Goal: Information Seeking & Learning: Learn about a topic

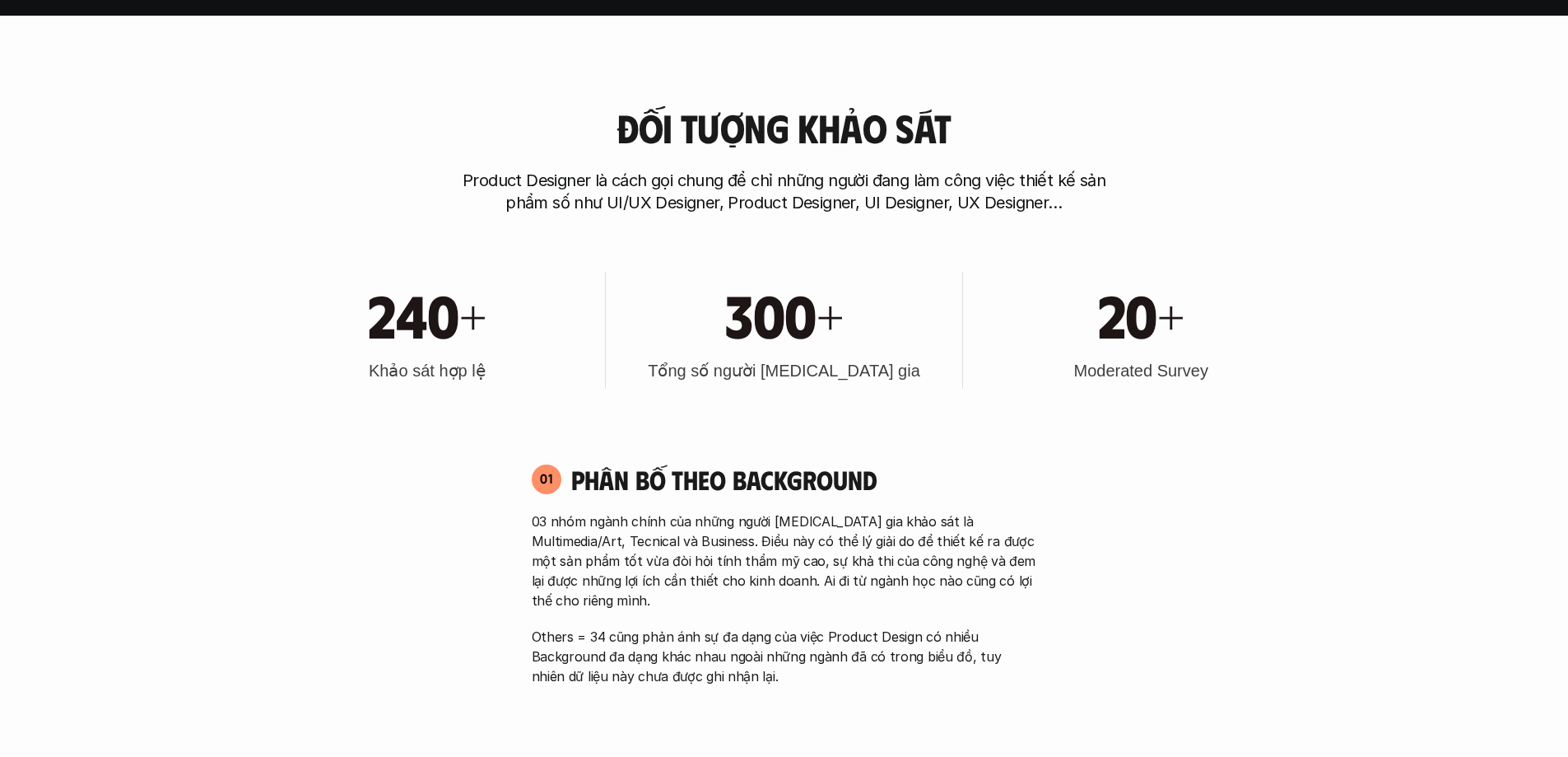
click at [1295, 327] on div "20+" at bounding box center [1142, 314] width 340 height 71
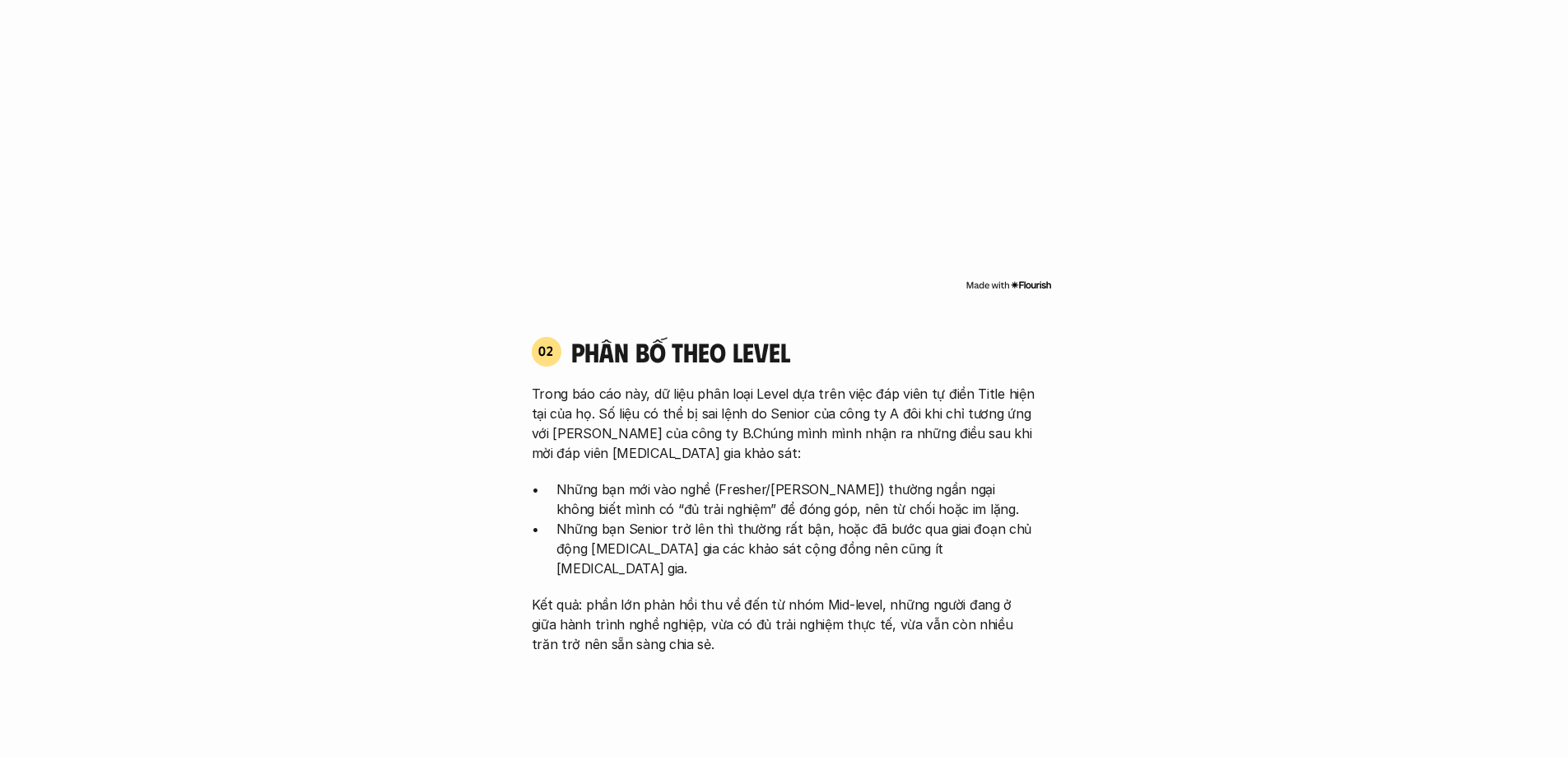
scroll to position [1564, 0]
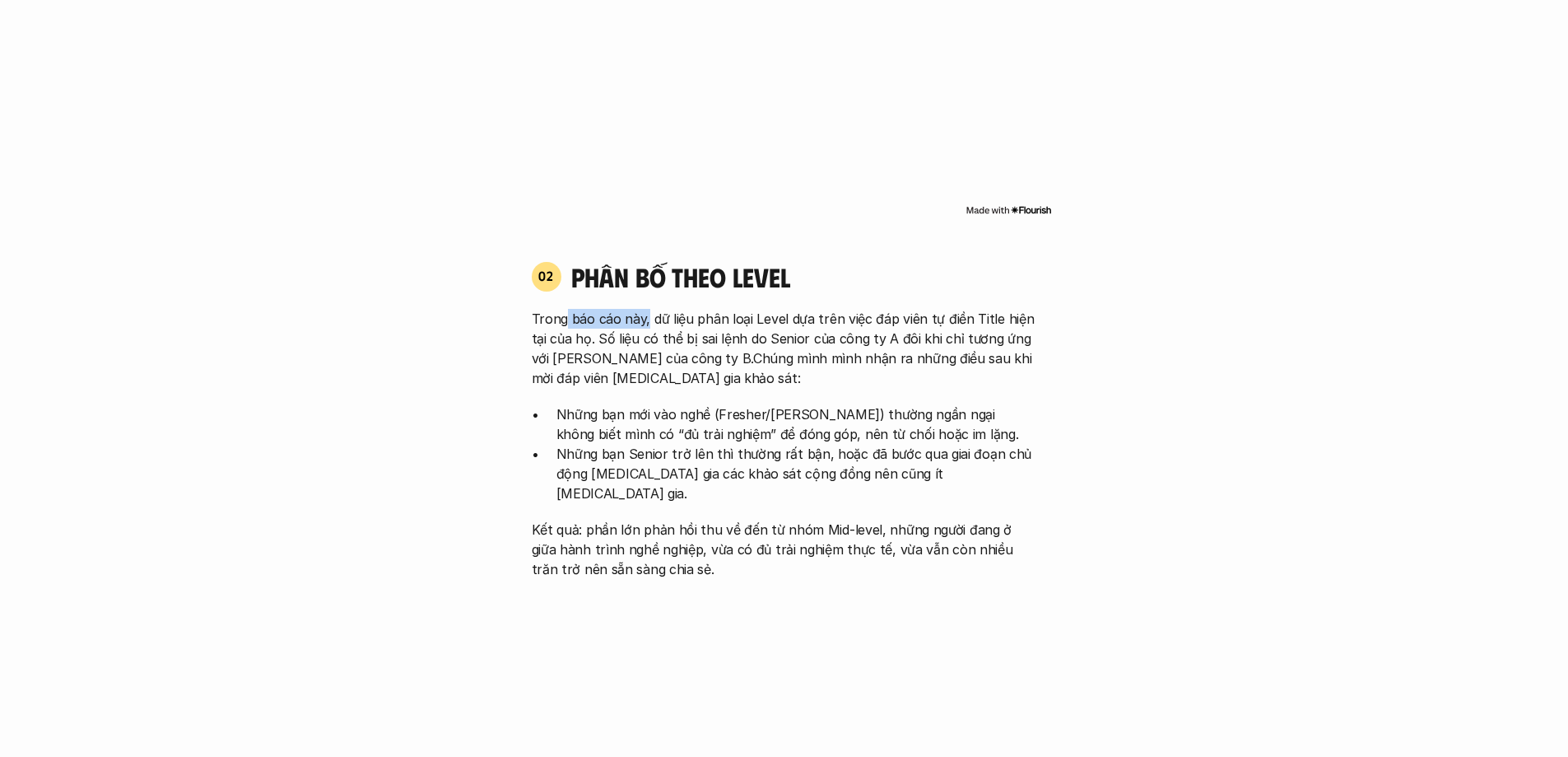
drag, startPoint x: 577, startPoint y: 295, endPoint x: 988, endPoint y: 403, distance: 425.0
click at [971, 396] on div "Trong báo cáo này, dữ liệu phân loại Level dựa trên việc đáp viên tự điền Title…" at bounding box center [785, 443] width 505 height 270
click at [736, 444] on p "Những bạn Senior trở lên thì thường rất bận, hoặc đã bước qua giai đoạn chủ độn…" at bounding box center [797, 474] width 481 height 59
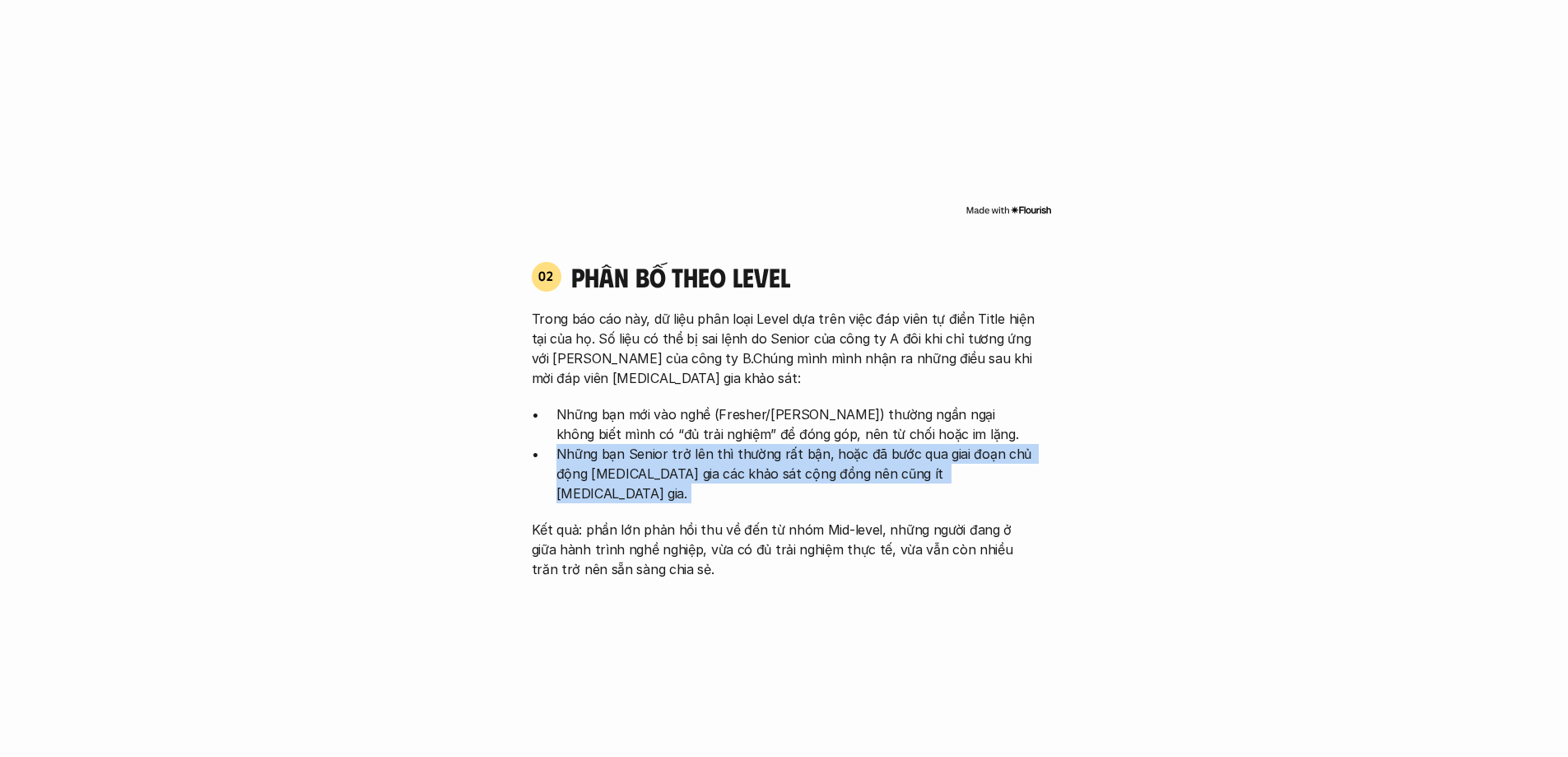
click at [736, 444] on p "Những bạn Senior trở lên thì thường rất bận, hoặc đã bước qua giai đoạn chủ độn…" at bounding box center [797, 474] width 481 height 59
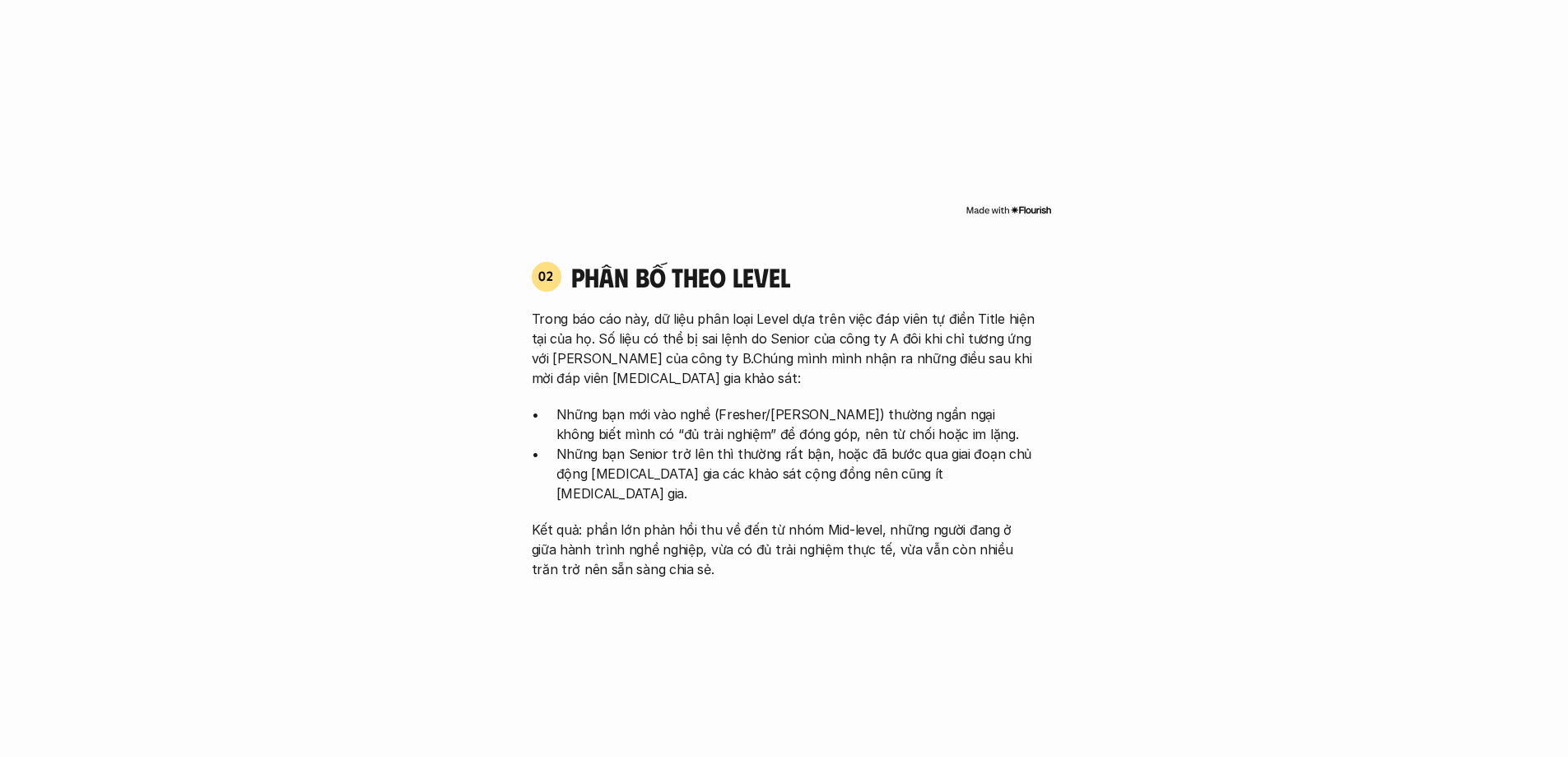
drag, startPoint x: 1120, startPoint y: 405, endPoint x: 1052, endPoint y: 394, distance: 68.9
click at [851, 327] on p "Trong báo cáo này, dữ liệu phân loại Level dựa trên việc đáp viên tự điền Title…" at bounding box center [785, 348] width 505 height 79
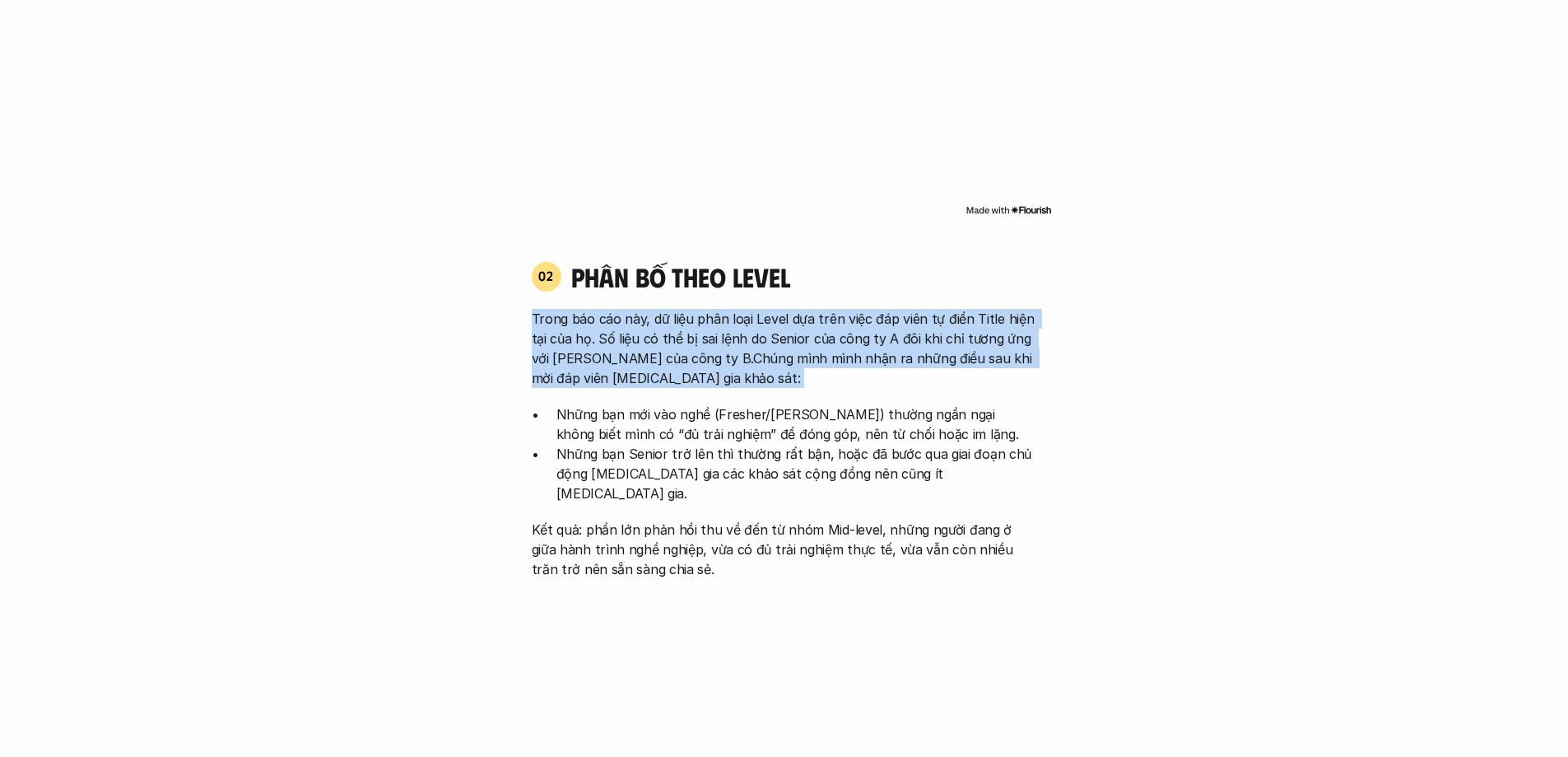
click at [851, 327] on p "Trong báo cáo này, dữ liệu phân loại Level dựa trên việc đáp viên tự điền Title…" at bounding box center [785, 348] width 505 height 79
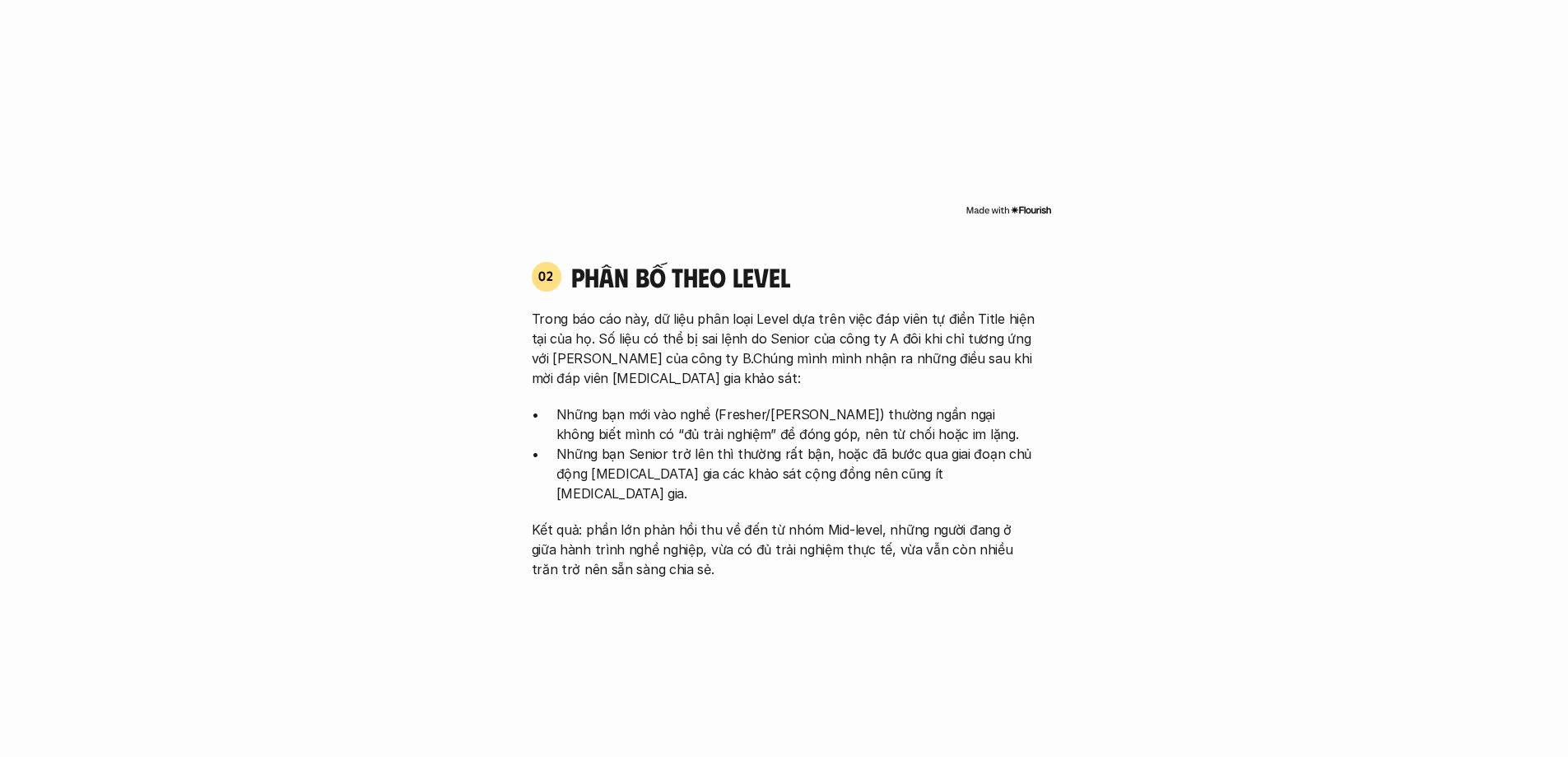
click at [863, 405] on p "Những bạn mới vào nghề (Fresher/[PERSON_NAME]) thường ngần ngại không biết mình…" at bounding box center [797, 424] width 481 height 40
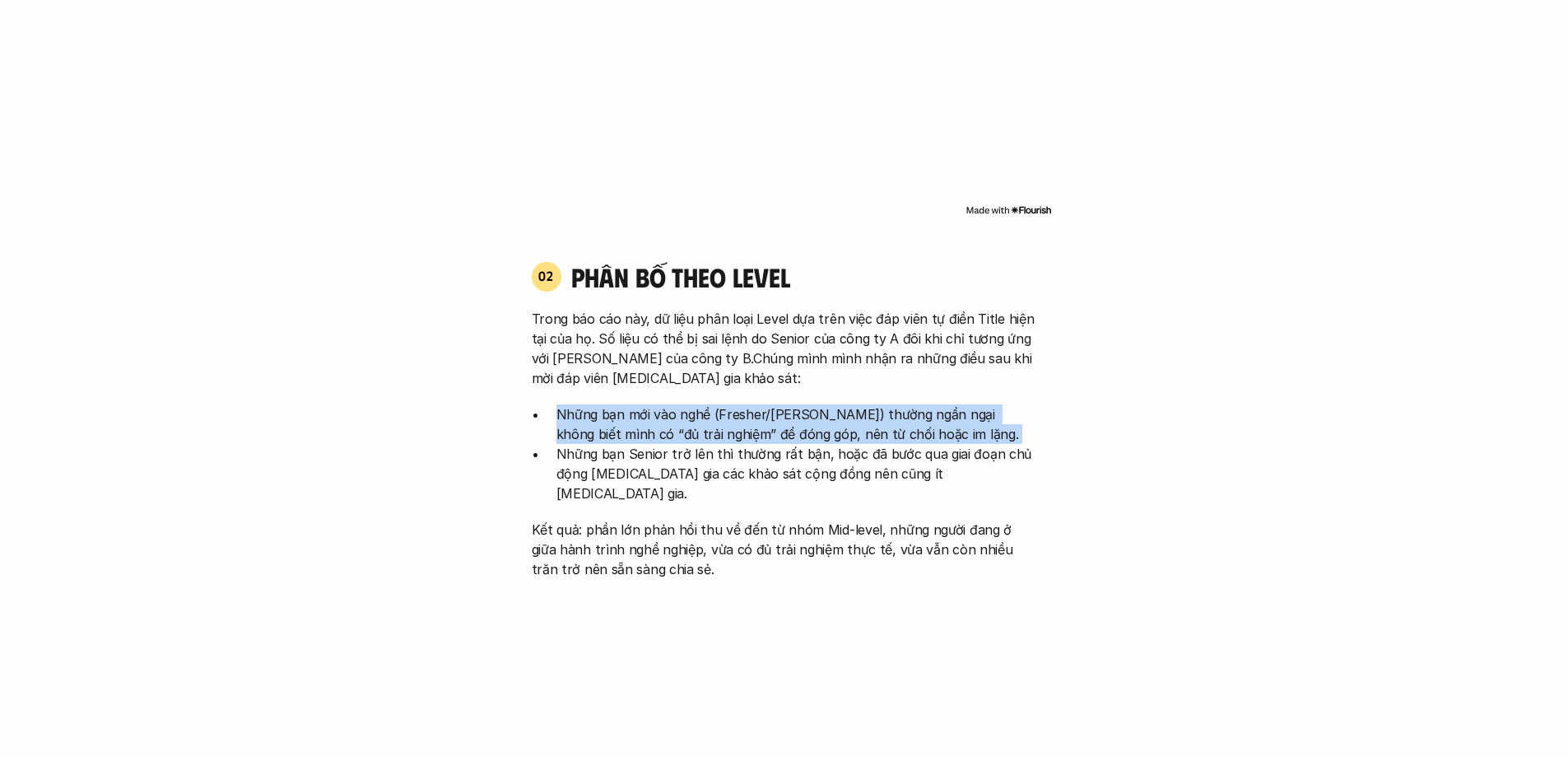
click at [863, 405] on p "Những bạn mới vào nghề (Fresher/[PERSON_NAME]) thường ngần ngại không biết mình…" at bounding box center [797, 424] width 481 height 40
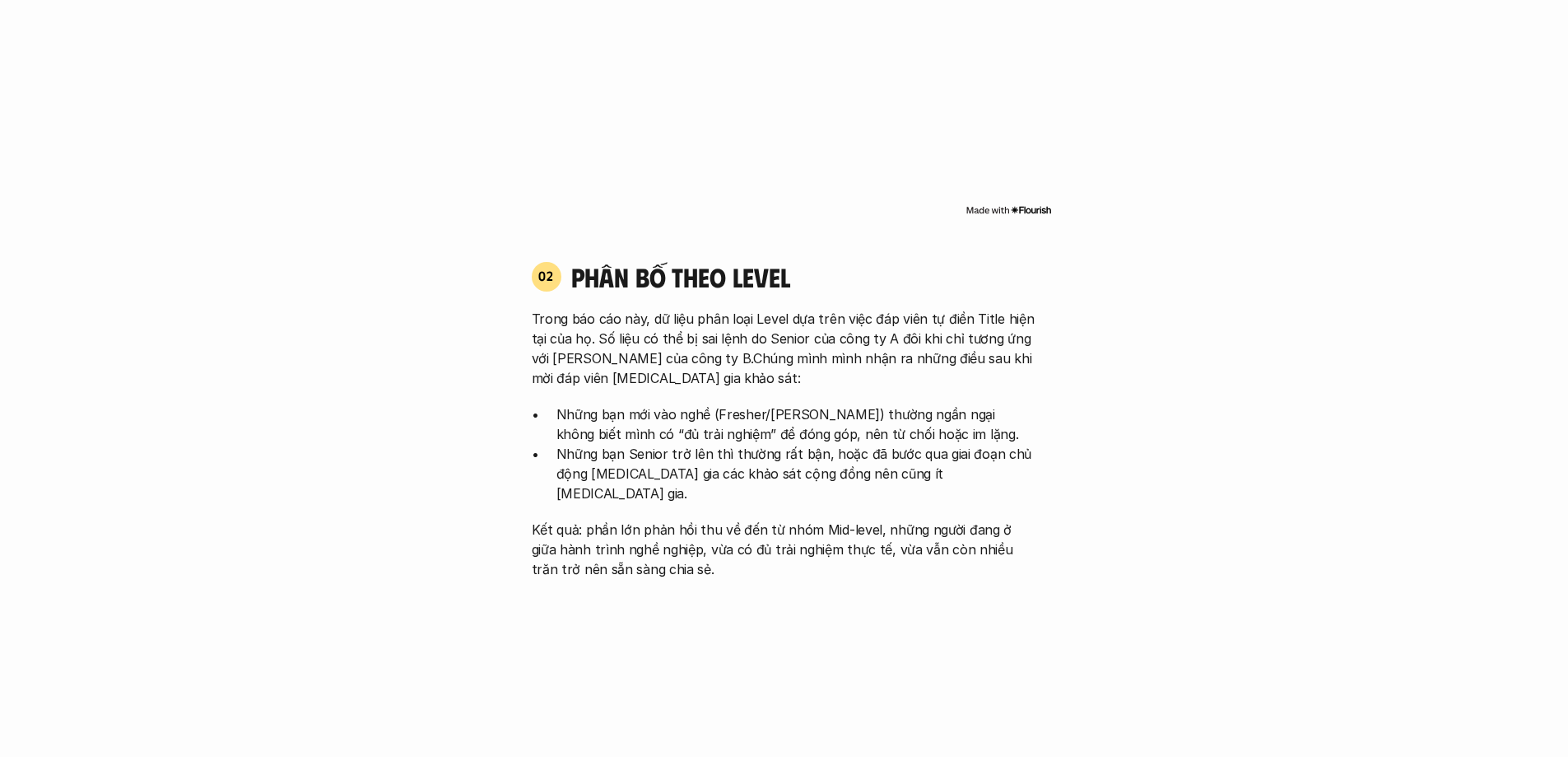
click at [873, 444] on p "Những bạn Senior trở lên thì thường rất bận, hoặc đã bước qua giai đoạn chủ độn…" at bounding box center [797, 474] width 481 height 59
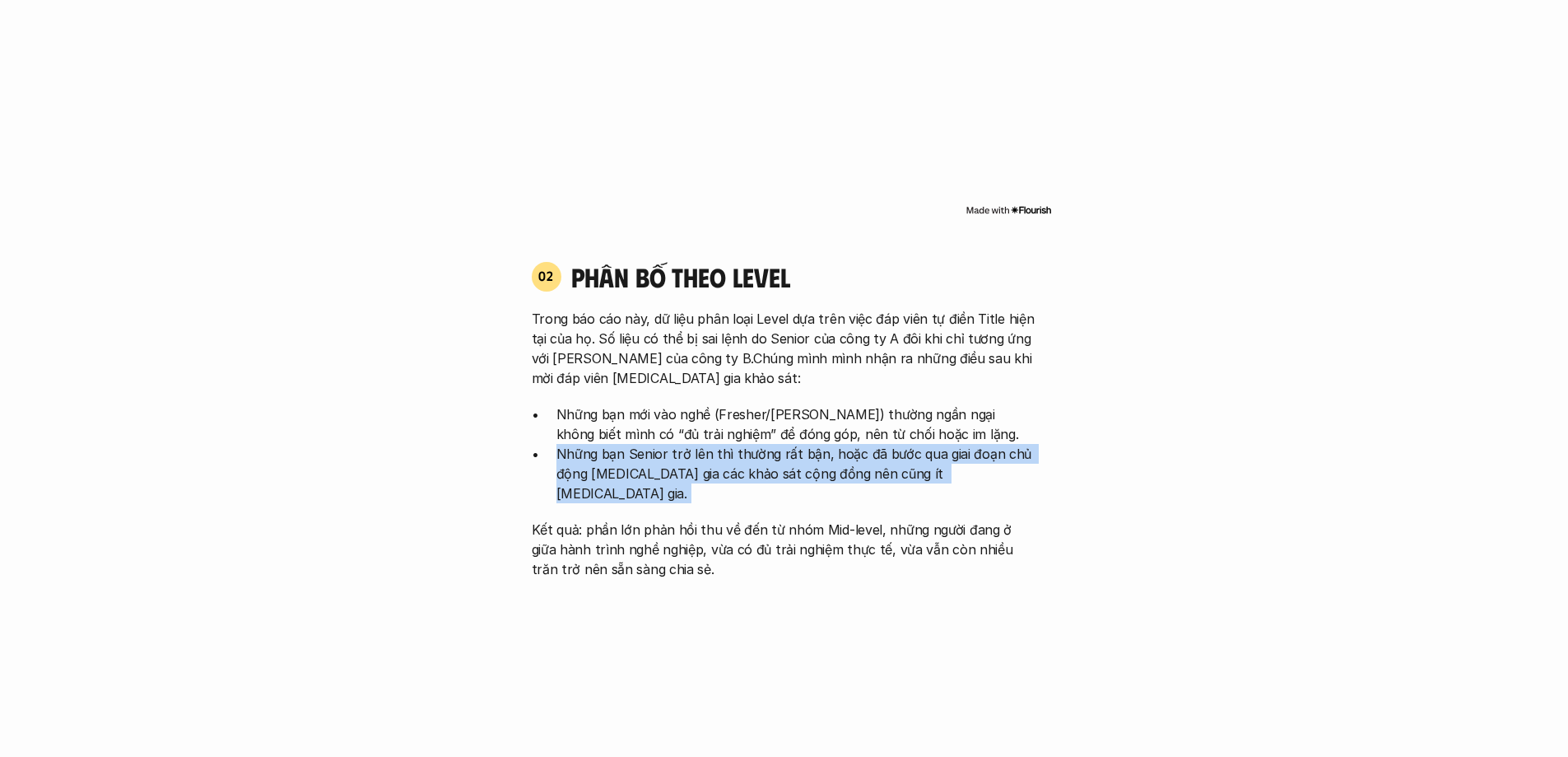
click at [873, 444] on p "Những bạn Senior trở lên thì thường rất bận, hoặc đã bước qua giai đoạn chủ độn…" at bounding box center [797, 474] width 481 height 59
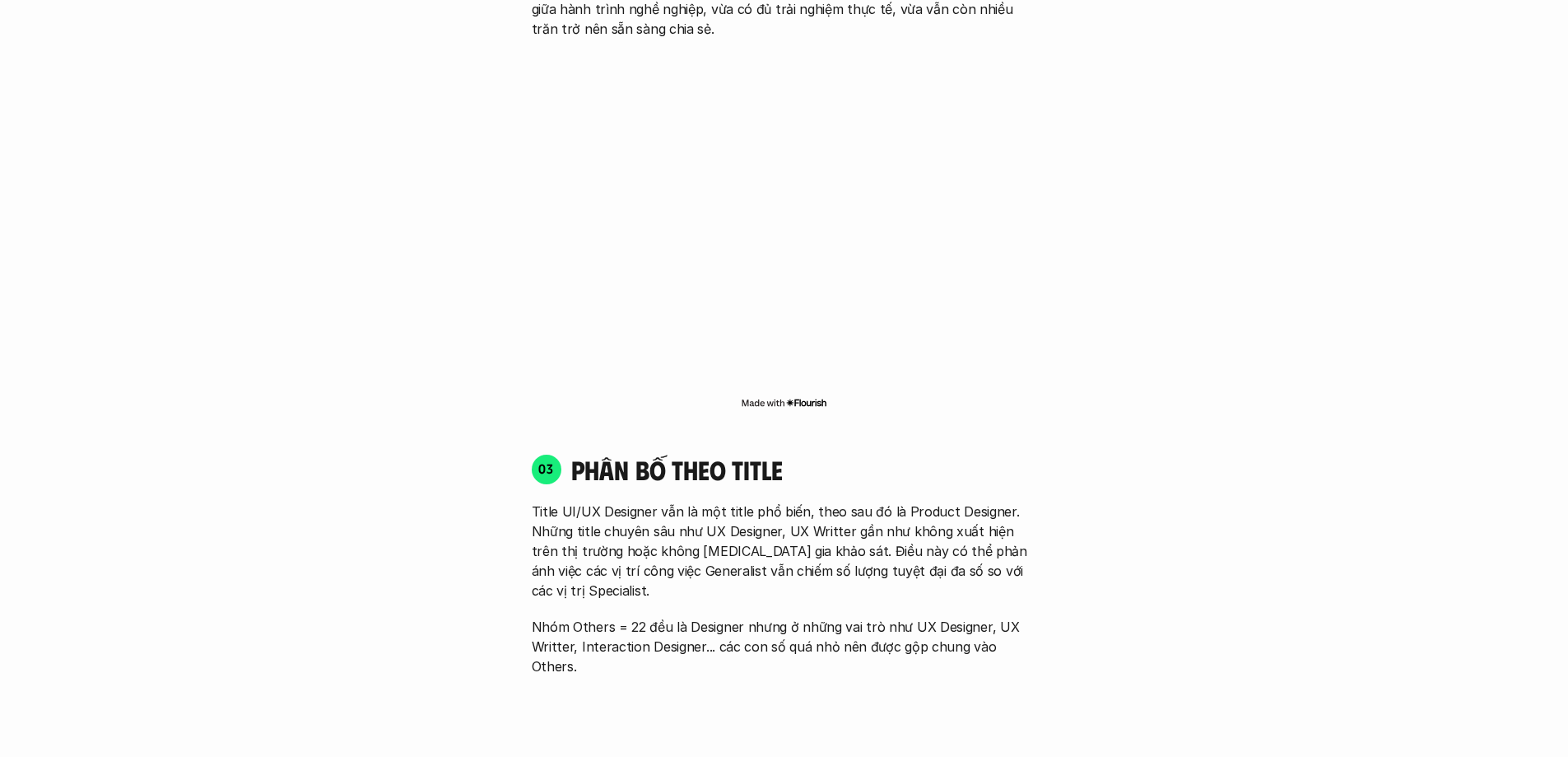
scroll to position [2388, 0]
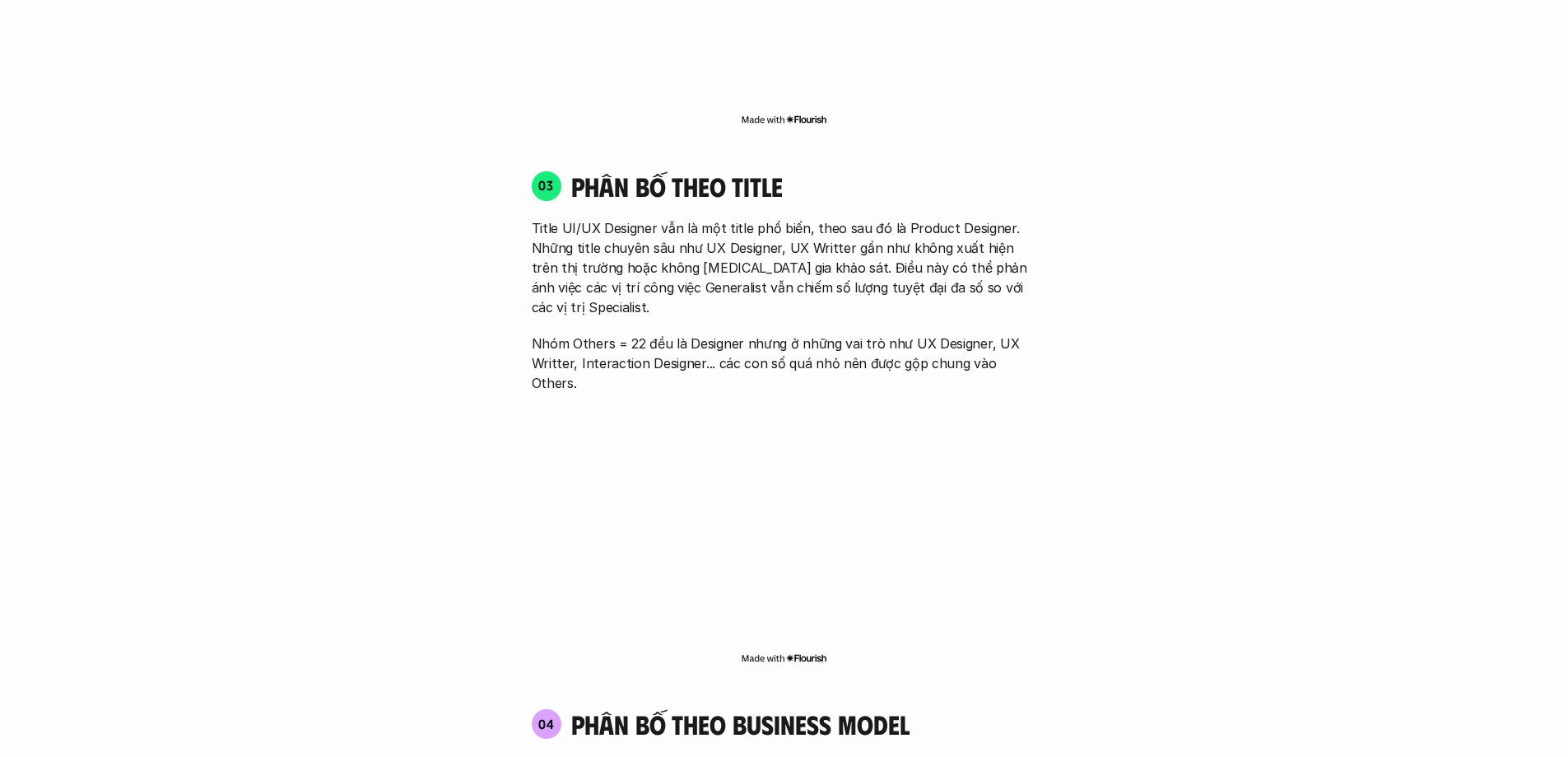
click at [783, 237] on p "Title UI/UX Designer vẫn là một title phổ biến, theo sau đó là Product Designer…" at bounding box center [785, 268] width 505 height 99
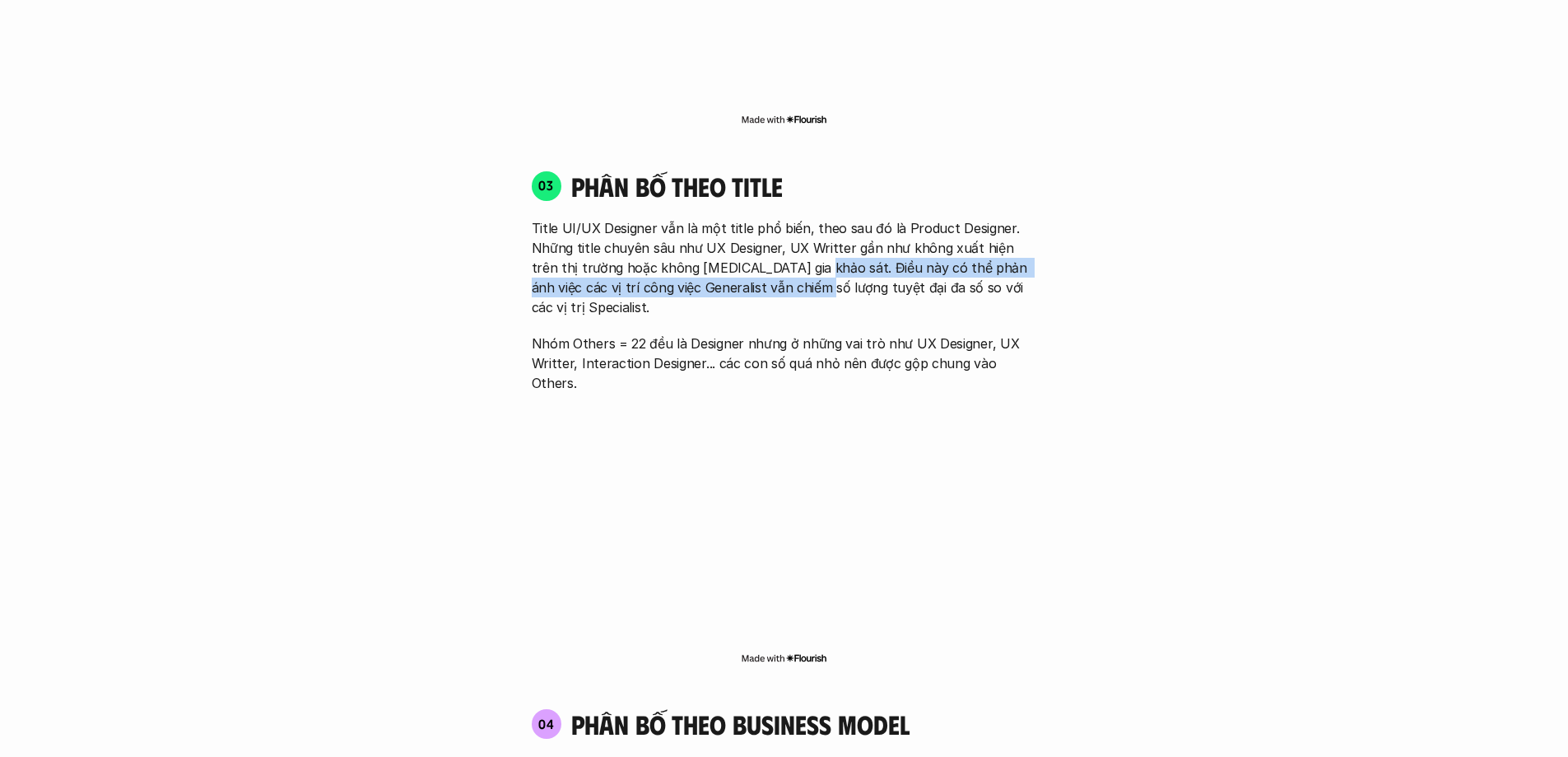
click at [783, 237] on p "Title UI/UX Designer vẫn là một title phổ biến, theo sau đó là Product Designer…" at bounding box center [785, 268] width 505 height 99
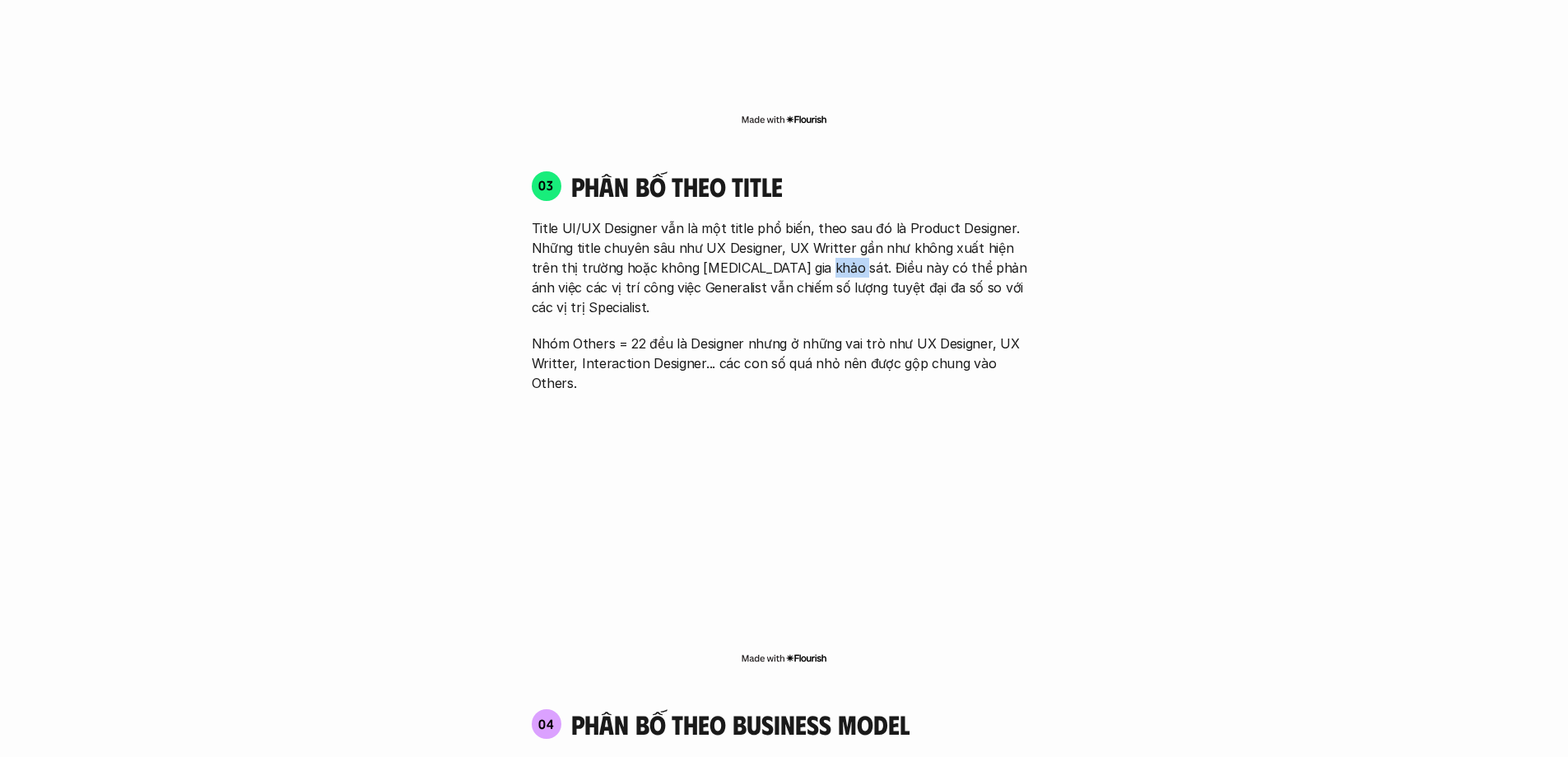
click at [783, 237] on p "Title UI/UX Designer vẫn là một title phổ biến, theo sau đó là Product Designer…" at bounding box center [785, 268] width 505 height 99
click at [1136, 226] on div "01 Phân bố theo background 03 nhóm ngành chính của những người [MEDICAL_DATA] g…" at bounding box center [785, 305] width 1054 height 3011
click at [865, 218] on p "Title UI/UX Designer vẫn là một title phổ biến, theo sau đó là Product Designer…" at bounding box center [785, 268] width 505 height 99
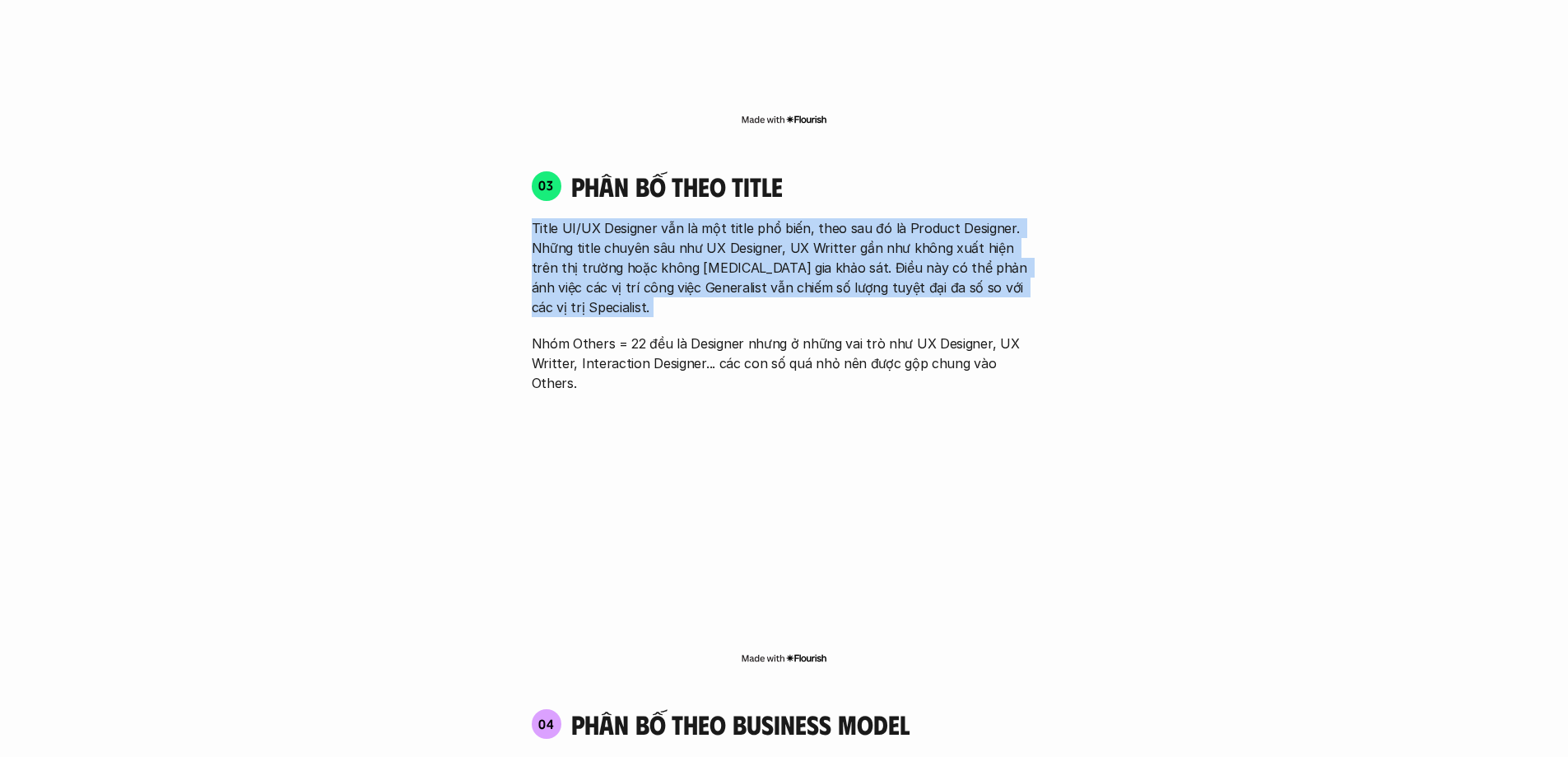
click at [865, 218] on p "Title UI/UX Designer vẫn là một title phổ biến, theo sau đó là Product Designer…" at bounding box center [785, 268] width 505 height 99
click at [1314, 247] on div "Đối tượng khảo sát Product Designer là cách gọi chung để chỉ những người đang l…" at bounding box center [784, 114] width 1437 height 3392
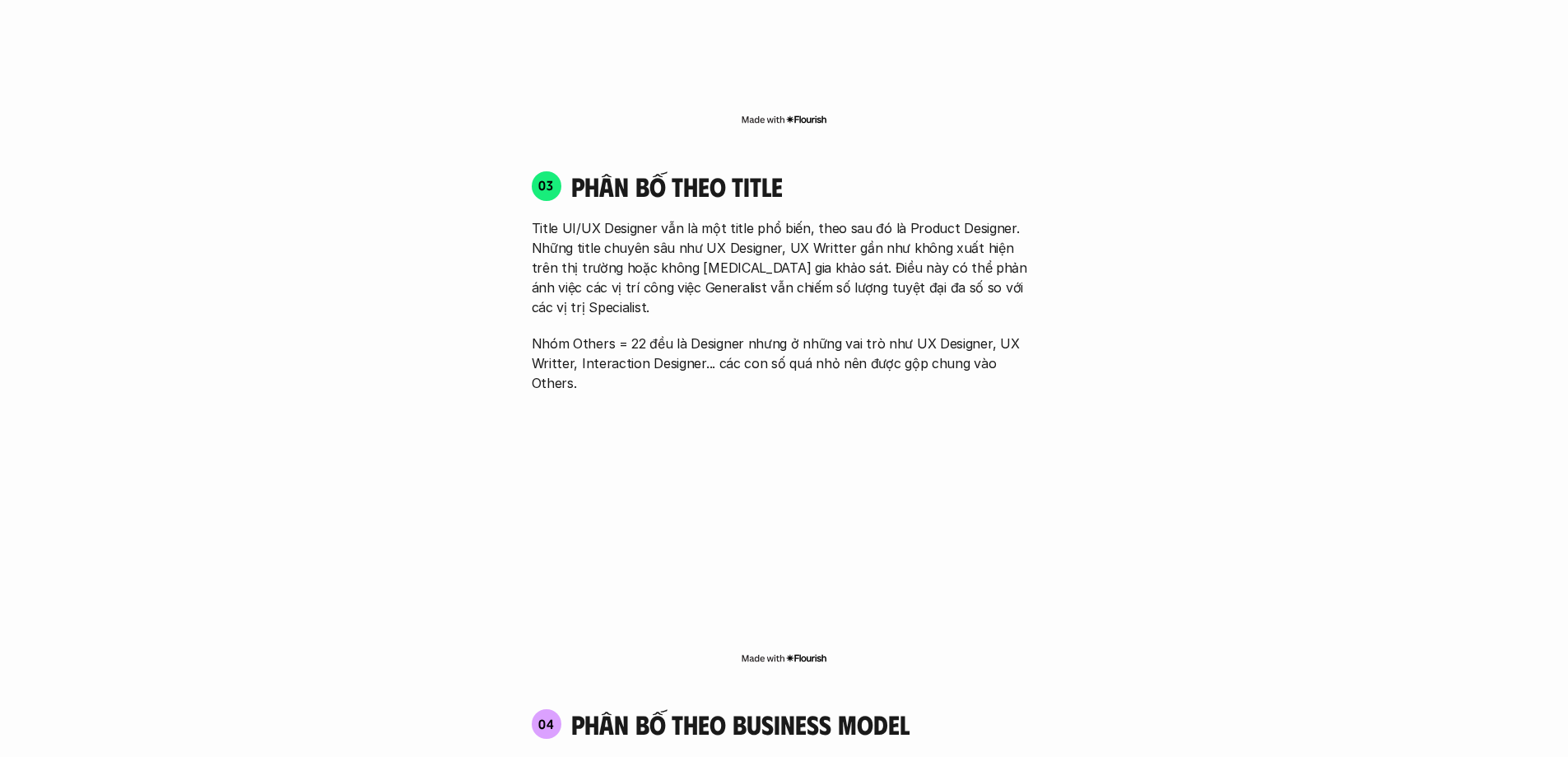
click at [903, 334] on p "Nhóm Others = 22 đều là Designer nhưng ở những vai trò như UX Designer, UX Writ…" at bounding box center [785, 363] width 505 height 59
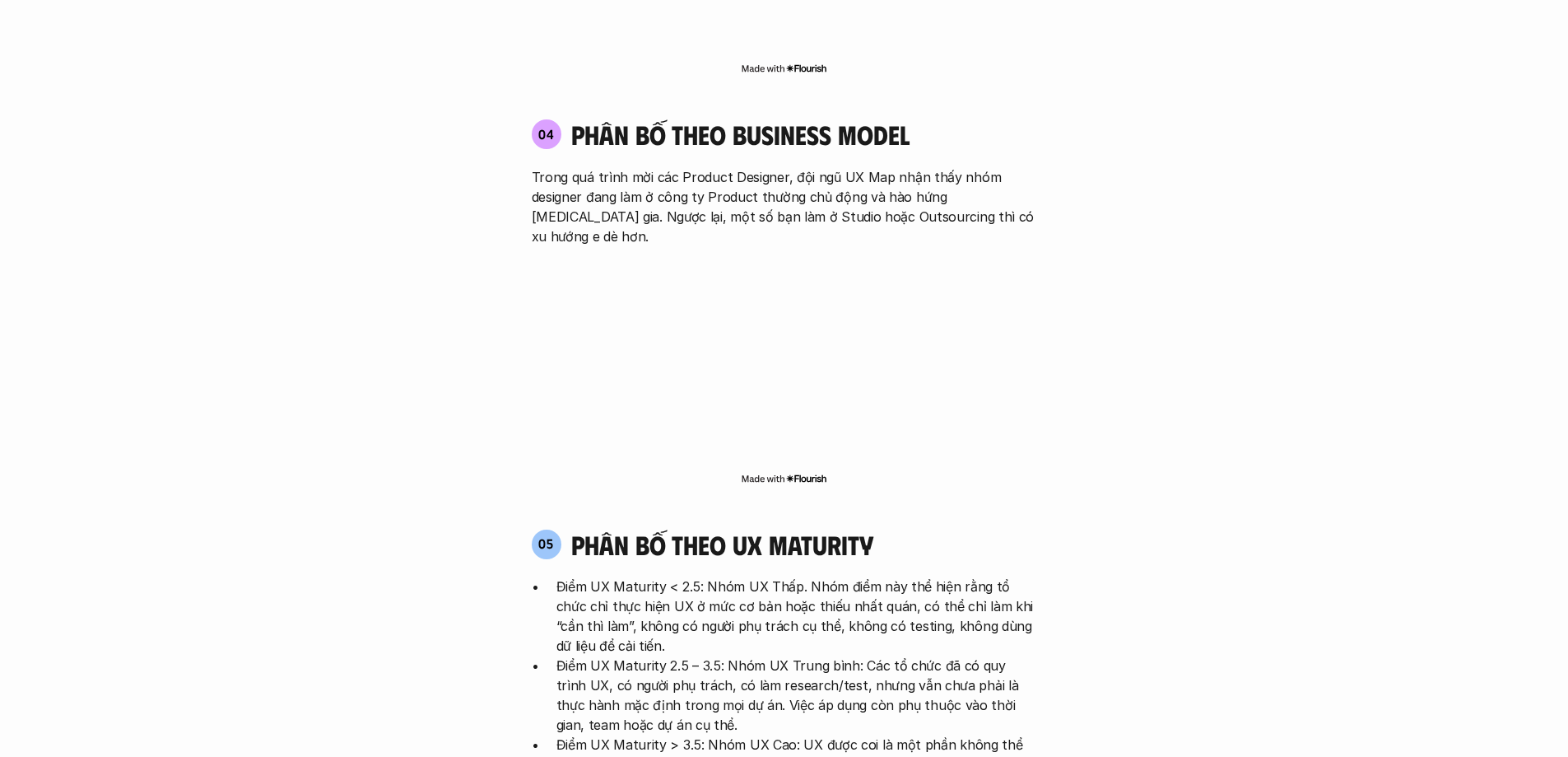
scroll to position [3129, 0]
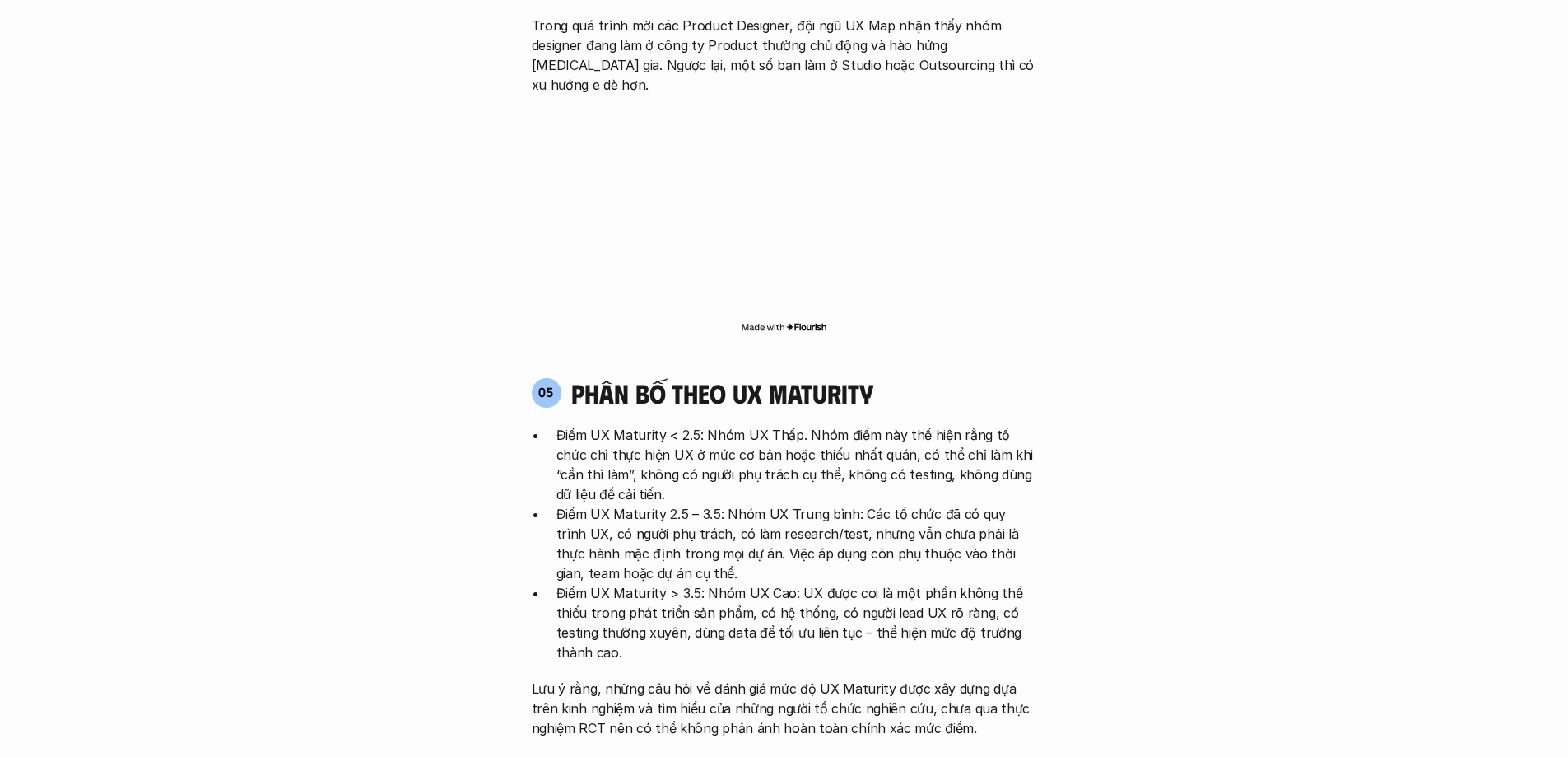
click at [718, 503] on p "Điểm UX Maturity 2.5 – 3.5: Nhóm UX Trung bình: Các tổ chức đã có quy trình UX,…" at bounding box center [797, 543] width 481 height 79
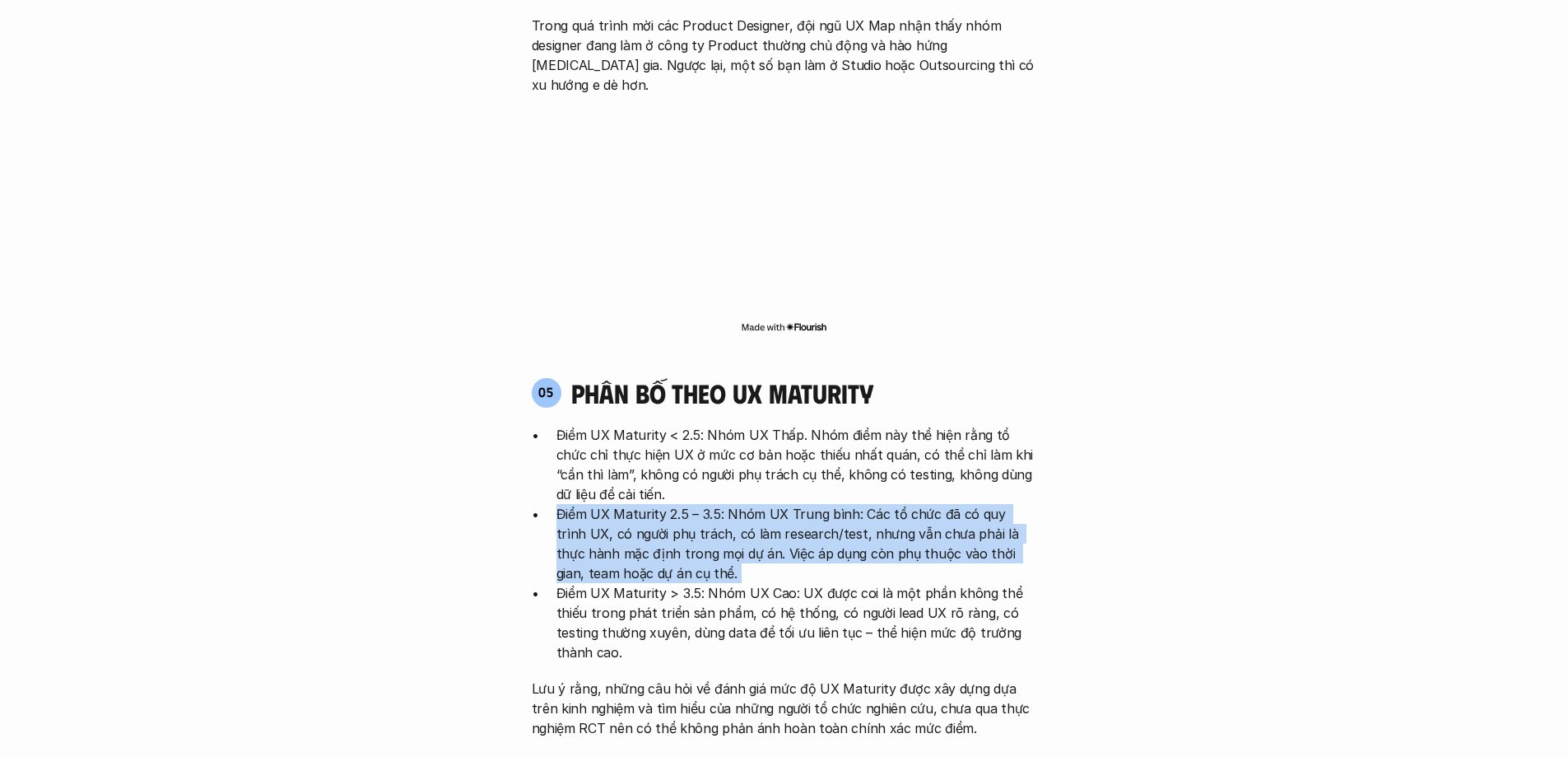
click at [718, 503] on p "Điểm UX Maturity 2.5 – 3.5: Nhóm UX Trung bình: Các tổ chức đã có quy trình UX,…" at bounding box center [797, 543] width 481 height 79
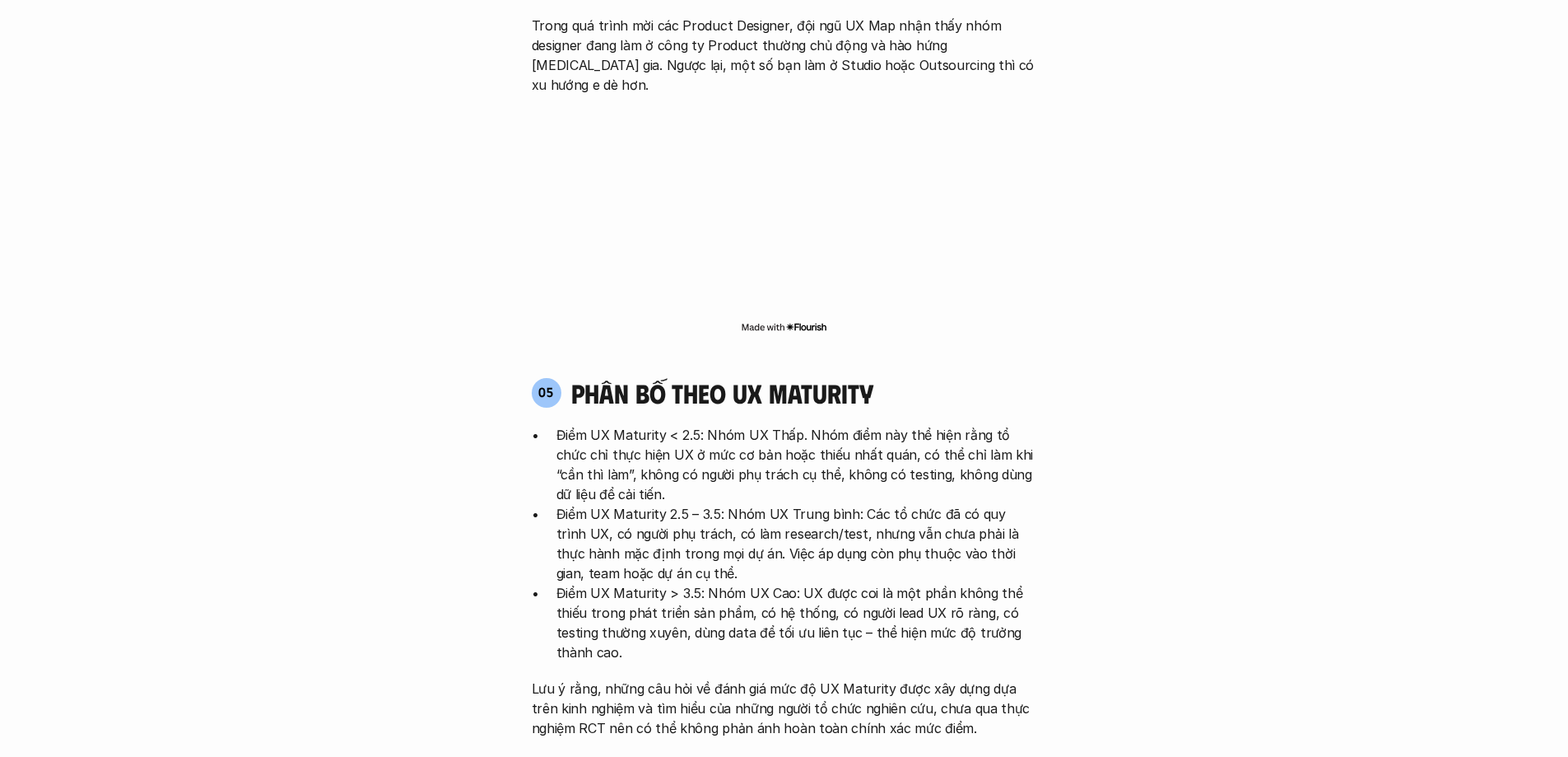
click at [941, 425] on p "Điểm UX Maturity < 2.5: Nhóm UX Thấp. Nhóm điểm này thể hiện rằng tổ chức chỉ t…" at bounding box center [797, 465] width 481 height 79
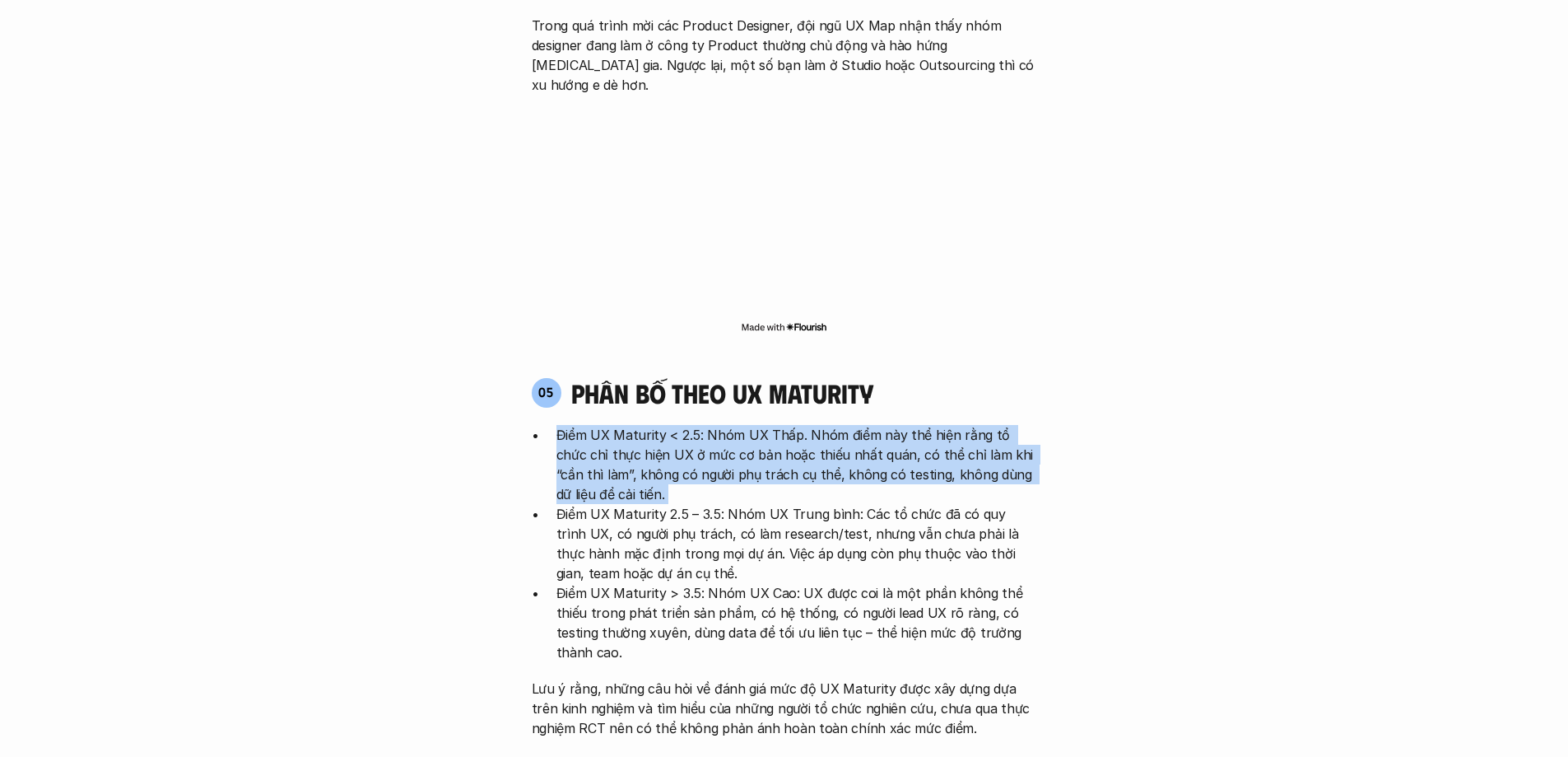
click at [941, 425] on p "Điểm UX Maturity < 2.5: Nhóm UX Thấp. Nhóm điểm này thể hiện rằng tổ chức chỉ t…" at bounding box center [797, 465] width 481 height 79
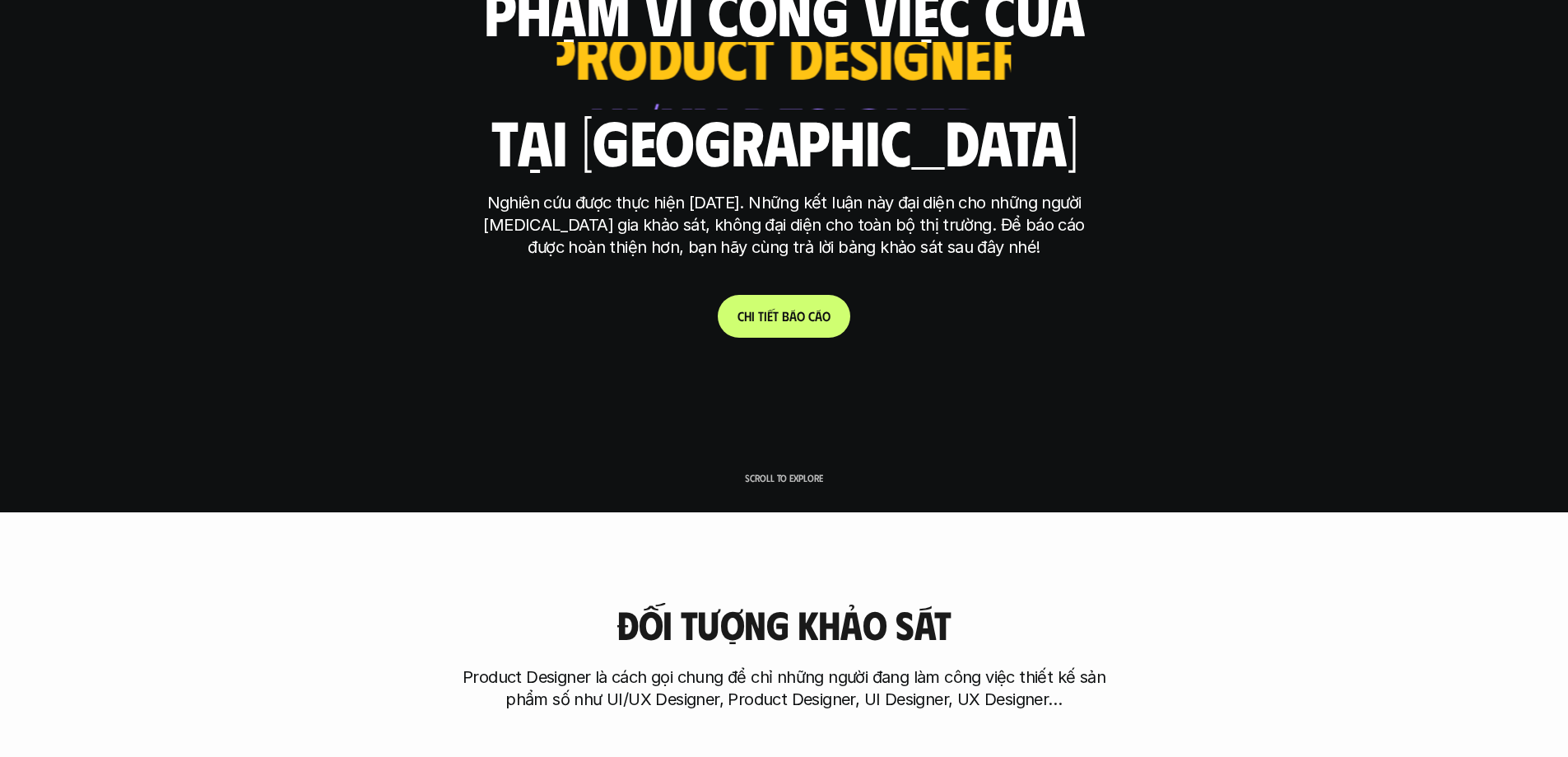
scroll to position [0, 0]
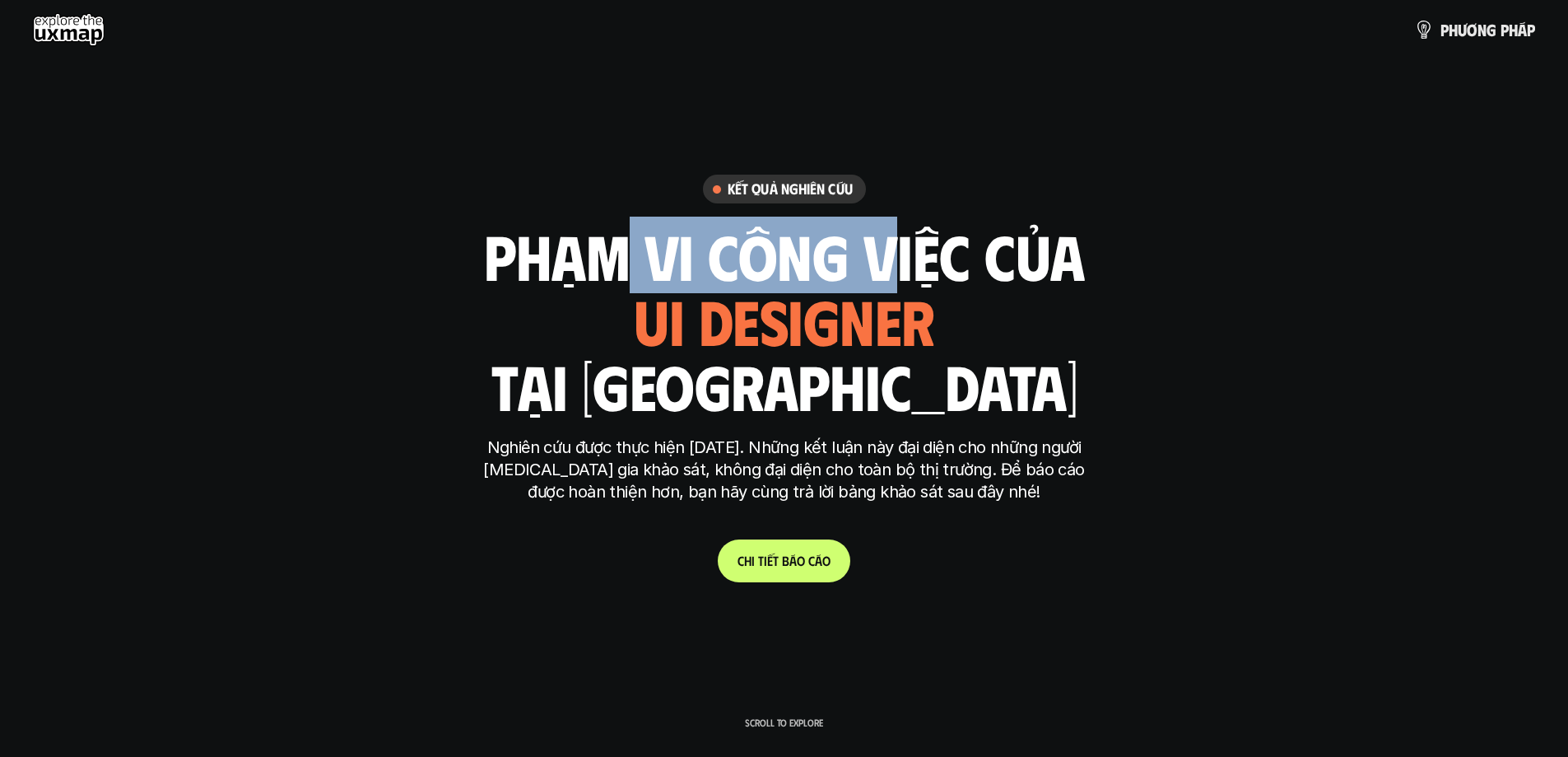
drag, startPoint x: 598, startPoint y: 243, endPoint x: 1080, endPoint y: 255, distance: 482.1
click at [1034, 255] on h1 "phạm vi công việc của" at bounding box center [784, 254] width 601 height 69
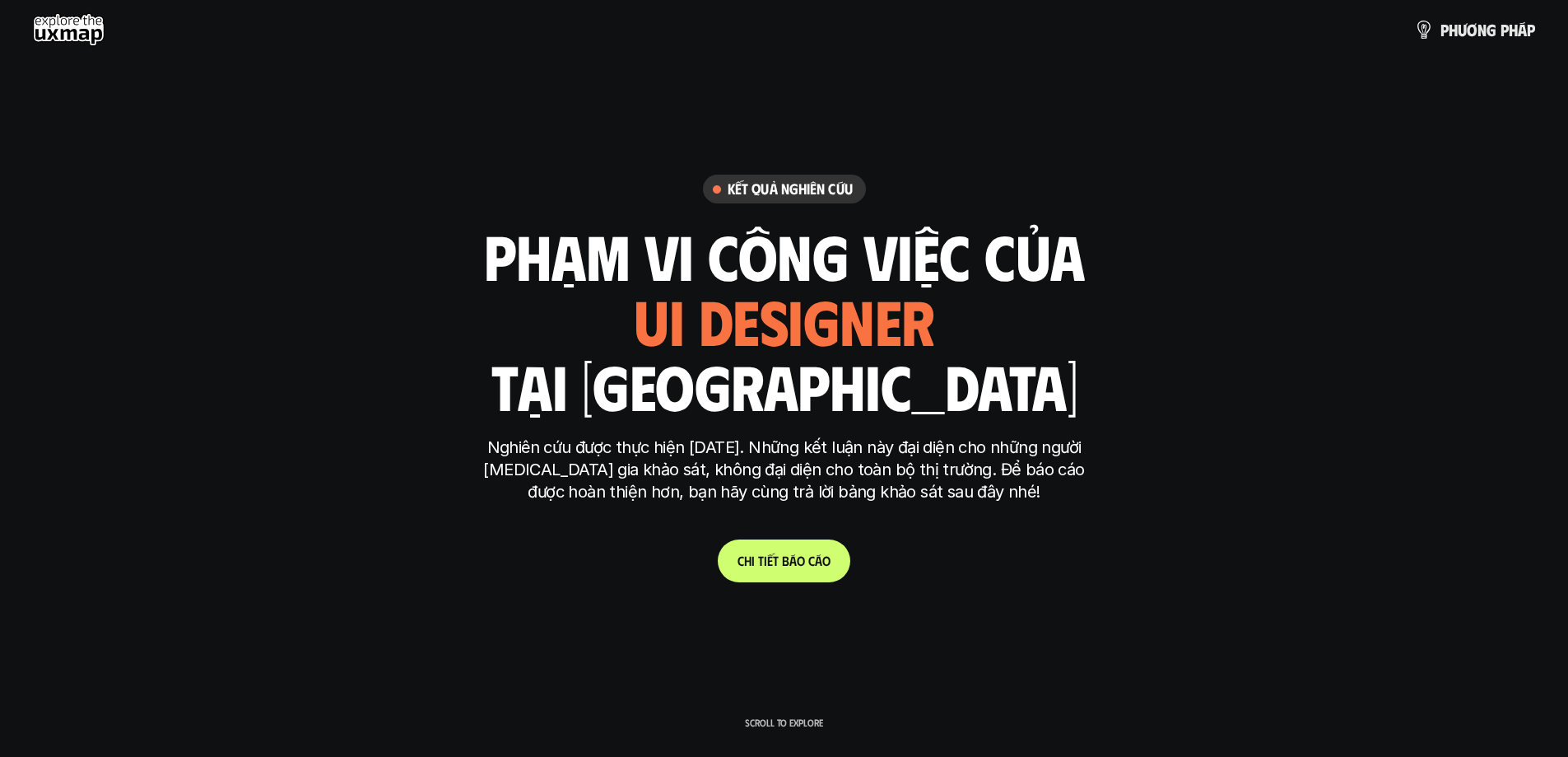
click at [569, 281] on h1 "phạm vi công việc của" at bounding box center [784, 254] width 601 height 69
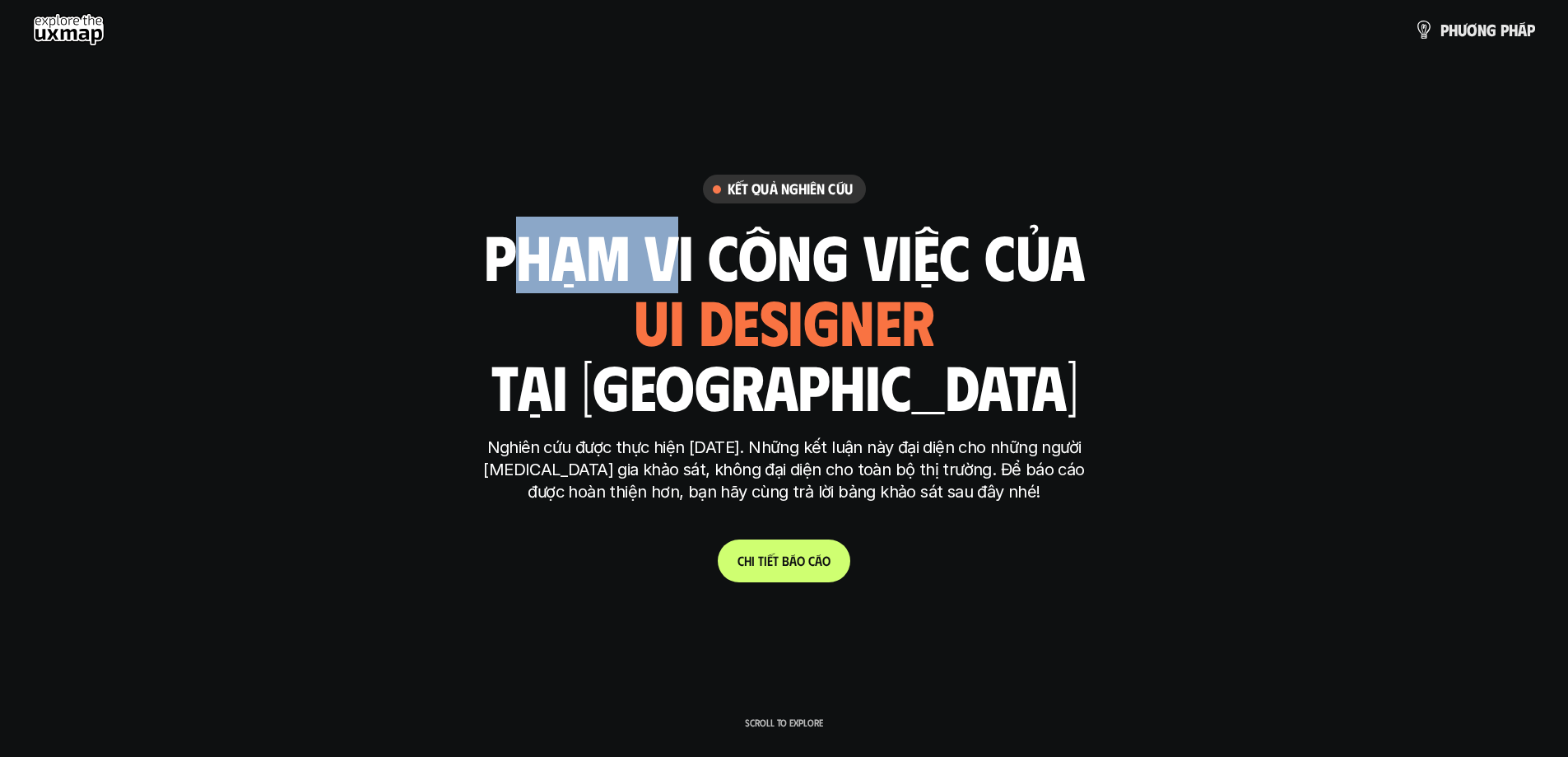
click at [569, 281] on h1 "phạm vi công việc của" at bounding box center [784, 254] width 601 height 69
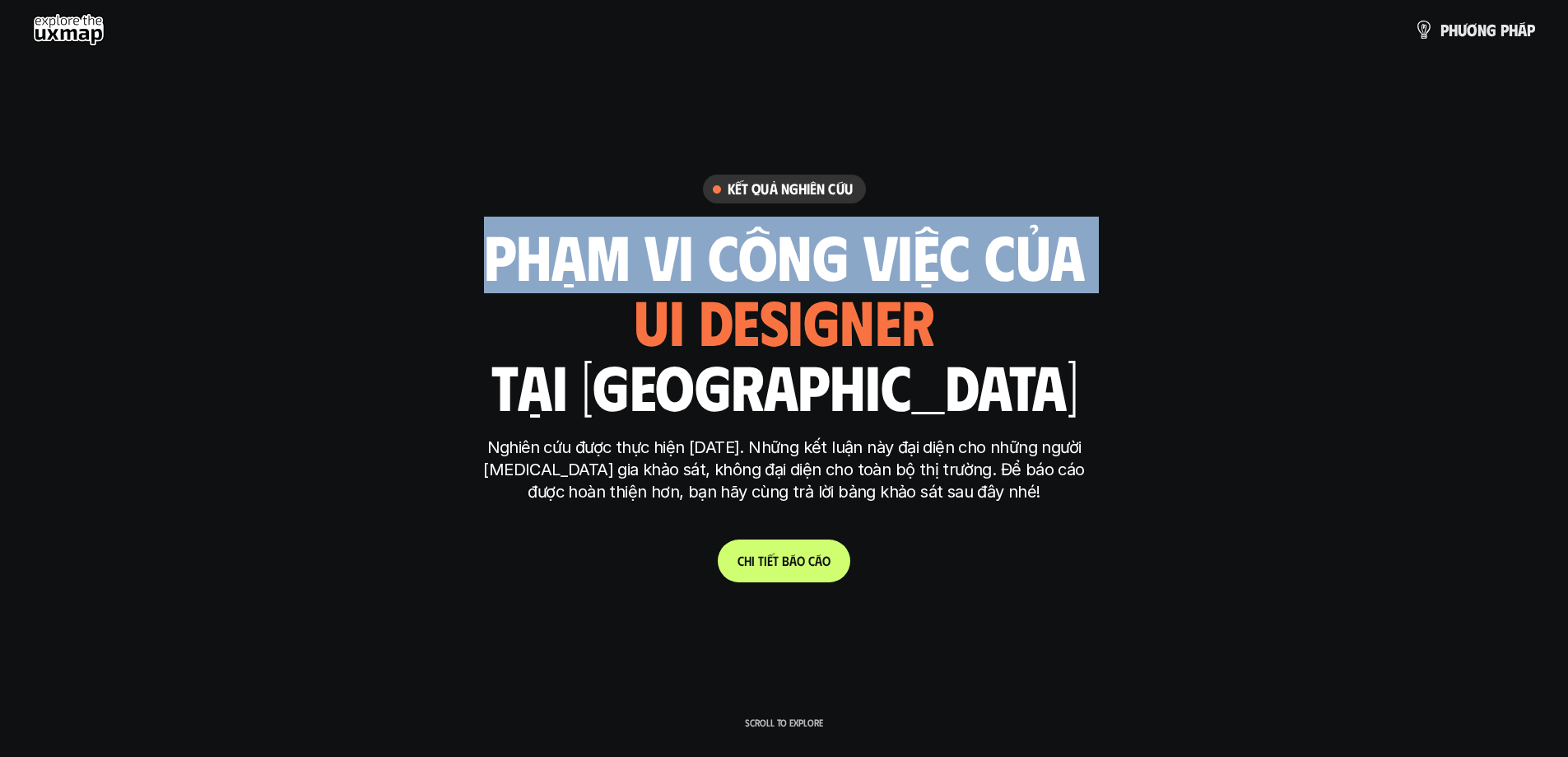
click at [569, 281] on h1 "phạm vi công việc của" at bounding box center [784, 254] width 601 height 69
click at [1070, 330] on div "phạm vi công việc của ui designer ui/ux designer product designer [DEMOGRAPHIC_…" at bounding box center [784, 320] width 601 height 192
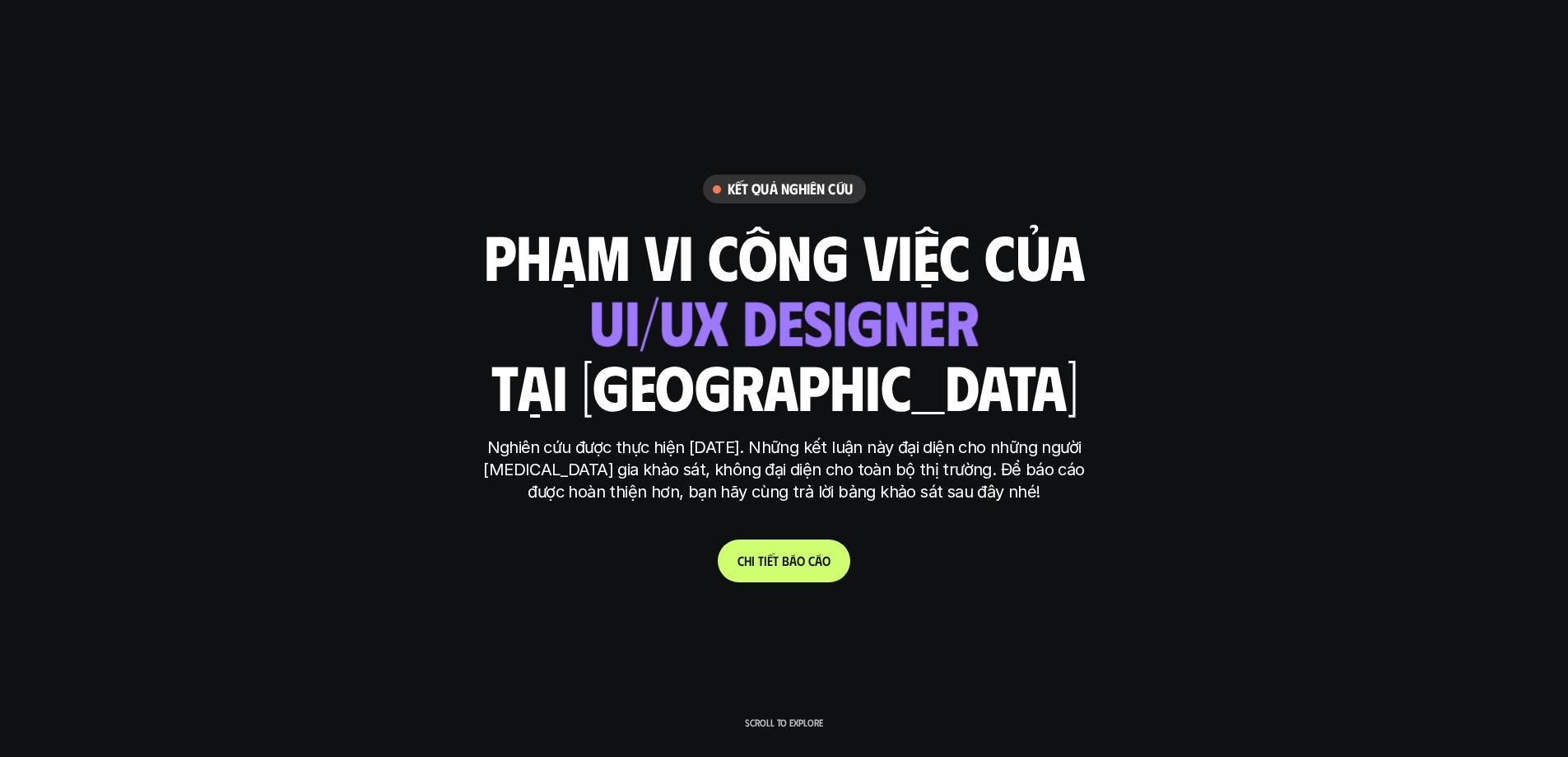
scroll to position [165, 0]
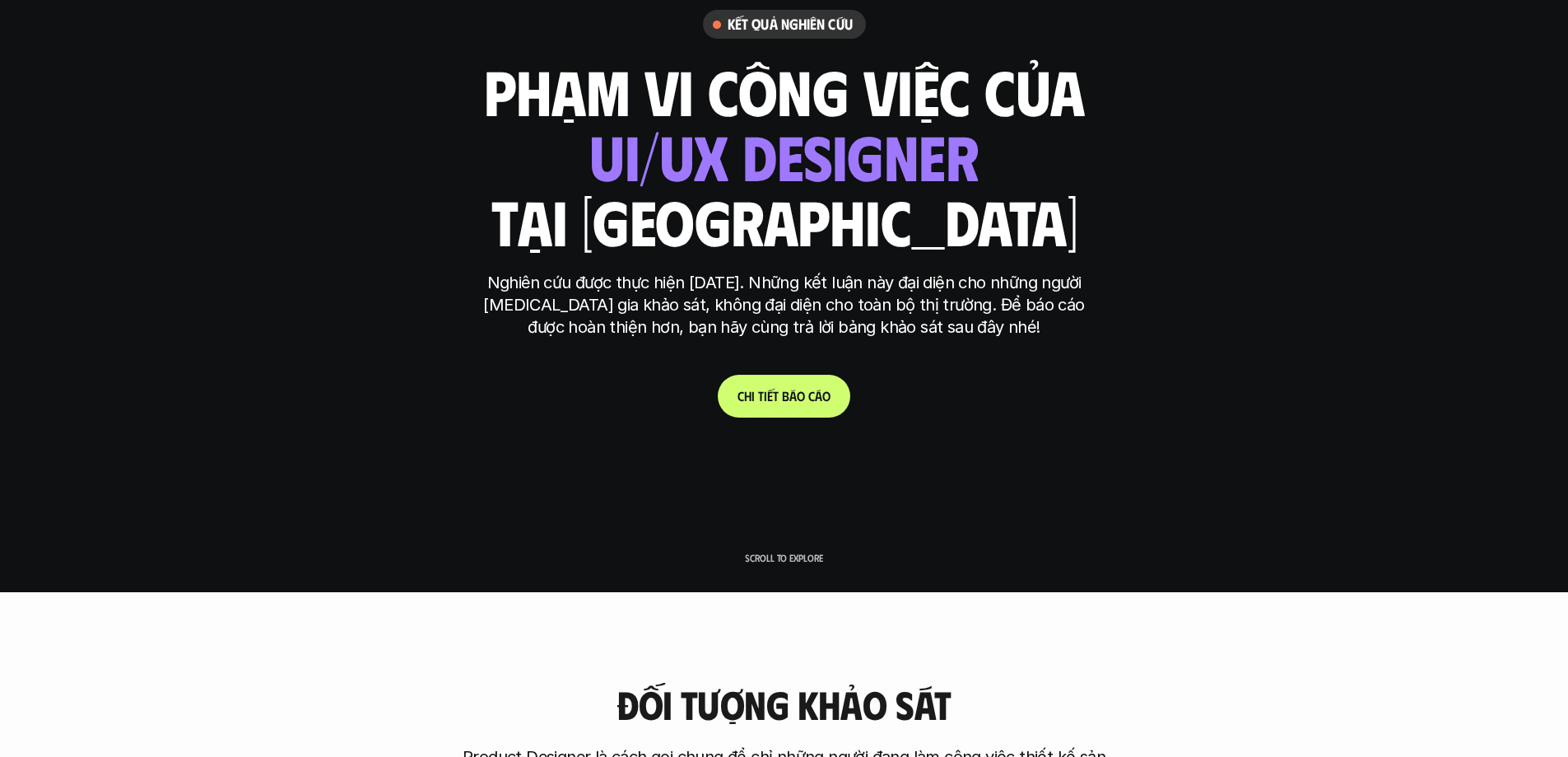
click at [670, 279] on p "Nghiên cứu được thực hiện [DATE]. Những kết luận này đại diện cho những người […" at bounding box center [784, 305] width 618 height 67
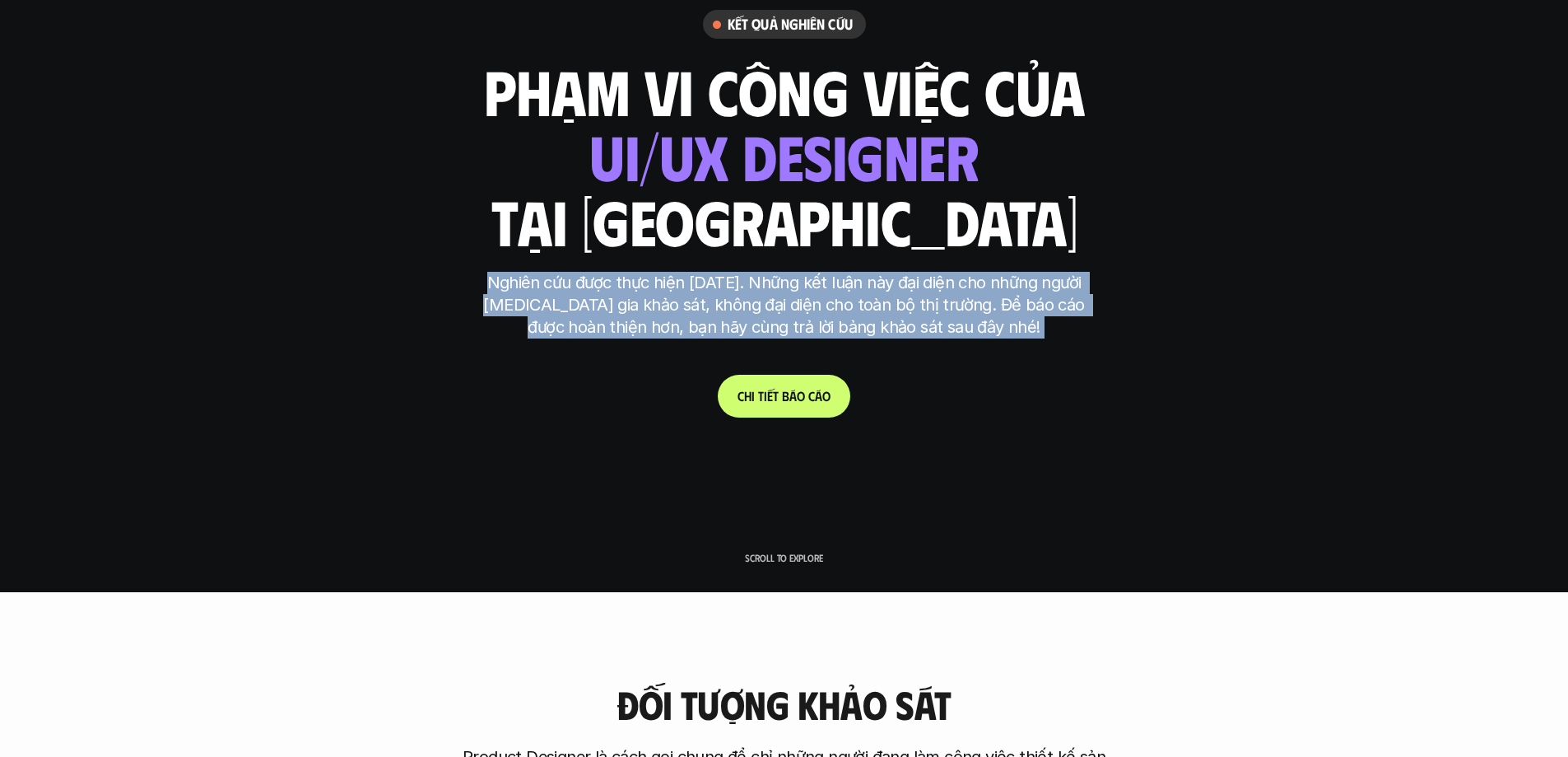
click at [670, 279] on p "Nghiên cứu được thực hiện [DATE]. Những kết luận này đại diện cho những người […" at bounding box center [784, 305] width 618 height 67
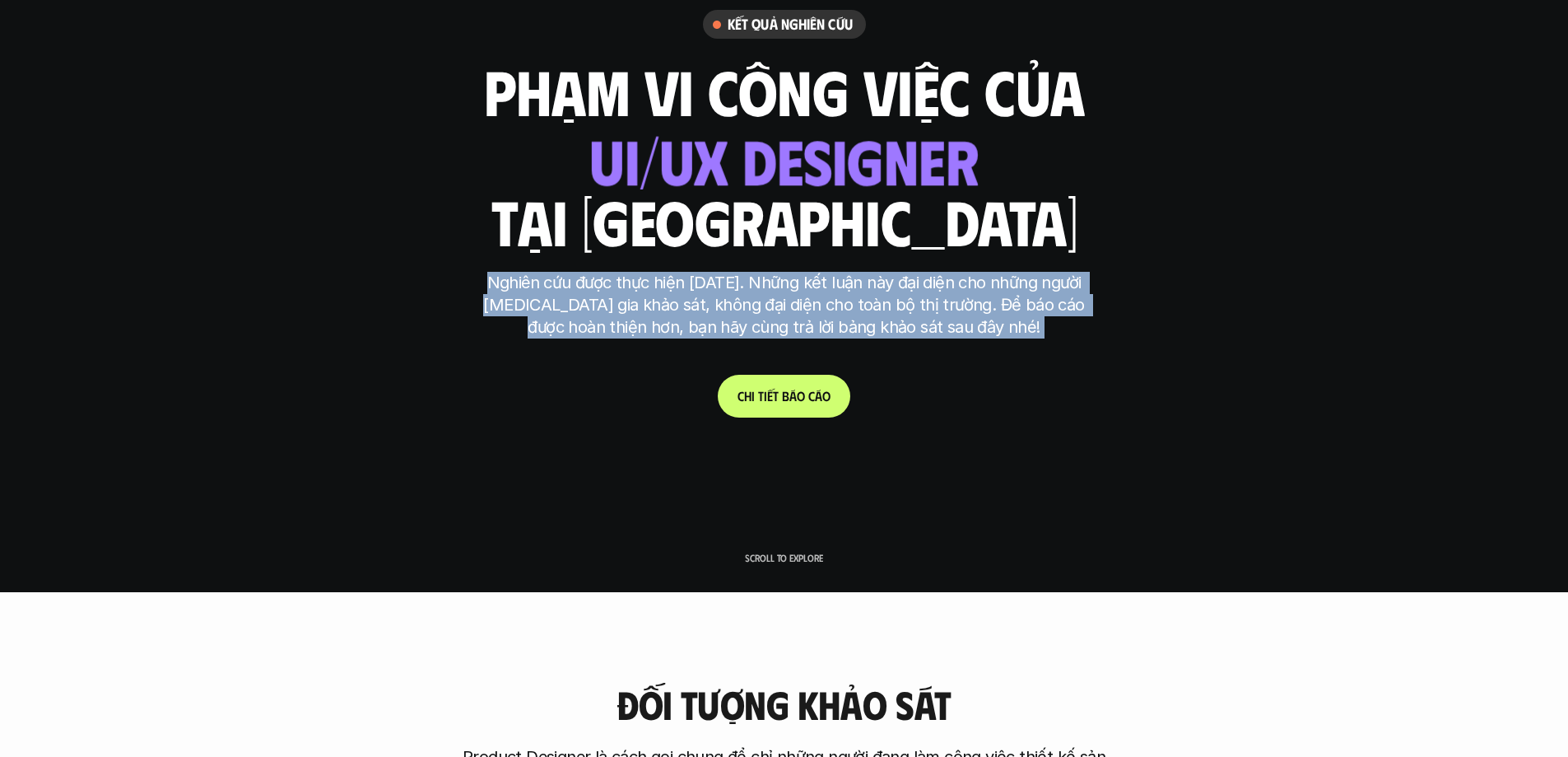
click at [877, 300] on p "Nghiên cứu được thực hiện [DATE]. Những kết luận này đại diện cho những người […" at bounding box center [784, 305] width 618 height 67
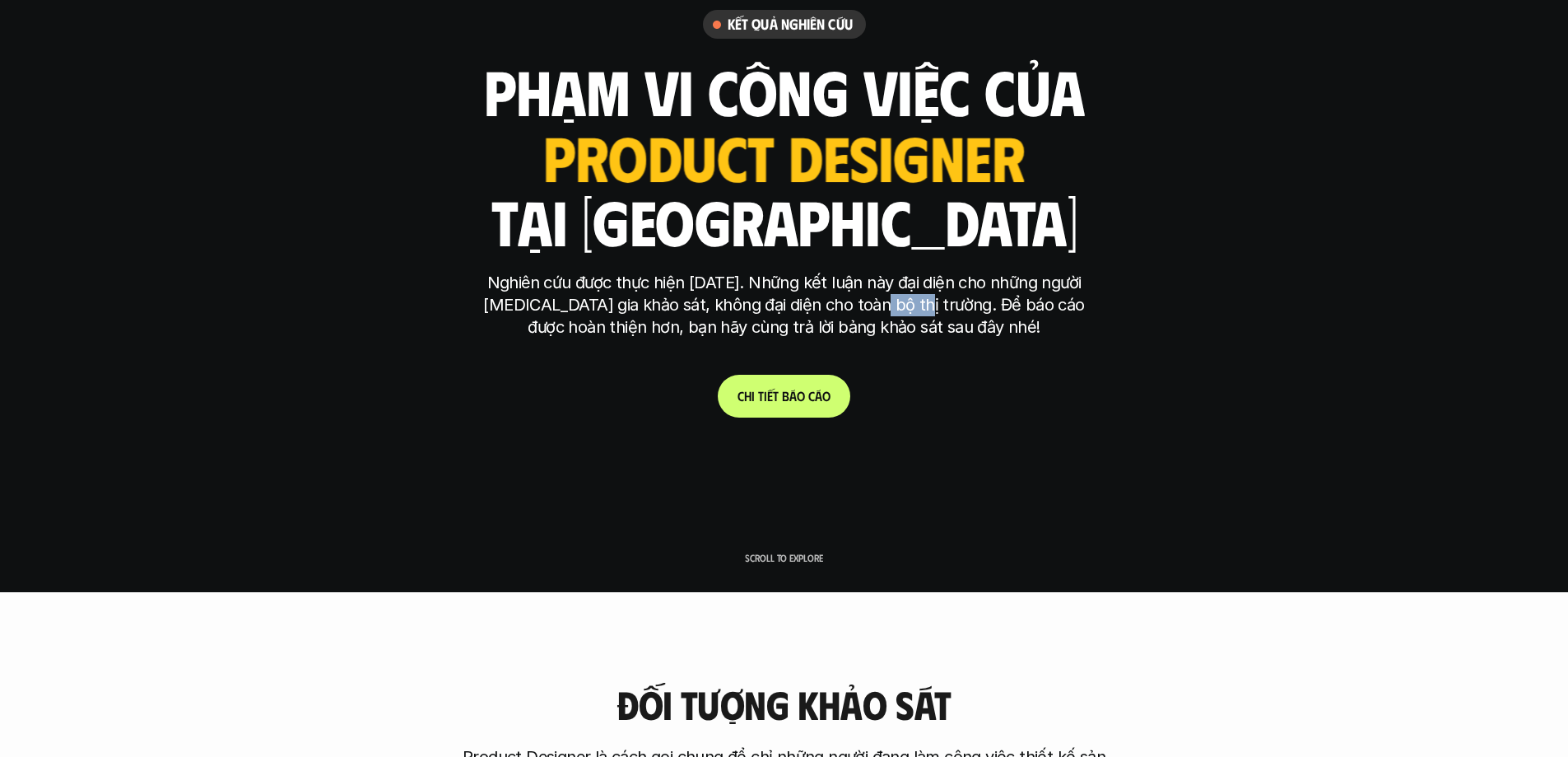
click at [877, 300] on p "Nghiên cứu được thực hiện [DATE]. Những kết luận này đại diện cho những người […" at bounding box center [784, 305] width 618 height 67
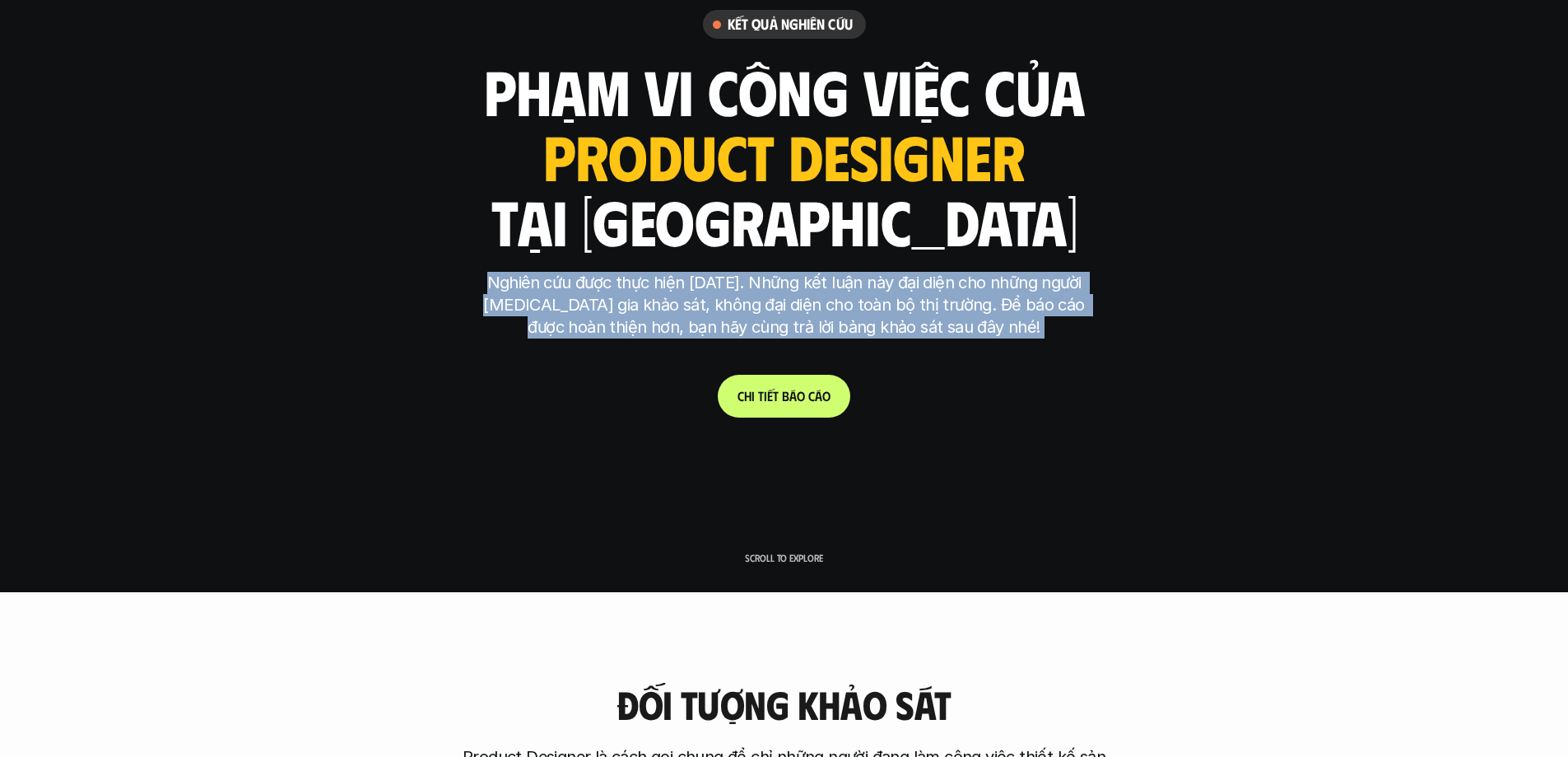
click at [877, 300] on p "Nghiên cứu được thực hiện [DATE]. Những kết luận này đại diện cho những người […" at bounding box center [784, 305] width 618 height 67
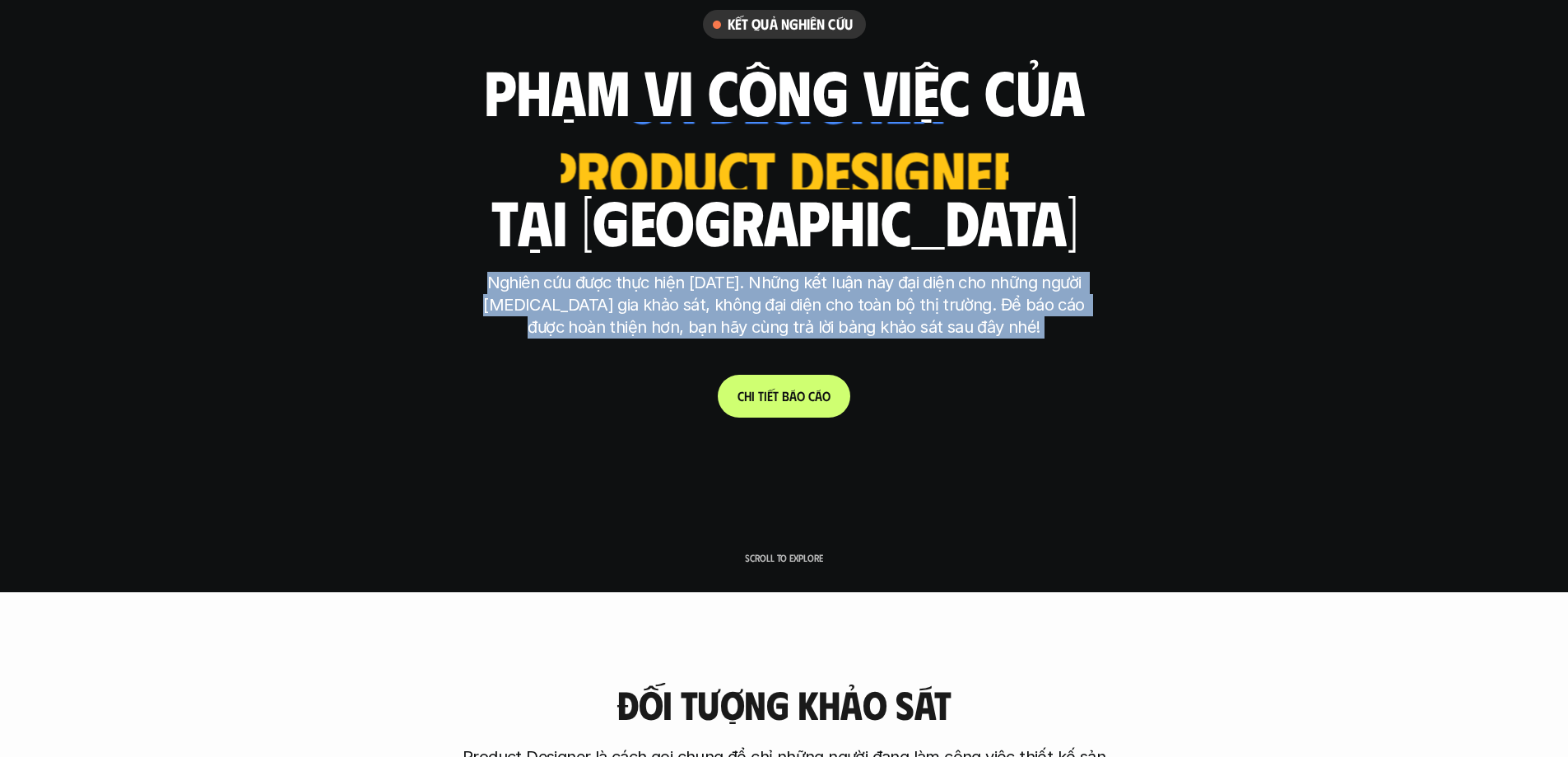
click at [956, 321] on p "Nghiên cứu được thực hiện [DATE]. Những kết luận này đại diện cho những người […" at bounding box center [784, 305] width 618 height 67
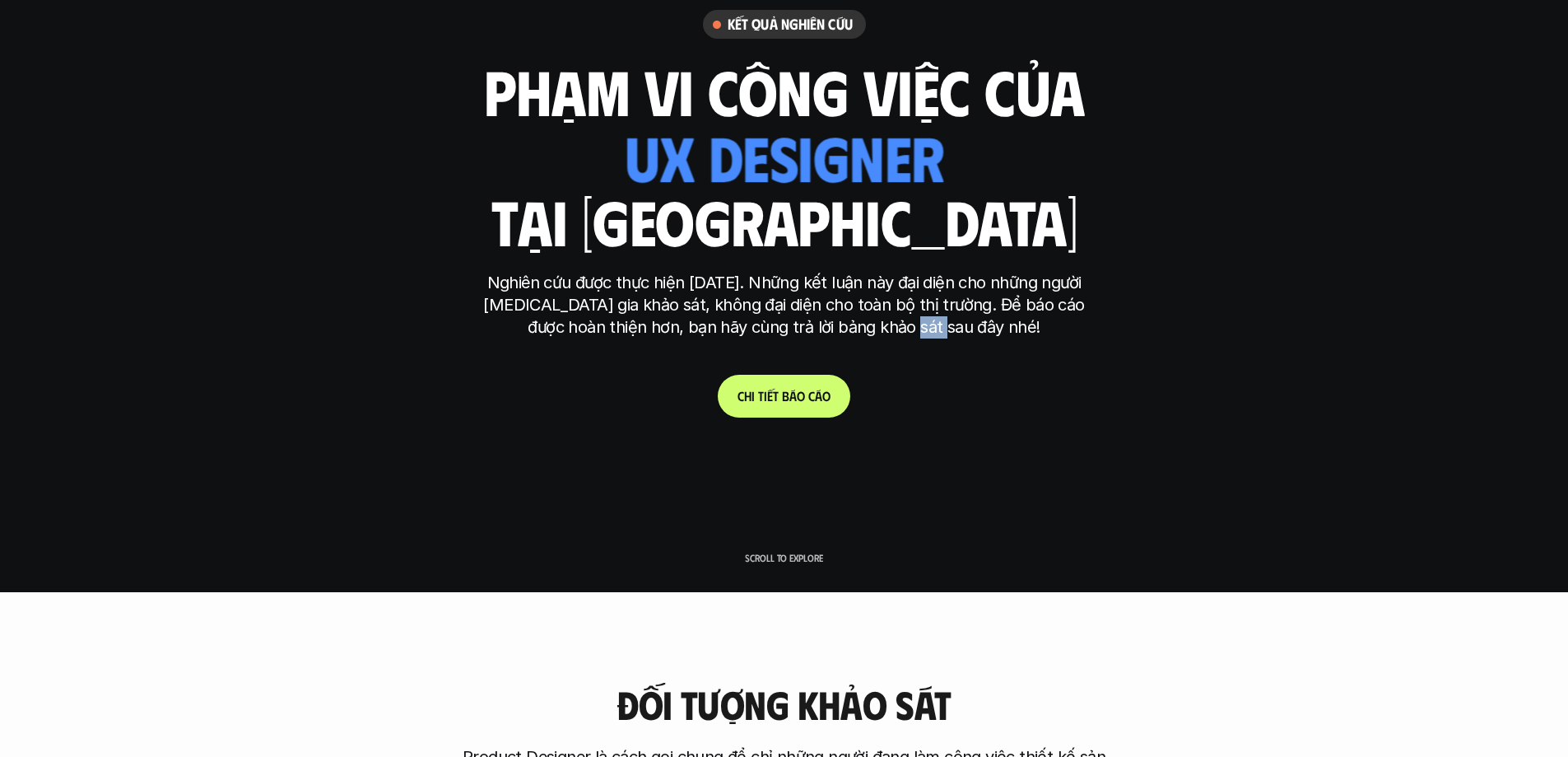
click at [956, 321] on p "Nghiên cứu được thực hiện [DATE]. Những kết luận này đại diện cho những người […" at bounding box center [784, 305] width 618 height 67
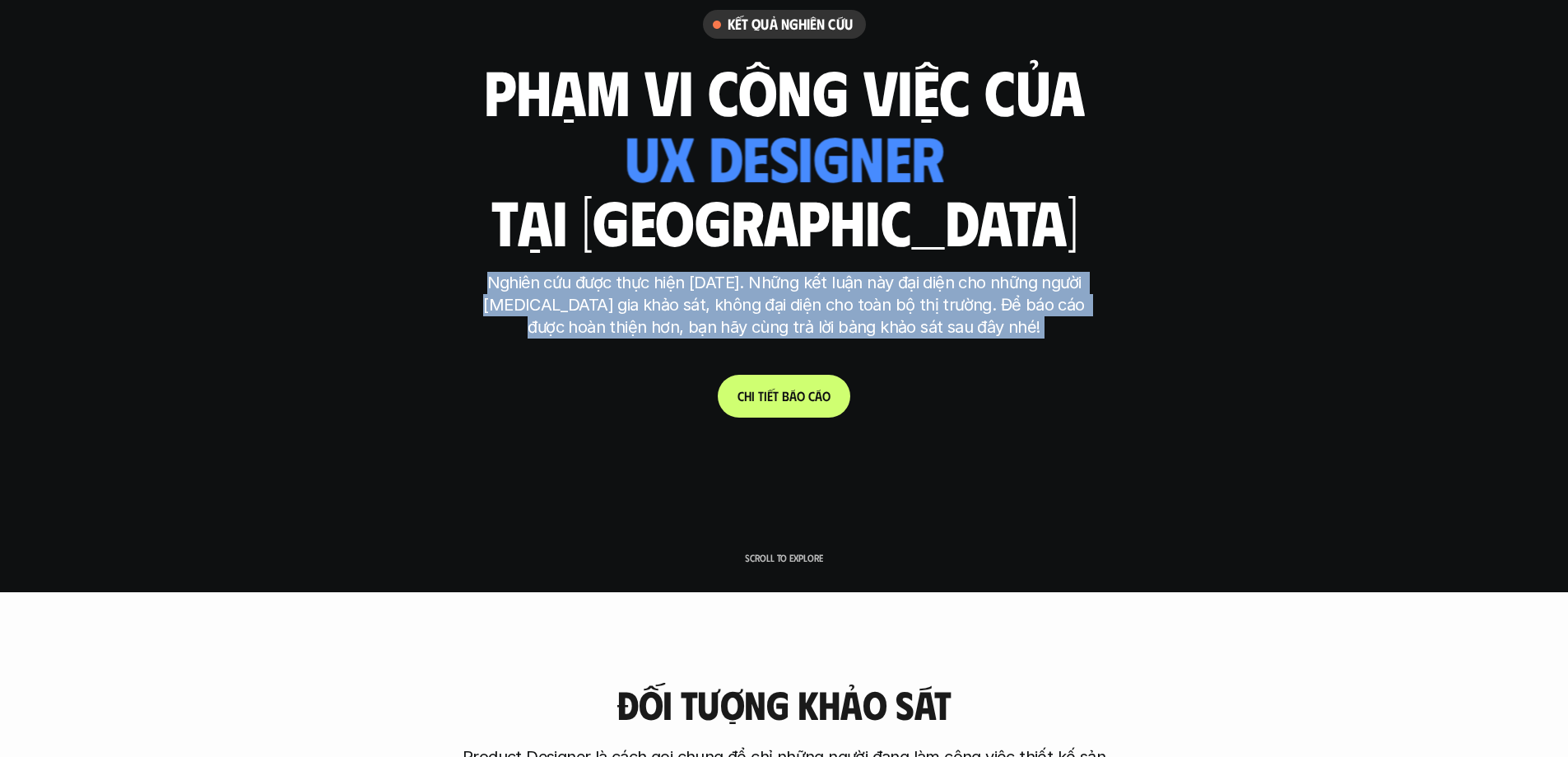
click at [956, 321] on p "Nghiên cứu được thực hiện [DATE]. Những kết luận này đại diện cho những người […" at bounding box center [784, 305] width 618 height 67
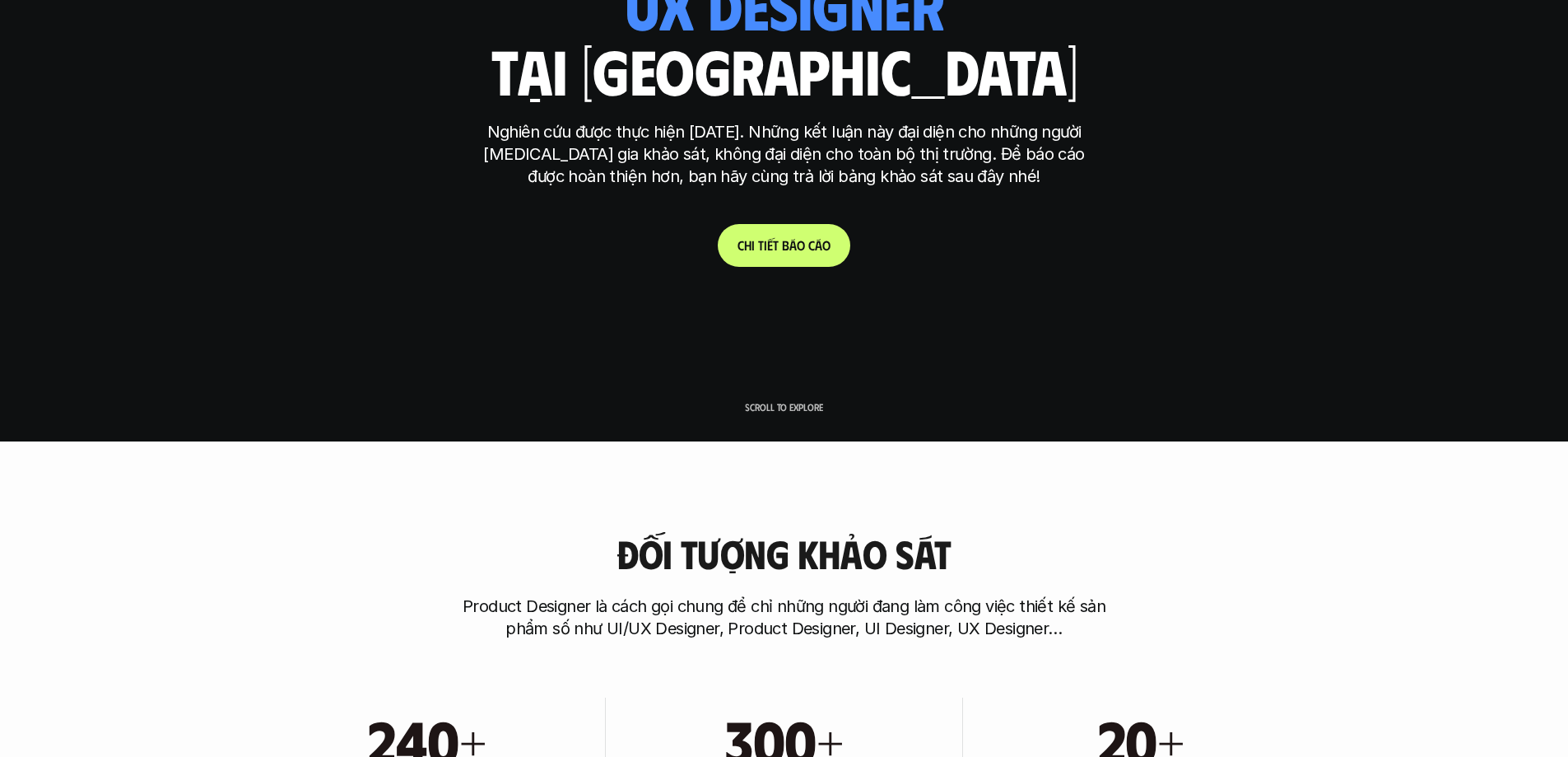
scroll to position [659, 0]
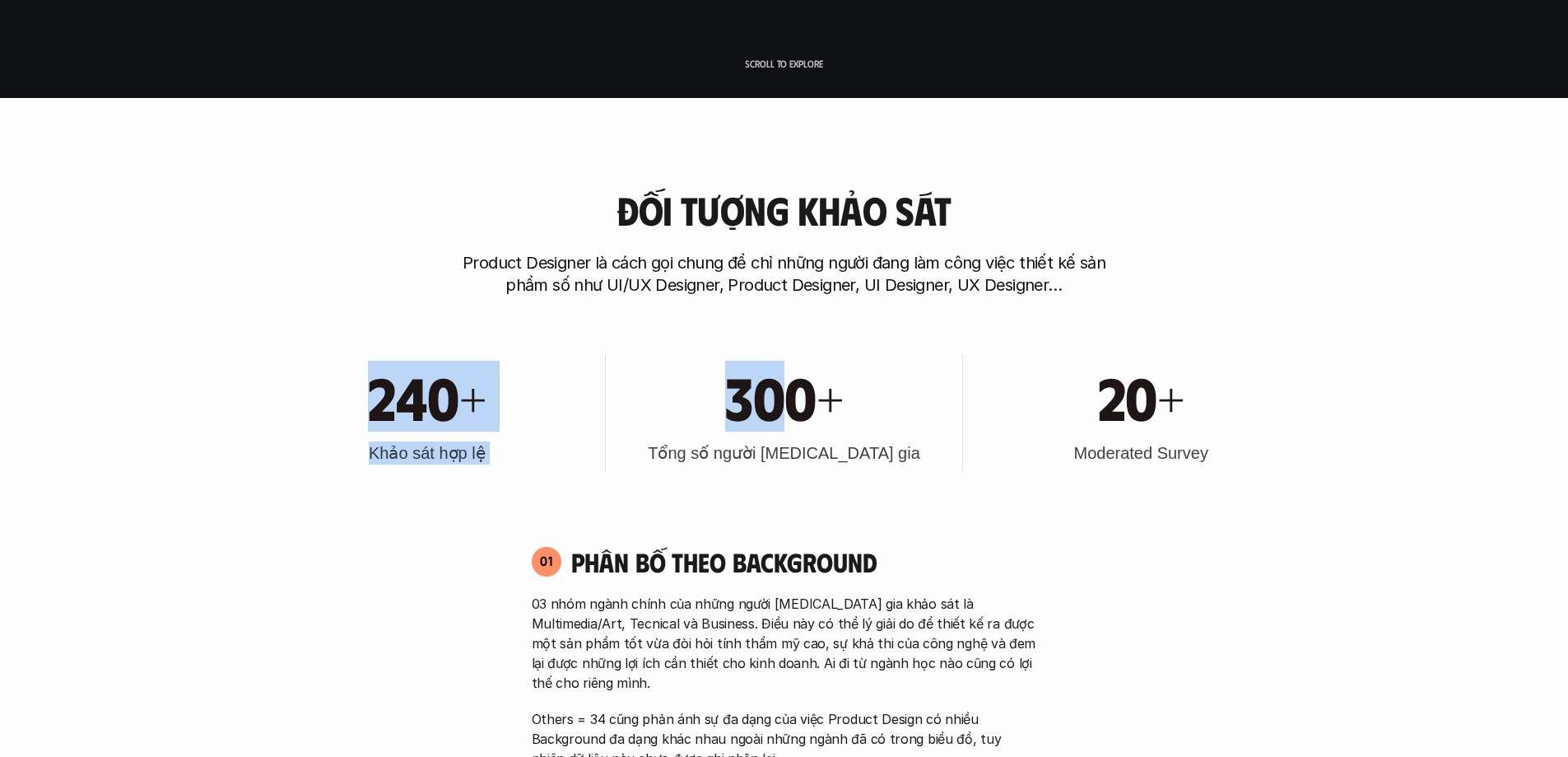
drag, startPoint x: 572, startPoint y: 331, endPoint x: 1153, endPoint y: 329, distance: 581.0
click at [896, 329] on div "240+ Khảo sát hợp lệ 300+ Tổng số người [MEDICAL_DATA] gia 20+ Moderated Survey" at bounding box center [785, 412] width 1054 height 166
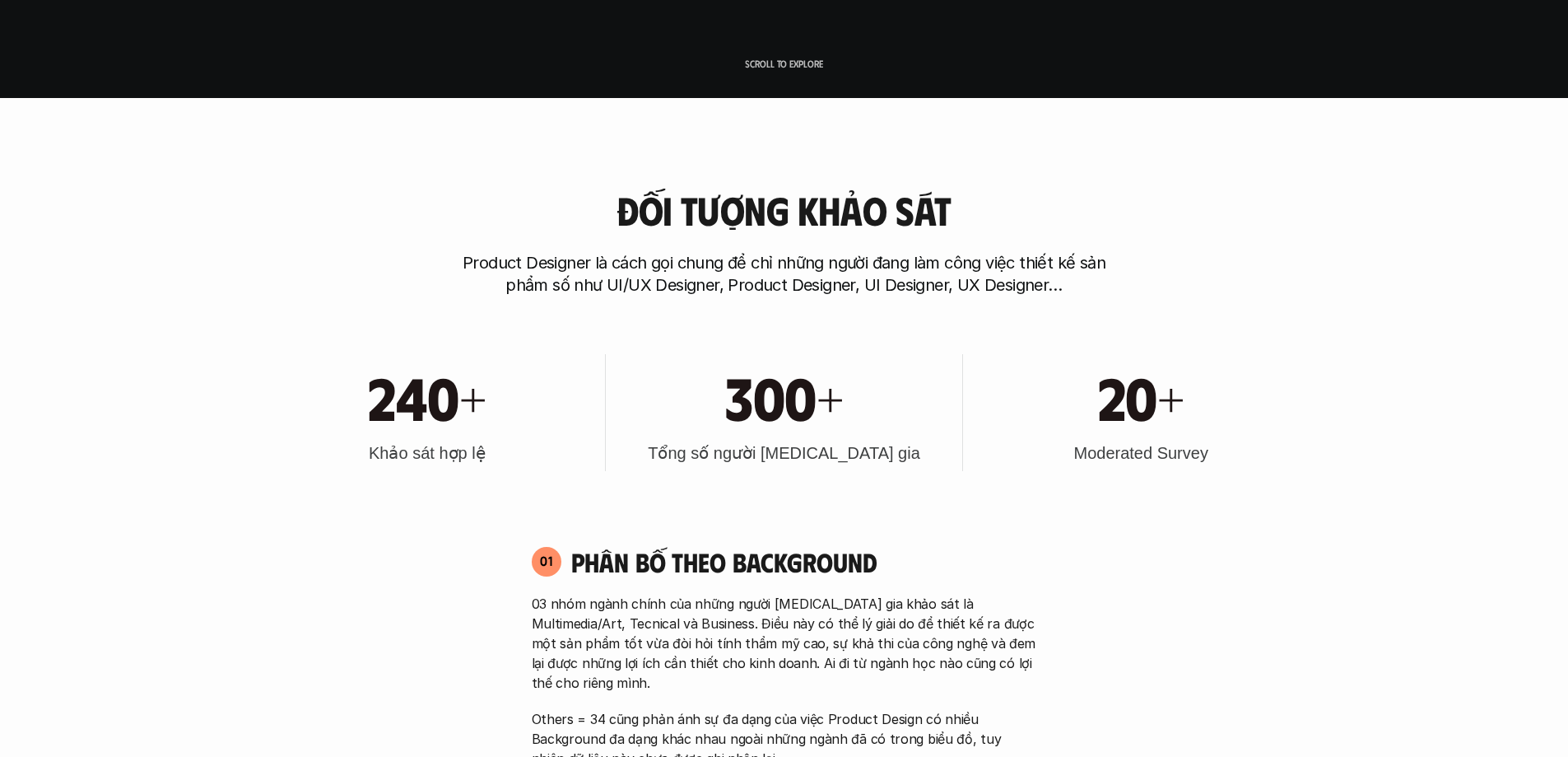
click at [1187, 329] on div "240+ Khảo sát hợp lệ 300+ Tổng số người [MEDICAL_DATA] gia 20+ Moderated Survey" at bounding box center [785, 412] width 1054 height 166
drag, startPoint x: 613, startPoint y: 293, endPoint x: 1288, endPoint y: 285, distance: 675.0
click at [862, 272] on p "Product Designer là cách gọi chung để chỉ những người đang làm công việc thiết …" at bounding box center [784, 273] width 659 height 44
click at [1293, 285] on div "Đối tượng khảo sát Product Designer là cách gọi chung để chỉ những người đang l…" at bounding box center [785, 243] width 1054 height 108
click at [781, 283] on p "Product Designer là cách gọi chung để chỉ những người đang làm công việc thiết …" at bounding box center [784, 273] width 659 height 44
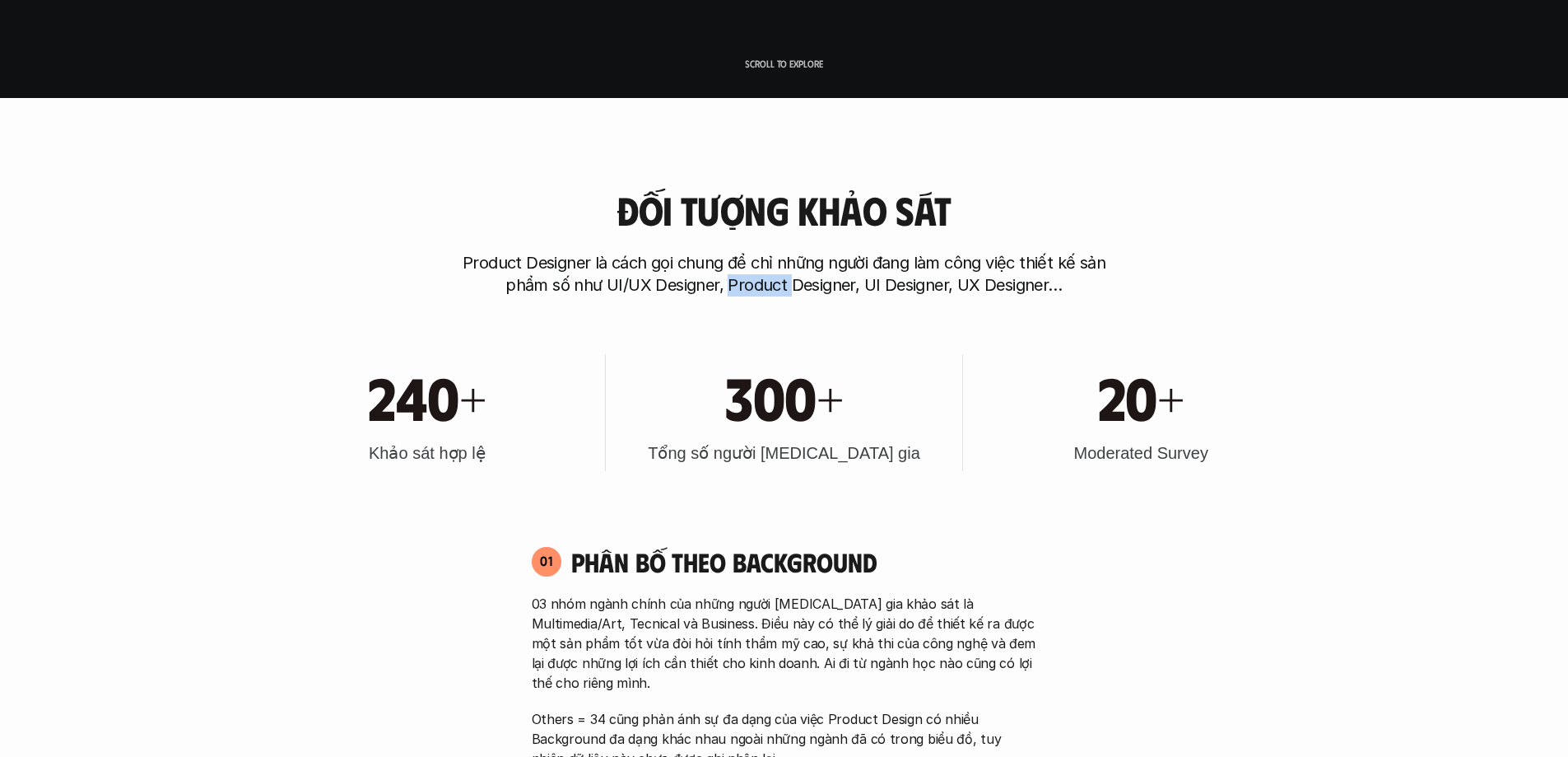
click at [781, 283] on p "Product Designer là cách gọi chung để chỉ những người đang làm công việc thiết …" at bounding box center [784, 273] width 659 height 44
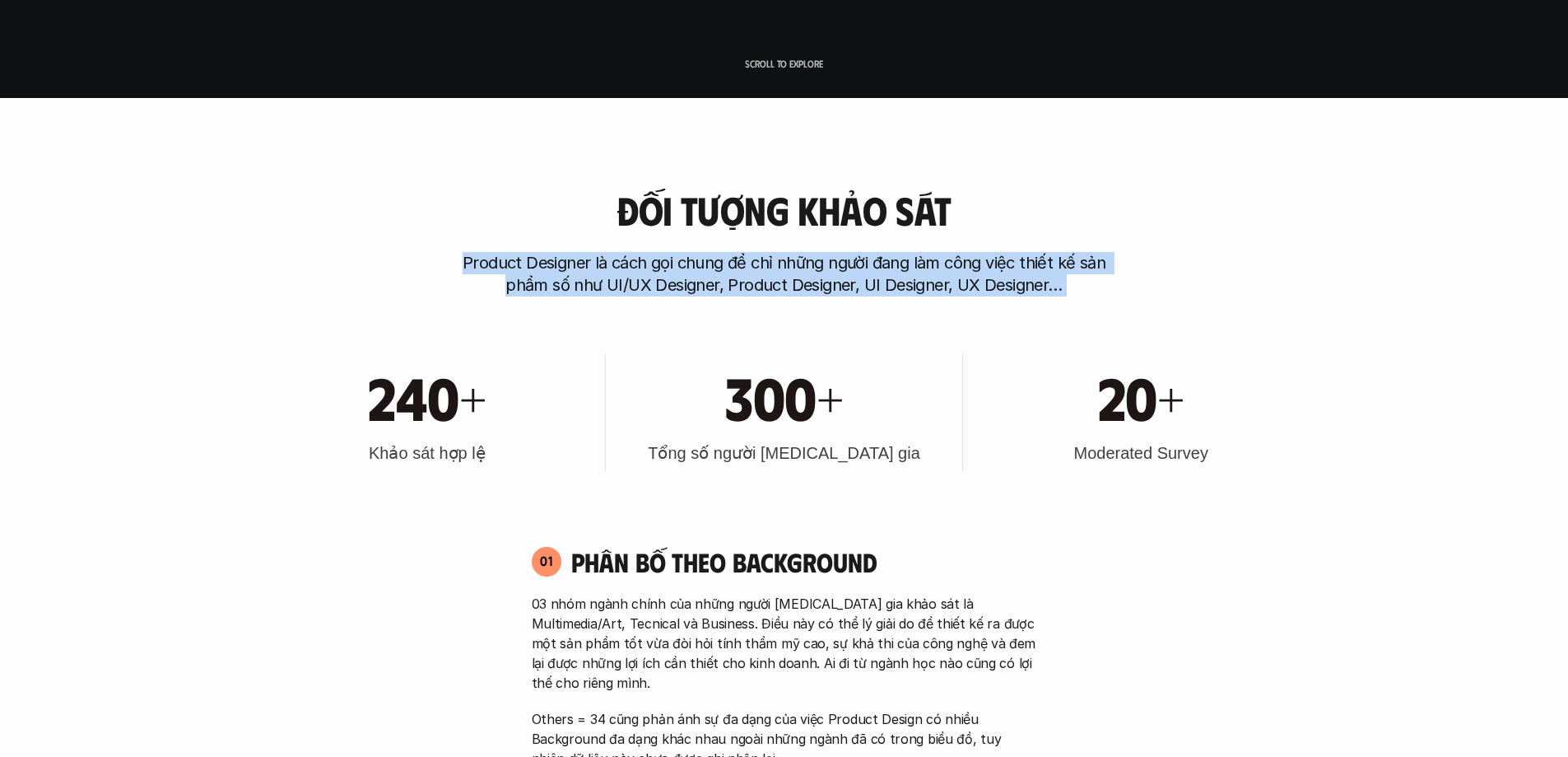
drag, startPoint x: 781, startPoint y: 283, endPoint x: 823, endPoint y: 290, distance: 42.6
click at [787, 285] on p "Product Designer là cách gọi chung để chỉ những người đang làm công việc thiết …" at bounding box center [784, 273] width 659 height 44
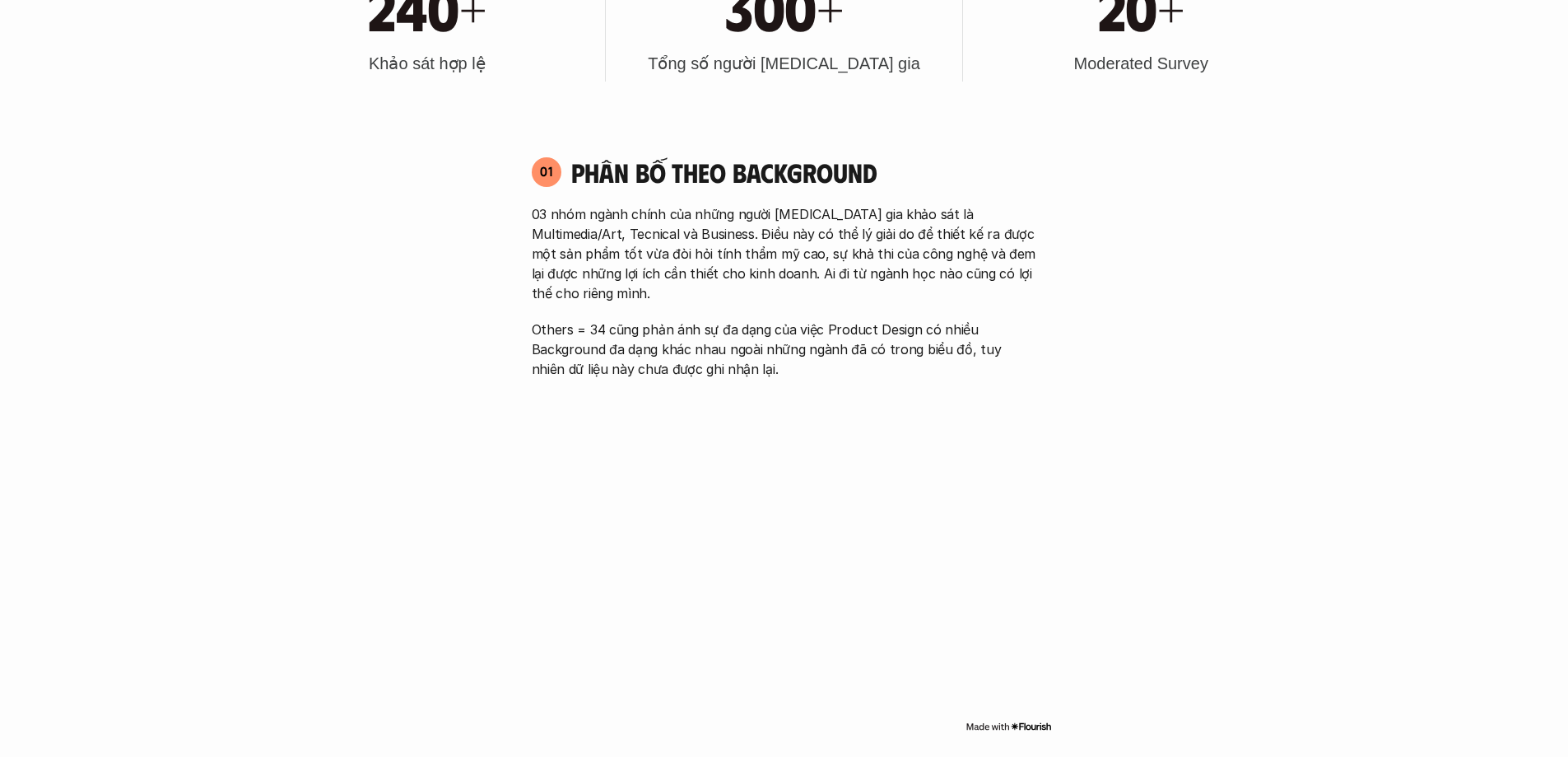
scroll to position [1070, 0]
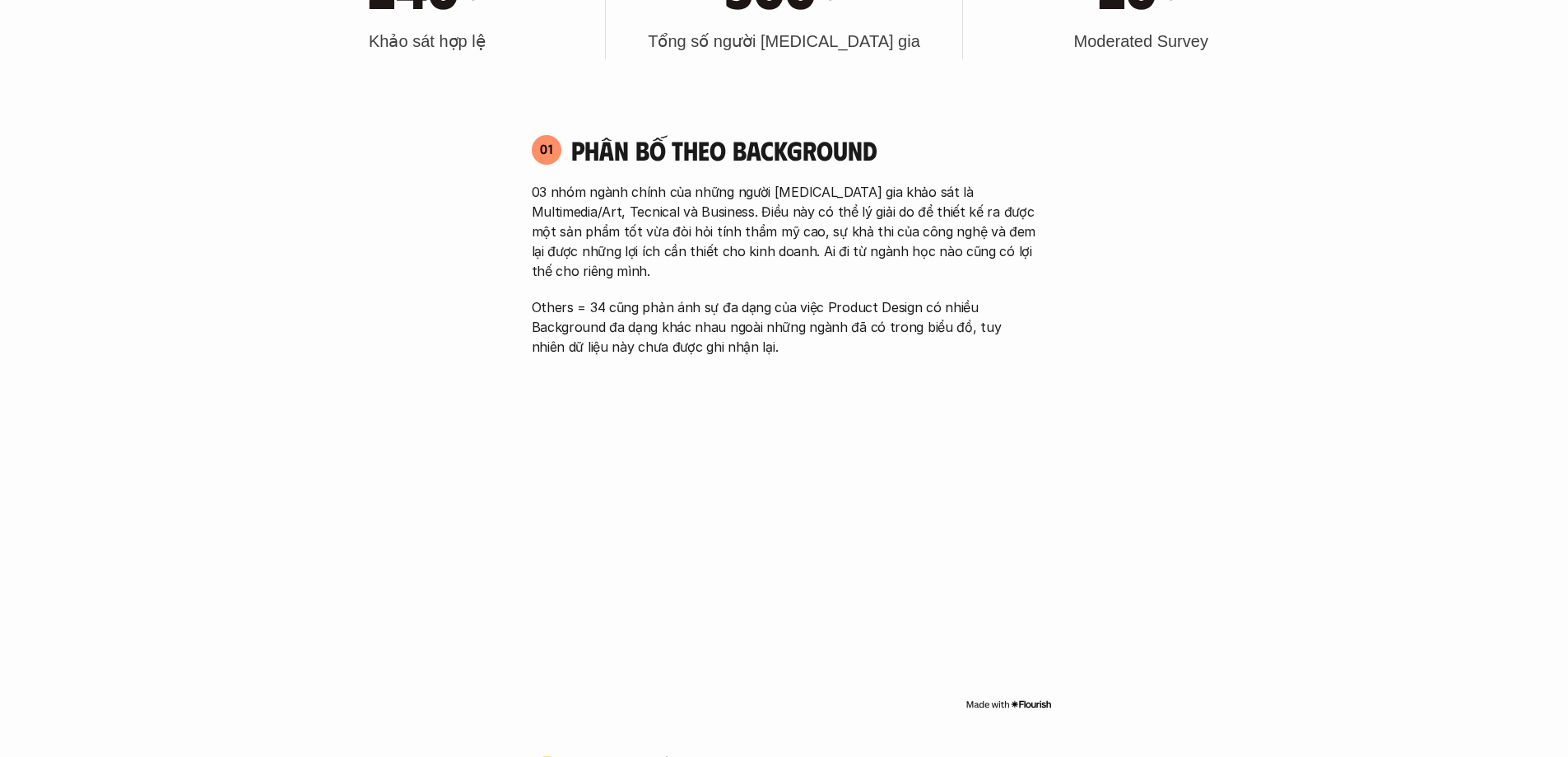
click at [702, 259] on p "03 nhóm ngành chính của những người [MEDICAL_DATA] gia khảo sát là Multimedia/A…" at bounding box center [785, 231] width 505 height 99
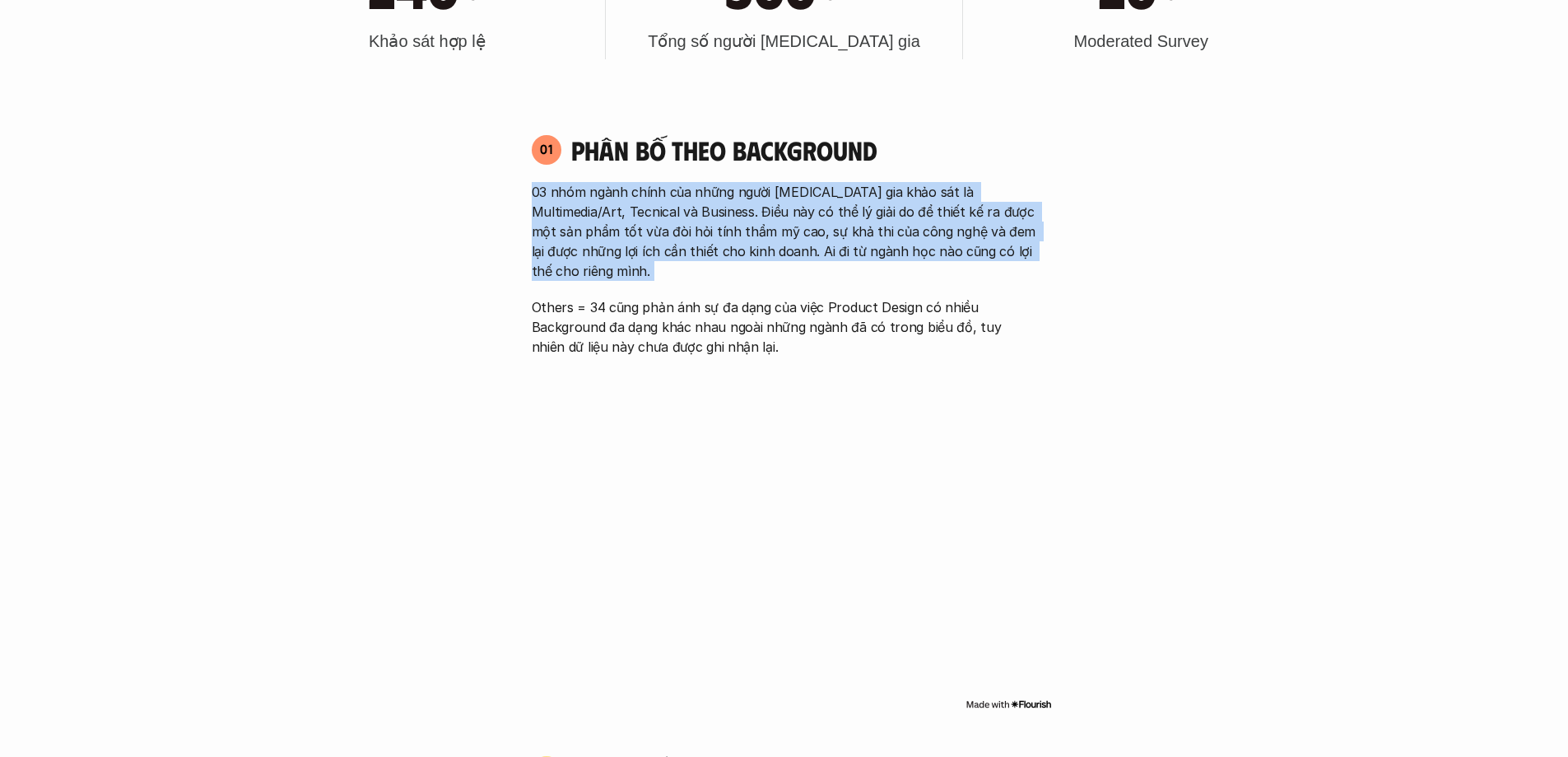
click at [702, 259] on p "03 nhóm ngành chính của những người [MEDICAL_DATA] gia khảo sát là Multimedia/A…" at bounding box center [785, 231] width 505 height 99
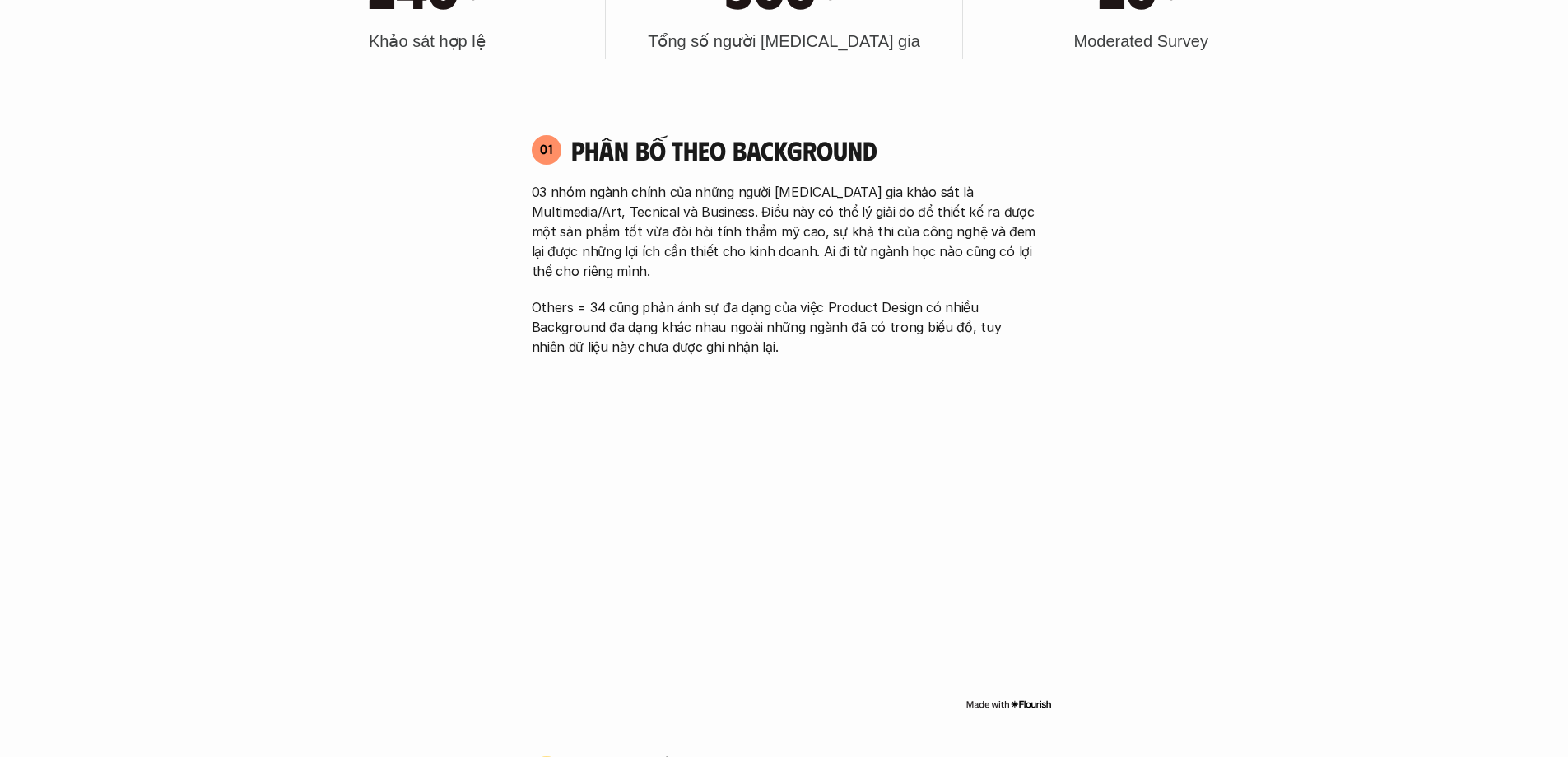
click at [711, 298] on p "Others = 34 cũng phản ánh sự đa dạng của việc Product Design có nhiều Backgroun…" at bounding box center [785, 327] width 505 height 59
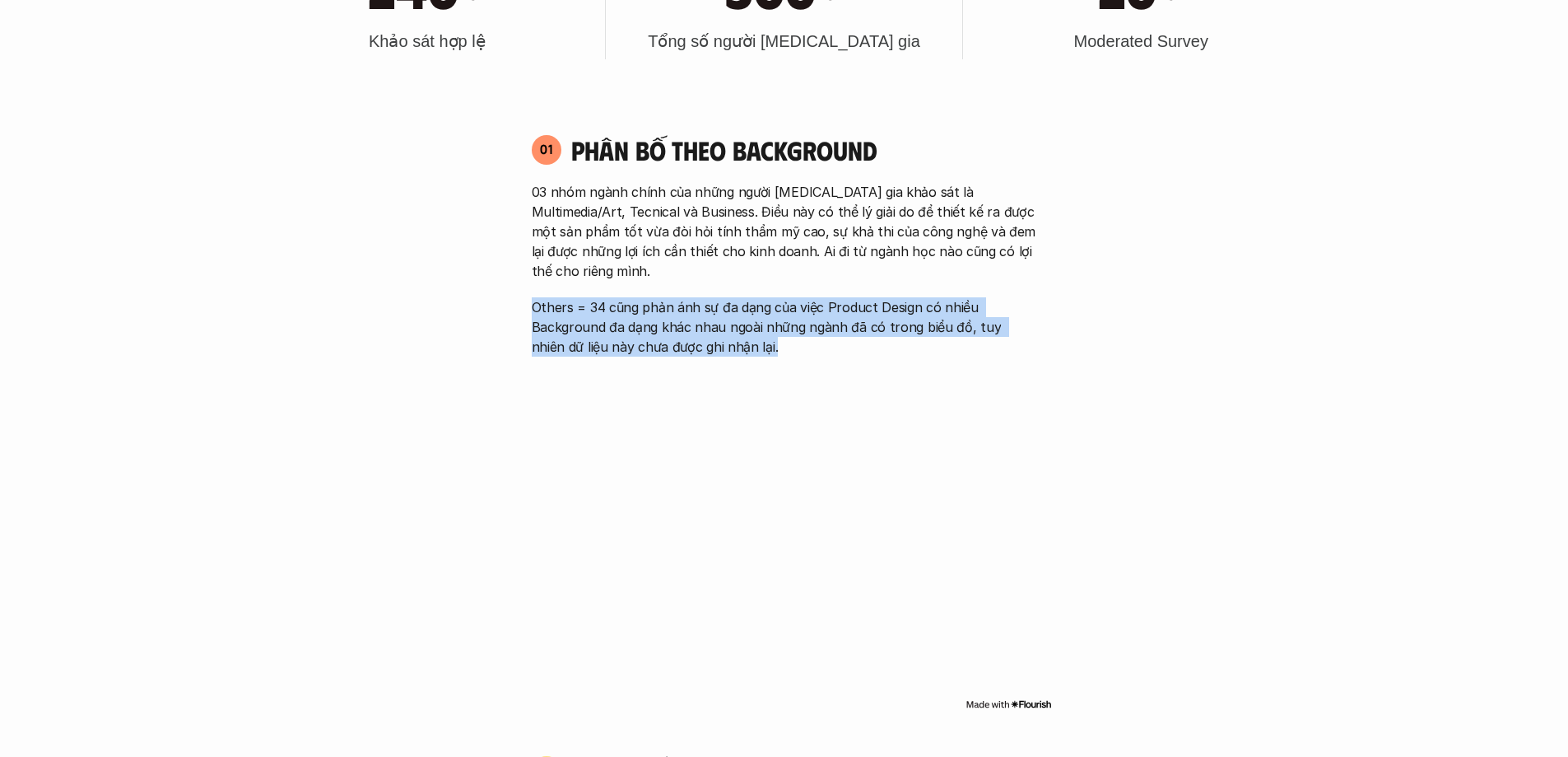
click at [711, 298] on p "Others = 34 cũng phản ánh sự đa dạng của việc Product Design có nhiều Backgroun…" at bounding box center [785, 327] width 505 height 59
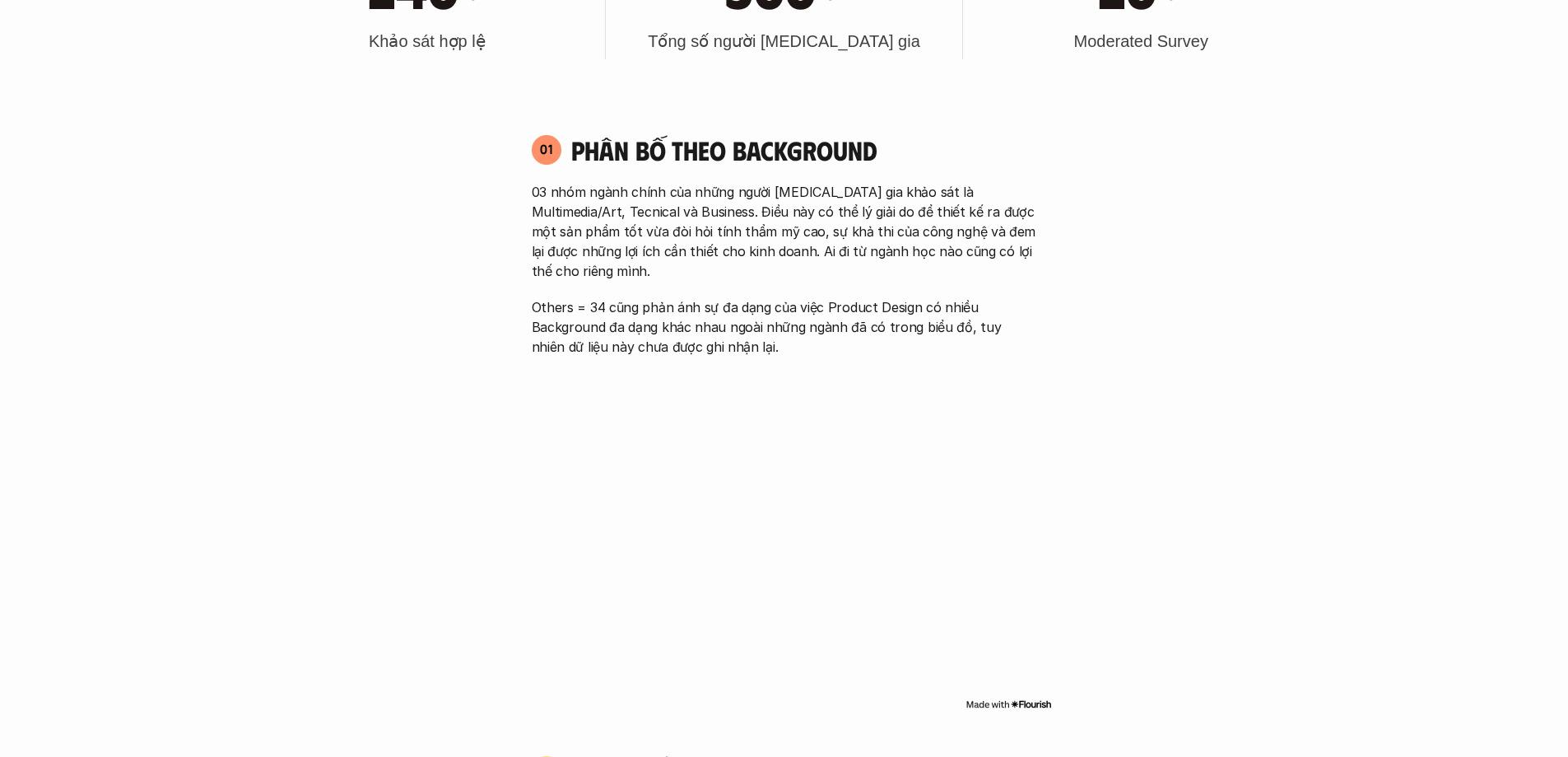
click at [745, 252] on p "03 nhóm ngành chính của những người [MEDICAL_DATA] gia khảo sát là Multimedia/A…" at bounding box center [785, 231] width 505 height 99
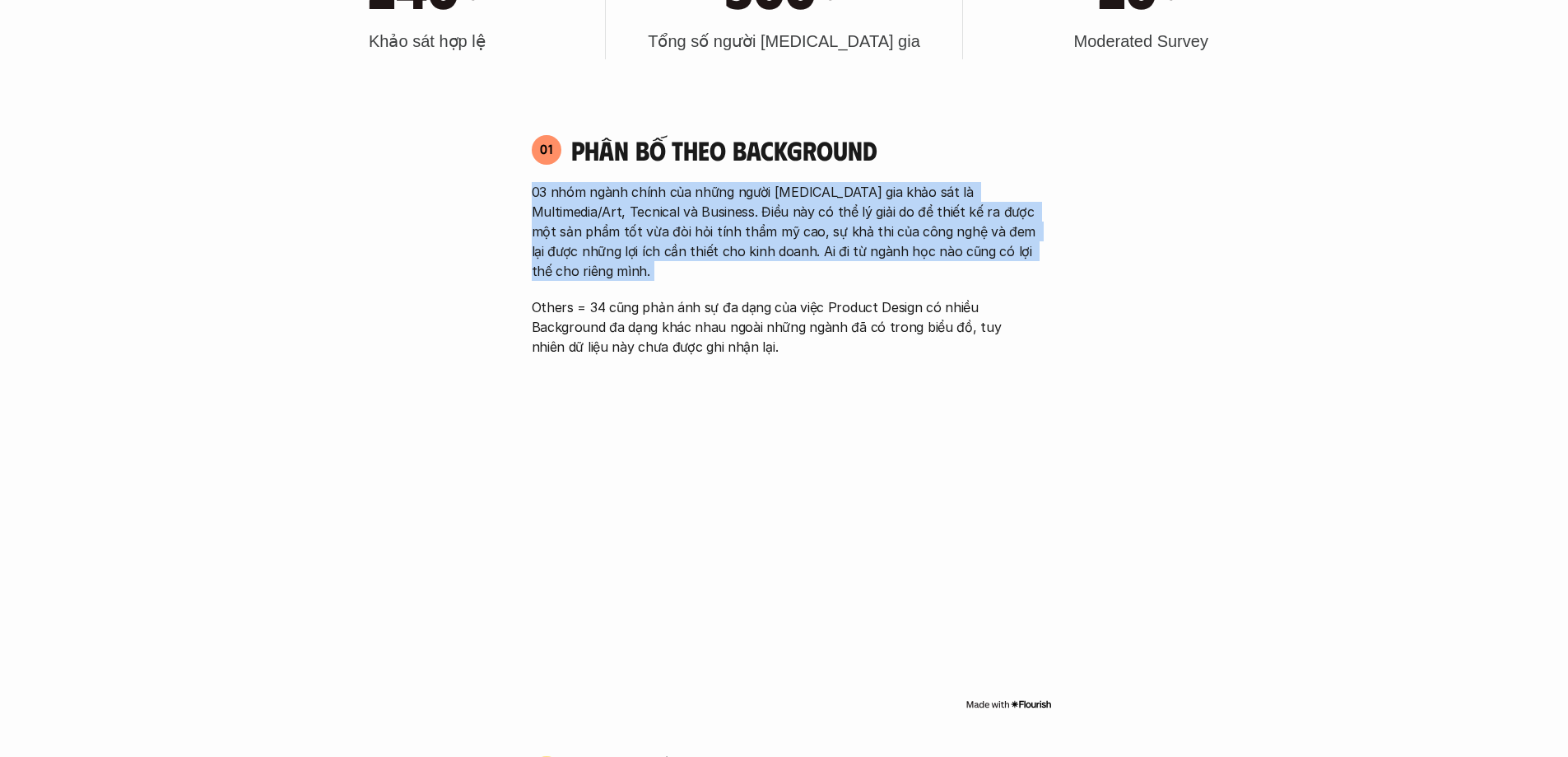
click at [745, 252] on p "03 nhóm ngành chính của những người [MEDICAL_DATA] gia khảo sát là Multimedia/A…" at bounding box center [785, 231] width 505 height 99
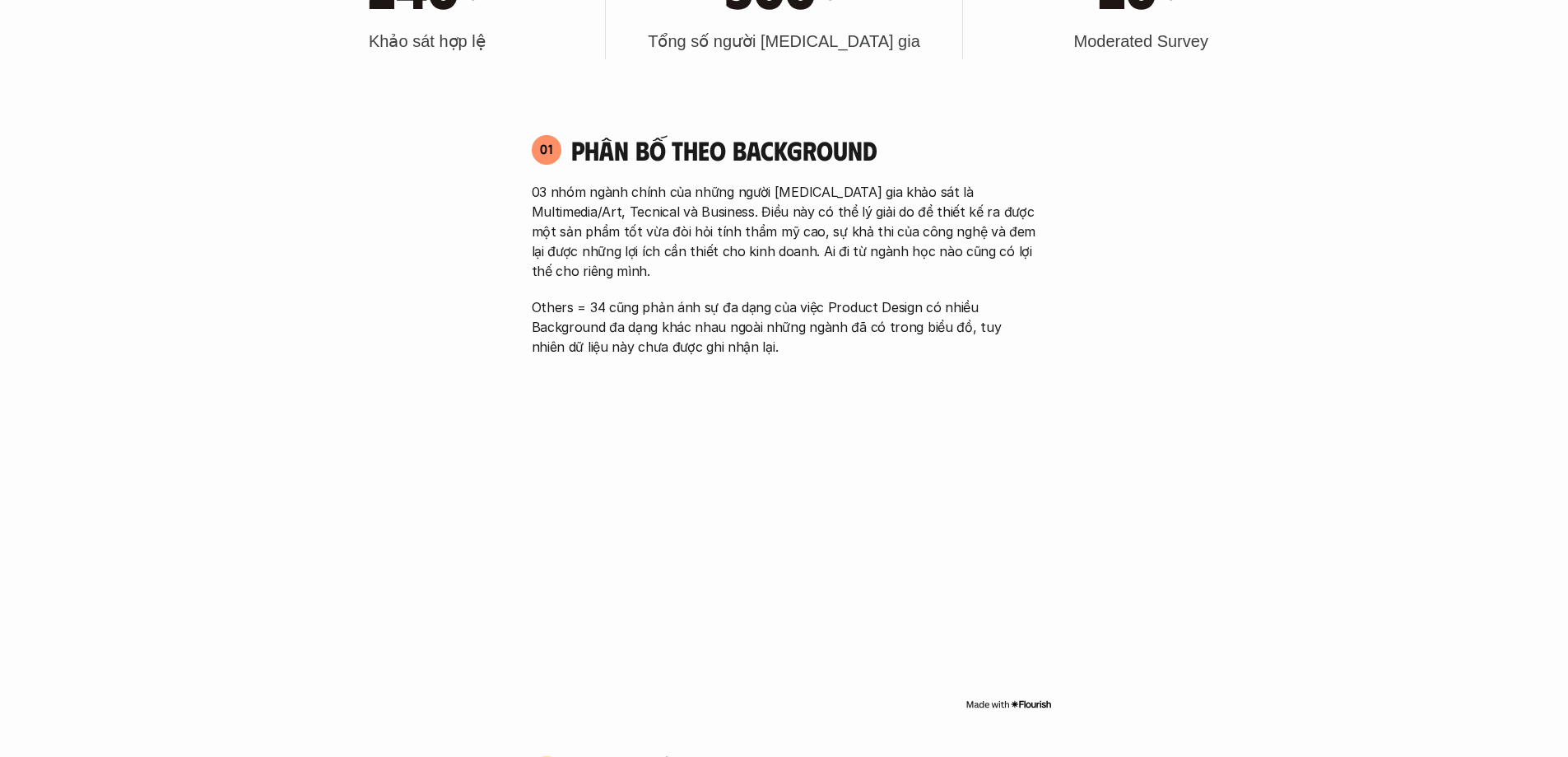
click at [904, 248] on p "03 nhóm ngành chính của những người [MEDICAL_DATA] gia khảo sát là Multimedia/A…" at bounding box center [785, 231] width 505 height 99
click at [603, 247] on p "03 nhóm ngành chính của những người [MEDICAL_DATA] gia khảo sát là Multimedia/A…" at bounding box center [785, 231] width 505 height 99
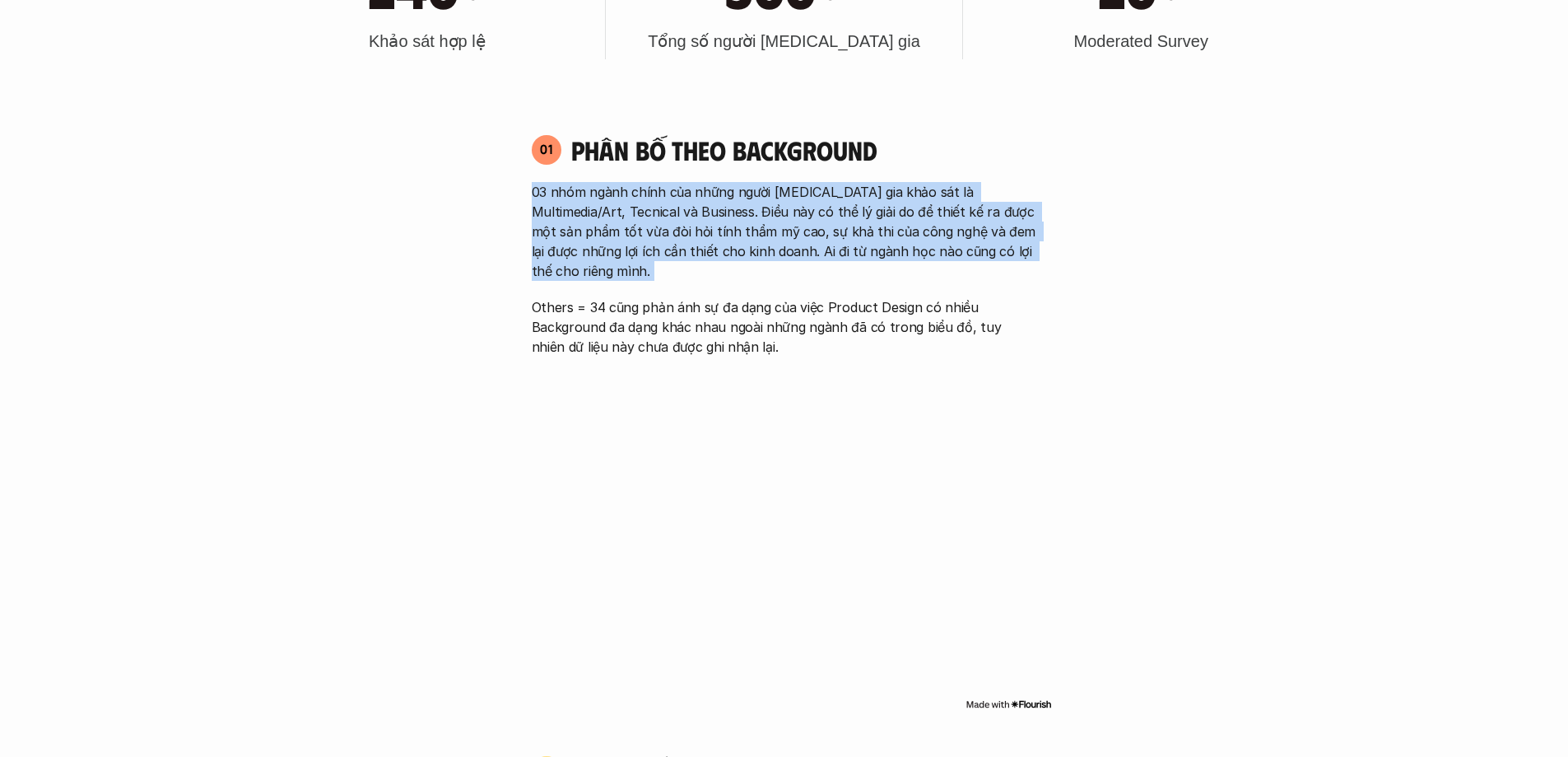
click at [603, 247] on p "03 nhóm ngành chính của những người [MEDICAL_DATA] gia khảo sát là Multimedia/A…" at bounding box center [785, 231] width 505 height 99
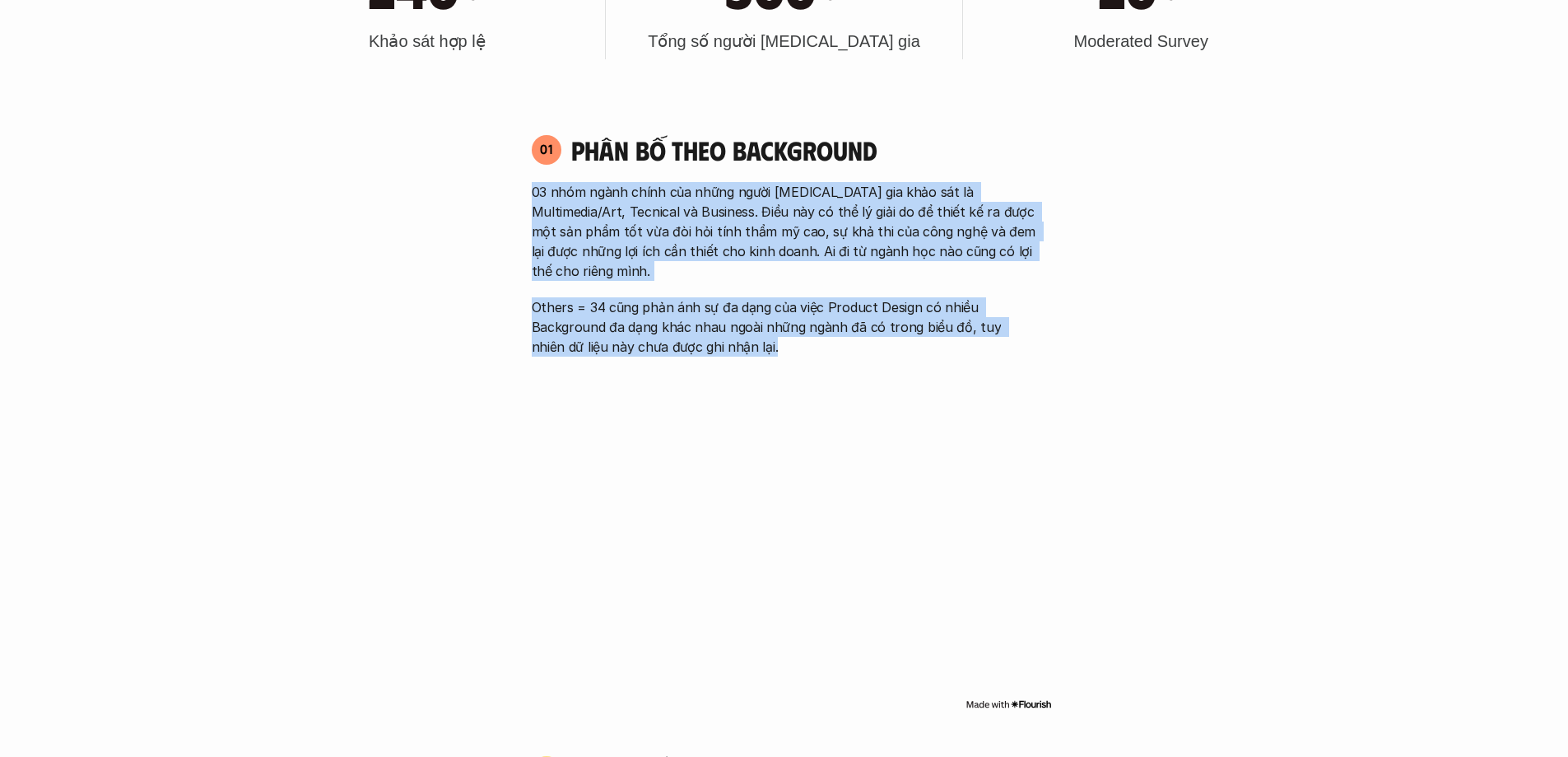
drag, startPoint x: 530, startPoint y: 188, endPoint x: 1033, endPoint y: 345, distance: 526.9
click at [777, 337] on div "01 Phân bố theo background 03 nhóm ngành chính của những người [MEDICAL_DATA] g…" at bounding box center [784, 245] width 535 height 223
drag, startPoint x: 515, startPoint y: 191, endPoint x: 804, endPoint y: 333, distance: 322.0
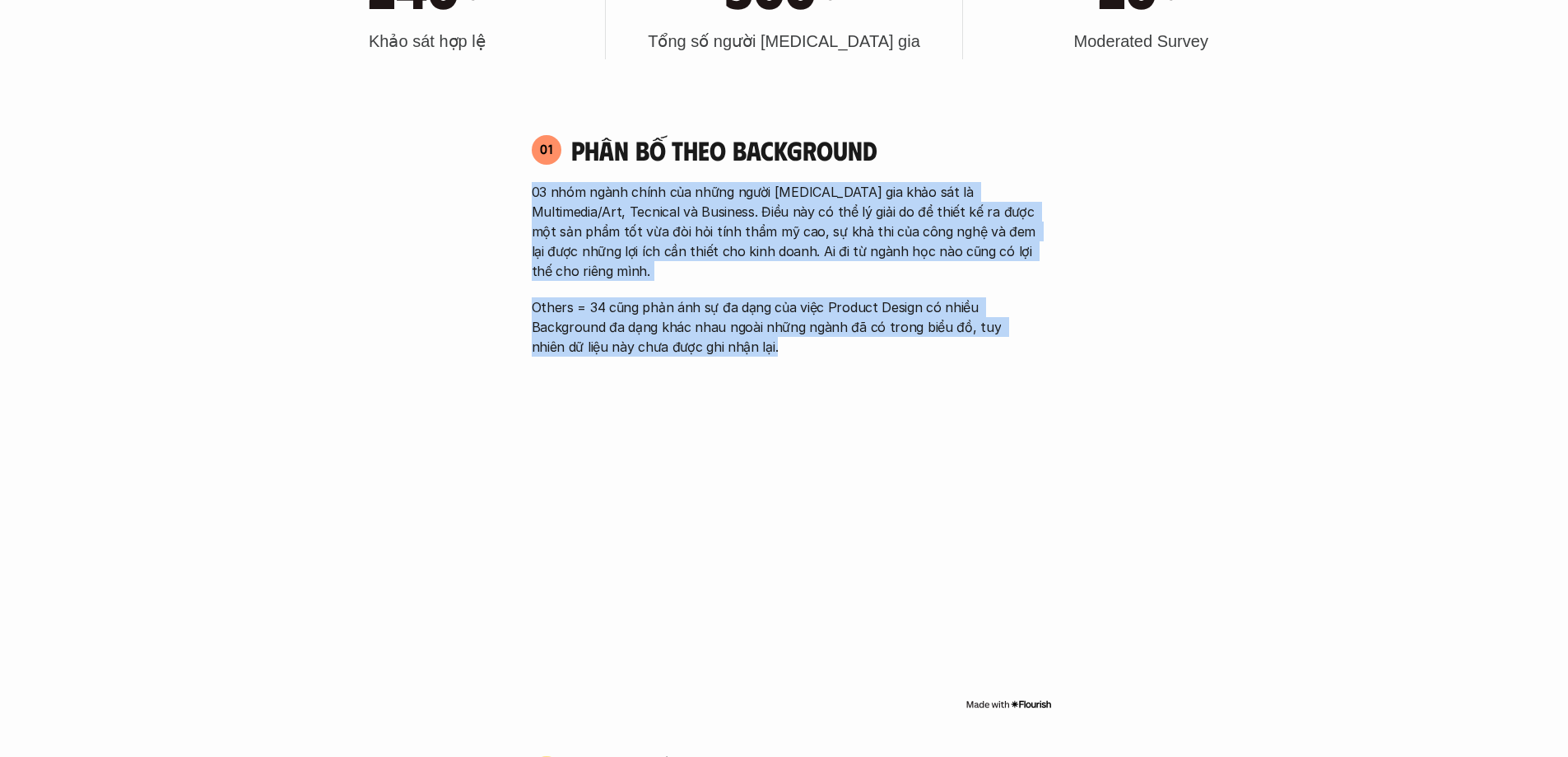
drag, startPoint x: 535, startPoint y: 195, endPoint x: 1085, endPoint y: 314, distance: 562.7
click at [940, 343] on div "01 Phân bố theo background 03 nhóm ngành chính của những người [MEDICAL_DATA] g…" at bounding box center [784, 423] width 535 height 612
drag, startPoint x: 537, startPoint y: 189, endPoint x: 817, endPoint y: 337, distance: 316.7
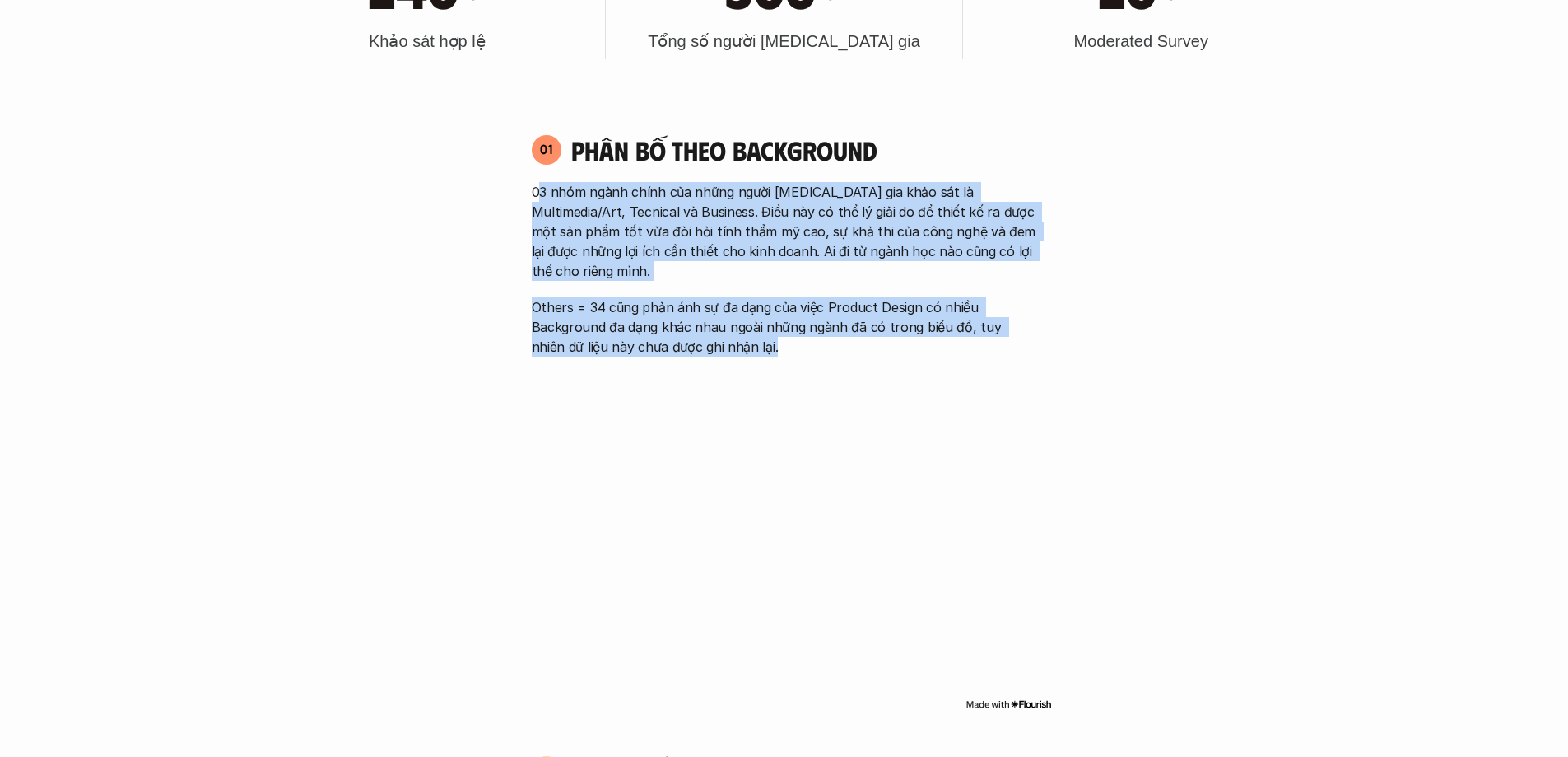
click at [806, 339] on div "01 Phân bố theo background 03 nhóm ngành chính của những người [MEDICAL_DATA] g…" at bounding box center [784, 423] width 535 height 612
drag, startPoint x: 529, startPoint y: 186, endPoint x: 774, endPoint y: 331, distance: 284.7
click at [771, 331] on div "01 Phân bố theo background 03 nhóm ngành chính của những người [MEDICAL_DATA] g…" at bounding box center [784, 245] width 535 height 223
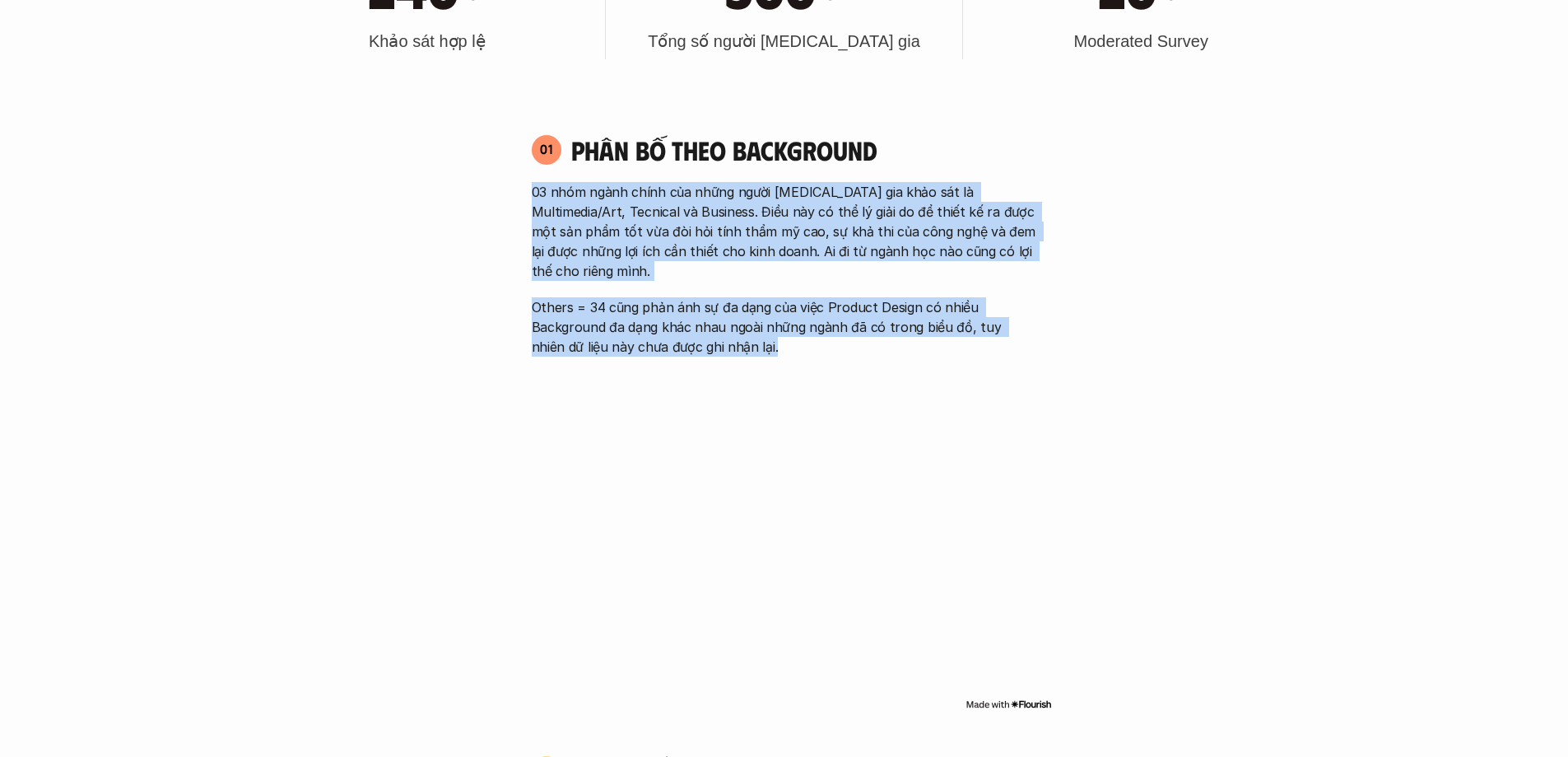
drag, startPoint x: 527, startPoint y: 184, endPoint x: 767, endPoint y: 333, distance: 282.5
click at [765, 333] on div "01 Phân bố theo background 03 nhóm ngành chính của những người [MEDICAL_DATA] g…" at bounding box center [784, 245] width 535 height 223
drag, startPoint x: 532, startPoint y: 191, endPoint x: 921, endPoint y: 361, distance: 424.5
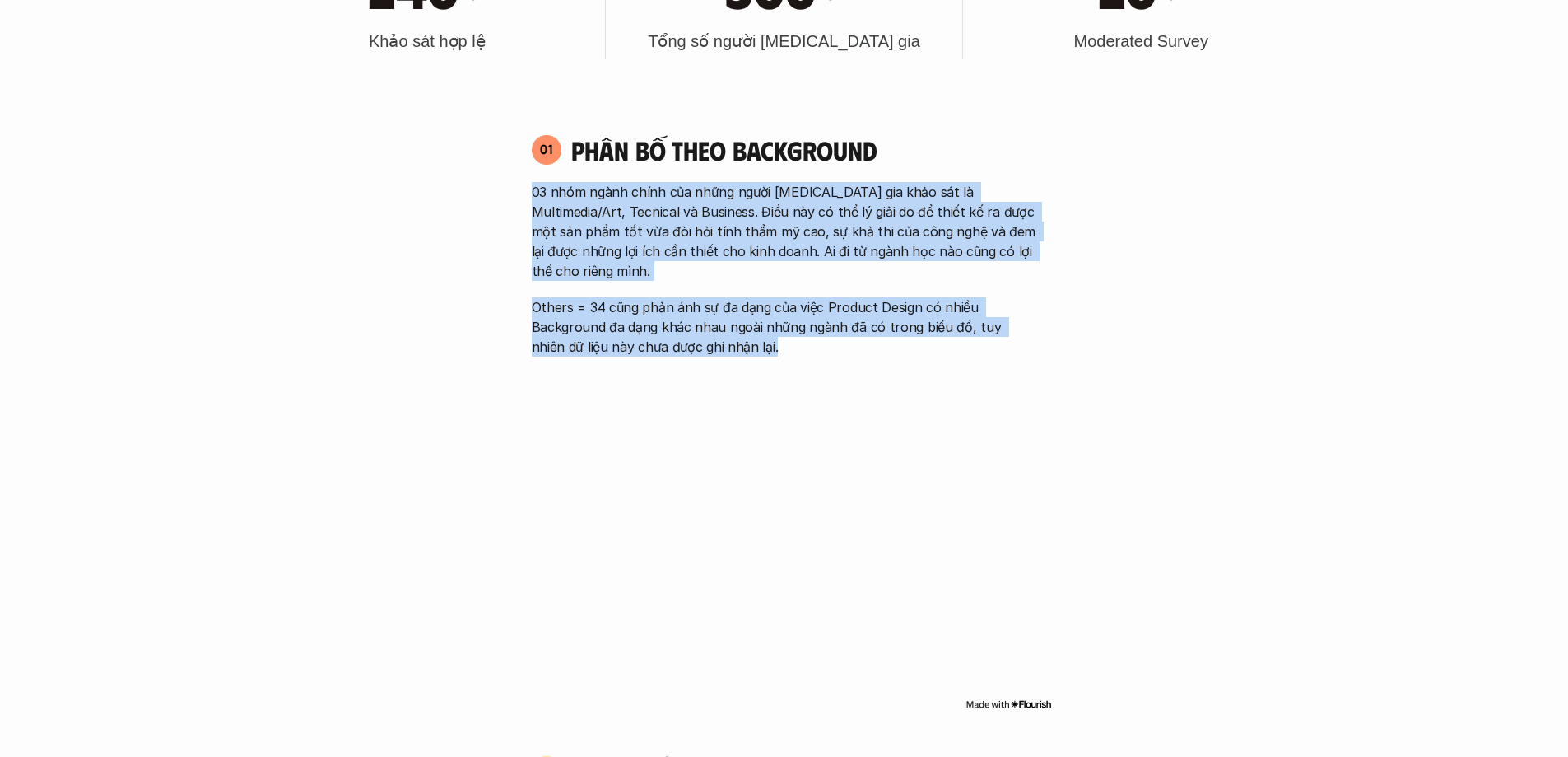
drag, startPoint x: 526, startPoint y: 192, endPoint x: 816, endPoint y: 325, distance: 319.0
click at [806, 323] on div "01 Phân bố theo background 03 nhóm ngành chính của những người [MEDICAL_DATA] g…" at bounding box center [784, 245] width 535 height 223
click at [530, 189] on div "01 Phân bố theo background 03 nhóm ngành chính của những người [MEDICAL_DATA] g…" at bounding box center [784, 245] width 535 height 223
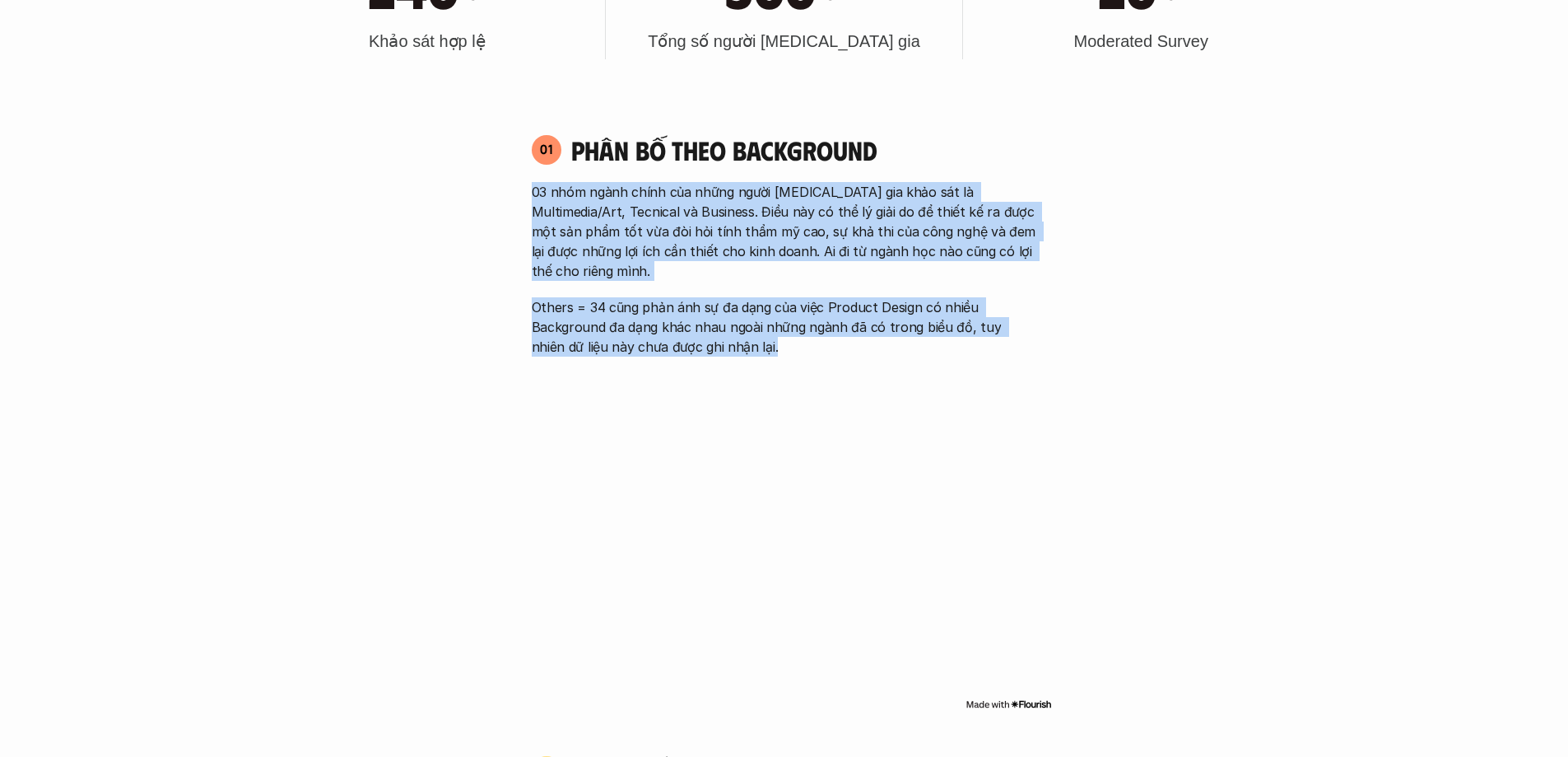
drag, startPoint x: 526, startPoint y: 191, endPoint x: 779, endPoint y: 335, distance: 291.1
click at [759, 332] on div "01 Phân bố theo background 03 nhóm ngành chính của những người [MEDICAL_DATA] g…" at bounding box center [784, 245] width 535 height 223
drag, startPoint x: 521, startPoint y: 197, endPoint x: 850, endPoint y: 346, distance: 361.2
click at [850, 346] on div "01 Phân bố theo background 03 nhóm ngành chính của những người [MEDICAL_DATA] g…" at bounding box center [784, 423] width 535 height 612
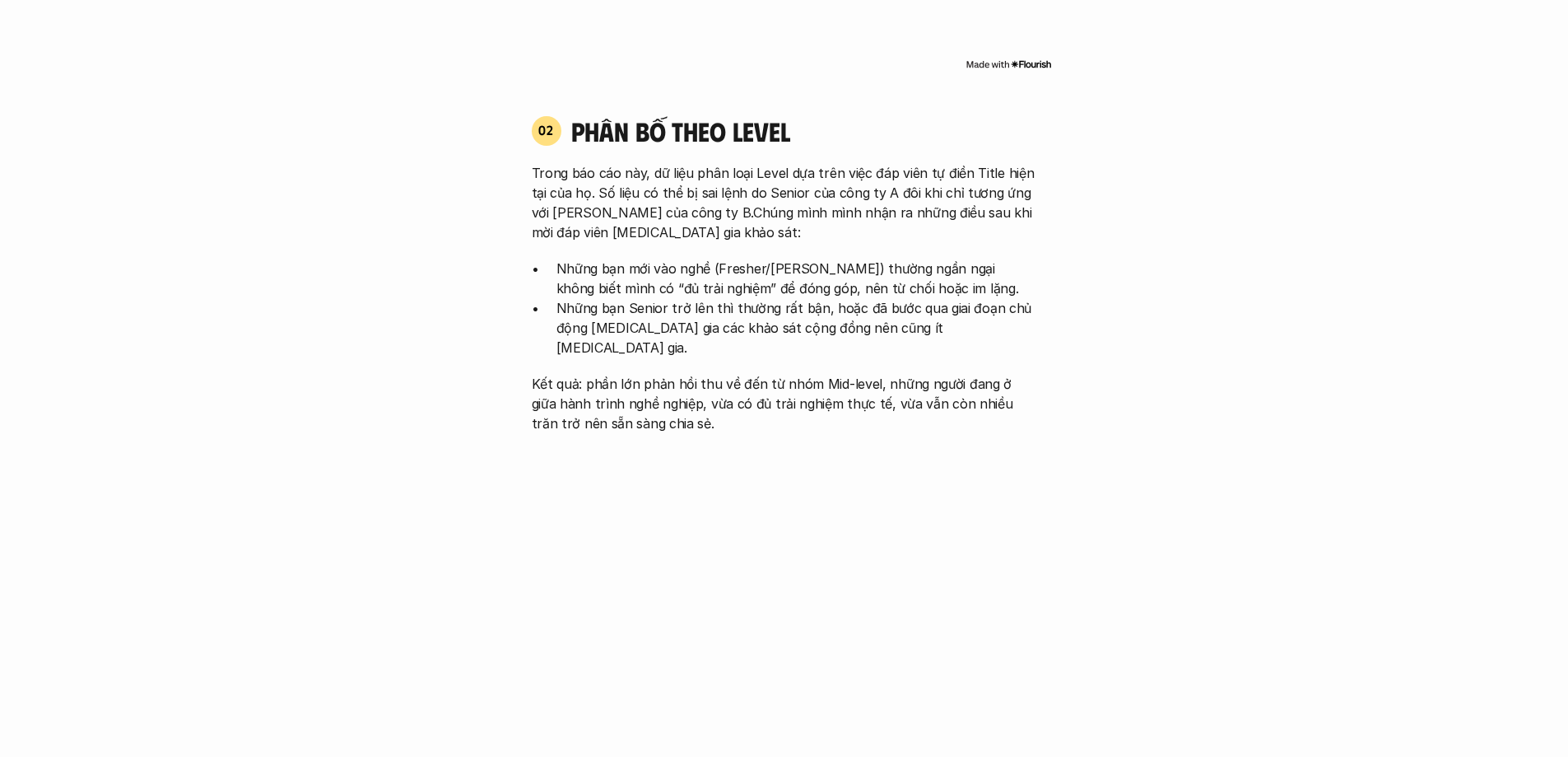
scroll to position [1729, 0]
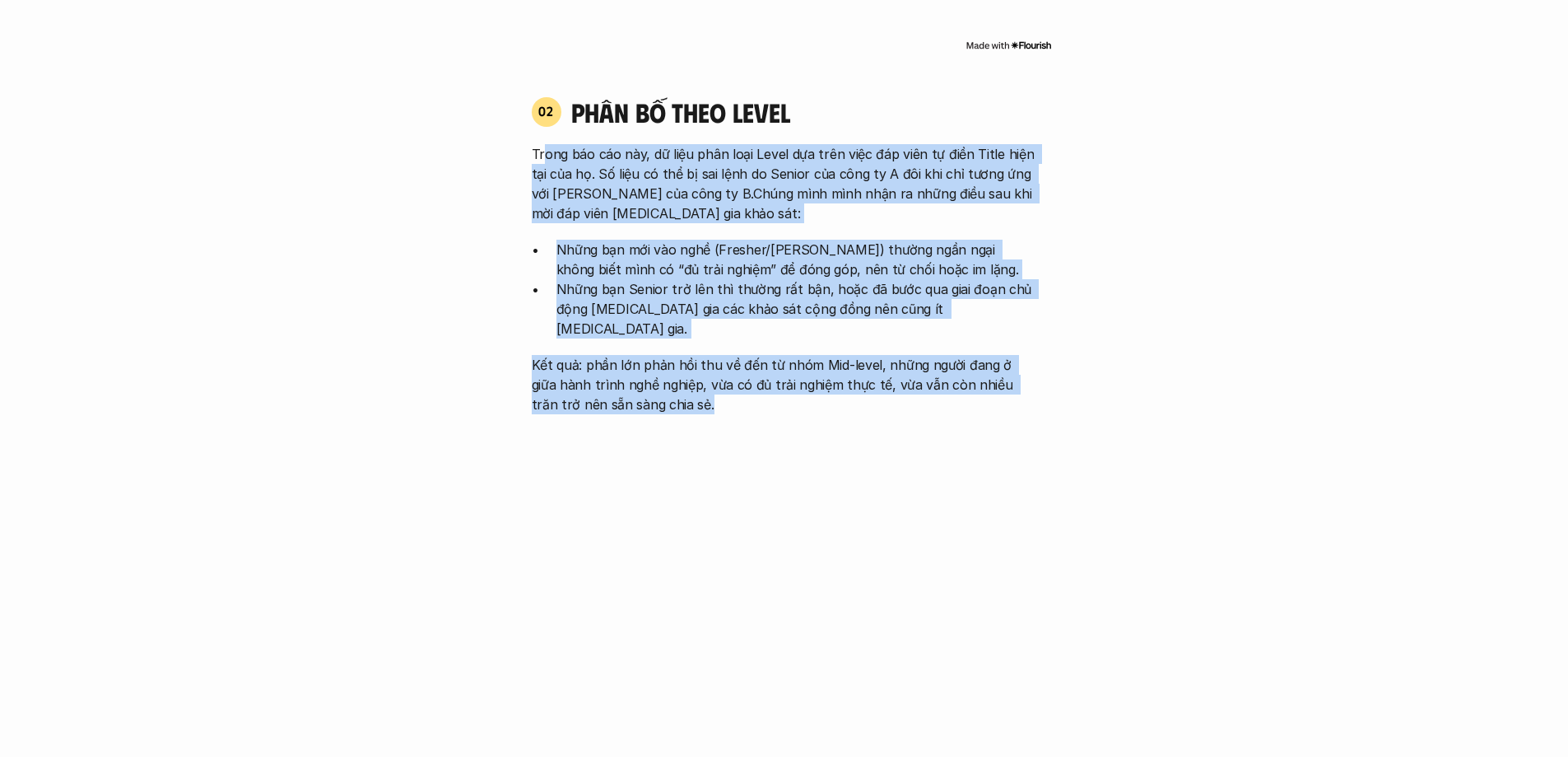
drag, startPoint x: 542, startPoint y: 134, endPoint x: 1131, endPoint y: 363, distance: 632.0
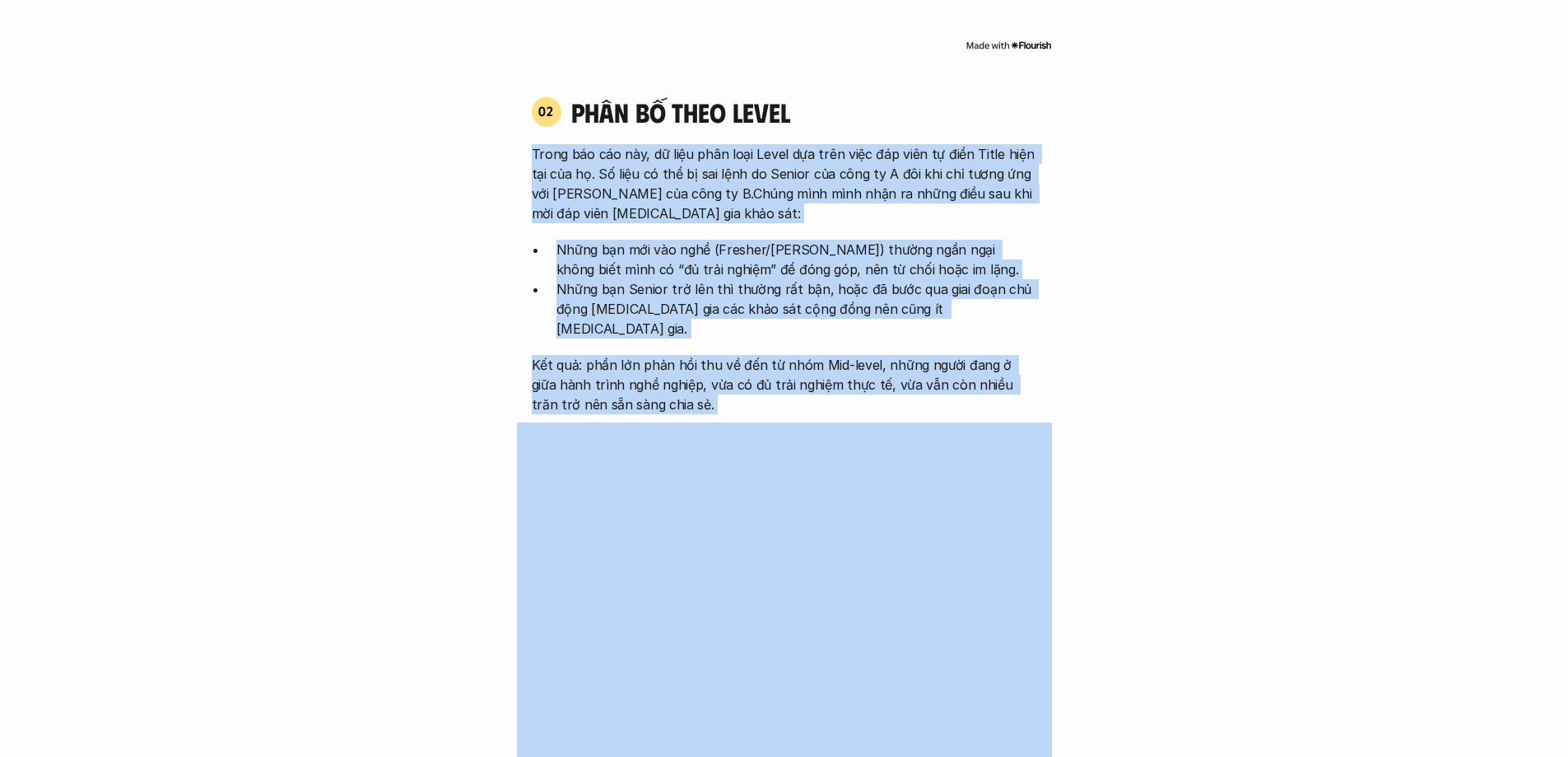
drag, startPoint x: 534, startPoint y: 128, endPoint x: 636, endPoint y: 383, distance: 274.6
click at [1039, 302] on div "02 phân bố theo Level Trong báo cáo này, dữ liệu phân loại Level dựa trên việc …" at bounding box center [784, 254] width 535 height 318
